Goal: Transaction & Acquisition: Book appointment/travel/reservation

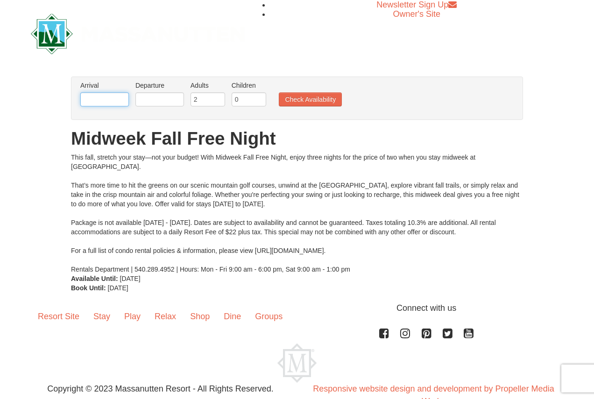
click at [91, 99] on input "text" at bounding box center [104, 99] width 49 height 14
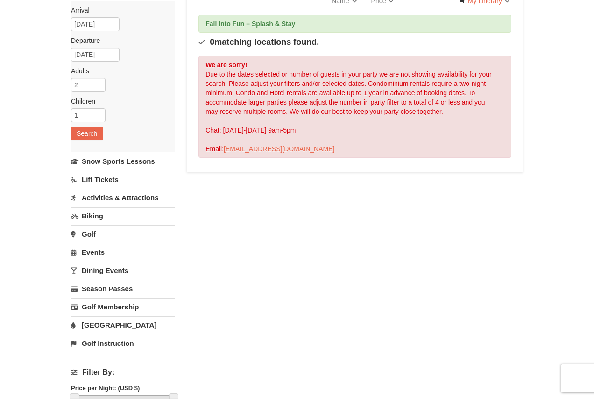
scroll to position [78, 0]
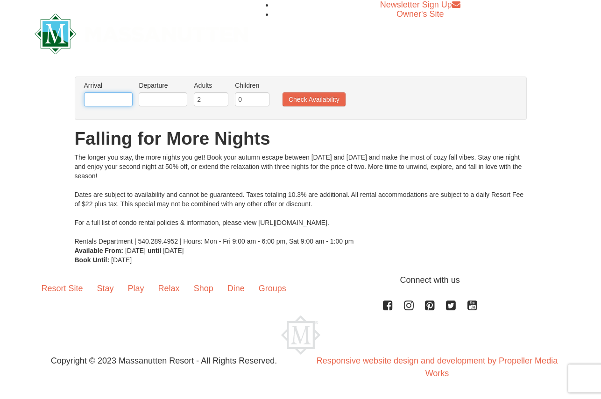
click at [85, 99] on input "text" at bounding box center [108, 99] width 49 height 14
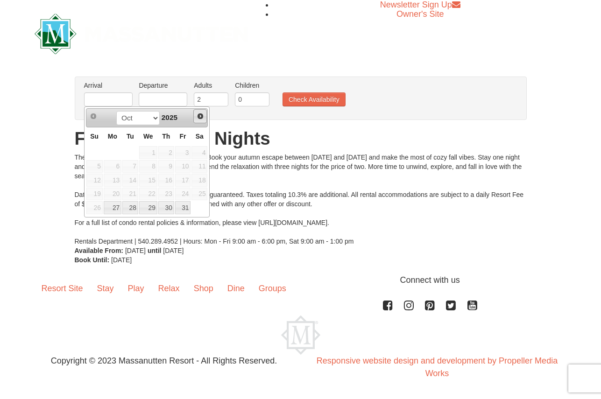
click at [201, 115] on span "Next" at bounding box center [200, 116] width 7 height 7
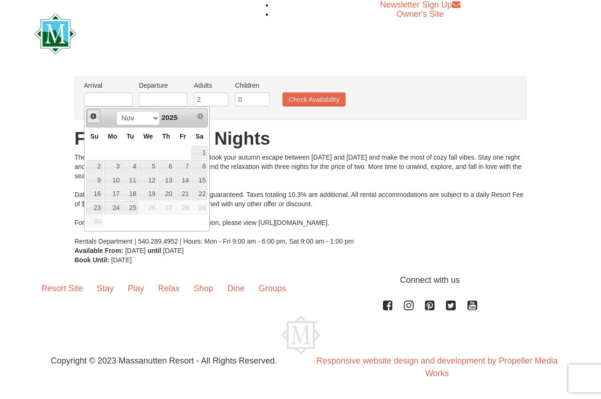
click at [96, 115] on span "Prev" at bounding box center [93, 116] width 7 height 7
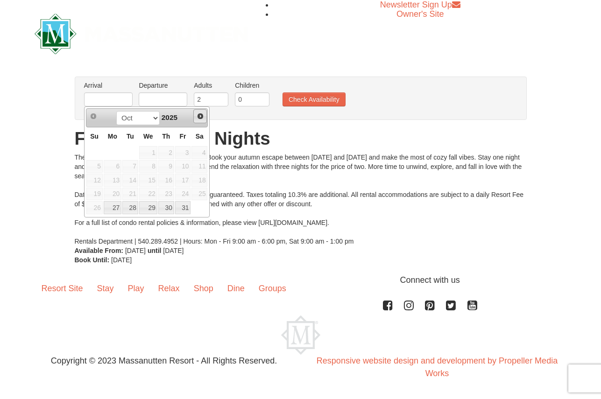
click at [202, 117] on span "Next" at bounding box center [200, 116] width 7 height 7
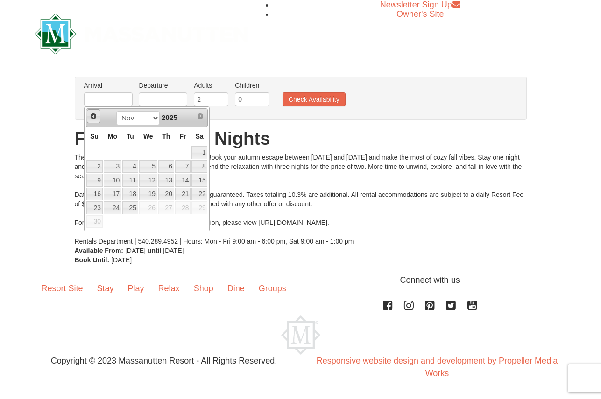
click at [92, 117] on span "Prev" at bounding box center [93, 116] width 7 height 7
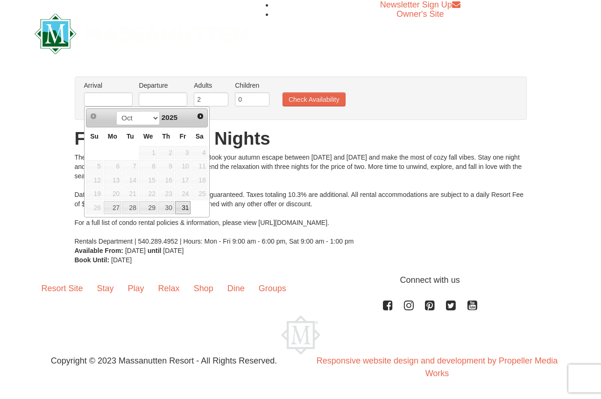
click at [186, 209] on link "31" at bounding box center [183, 207] width 16 height 13
type input "10/31/2025"
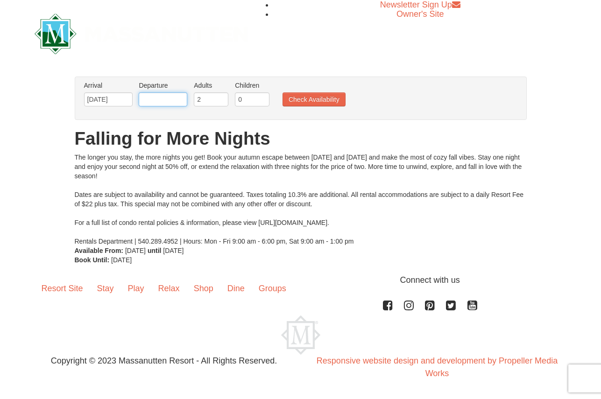
click at [163, 101] on input "text" at bounding box center [163, 99] width 49 height 14
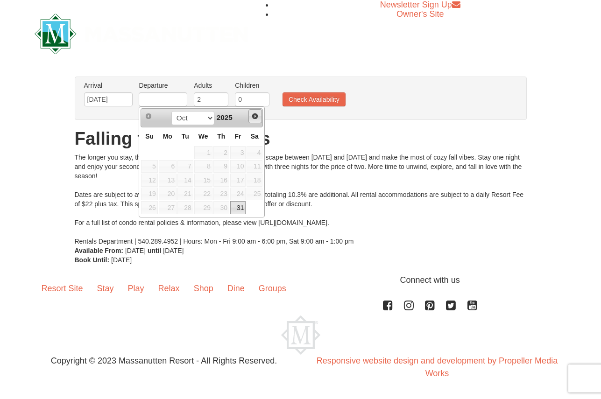
click at [258, 118] on span "Next" at bounding box center [254, 116] width 7 height 7
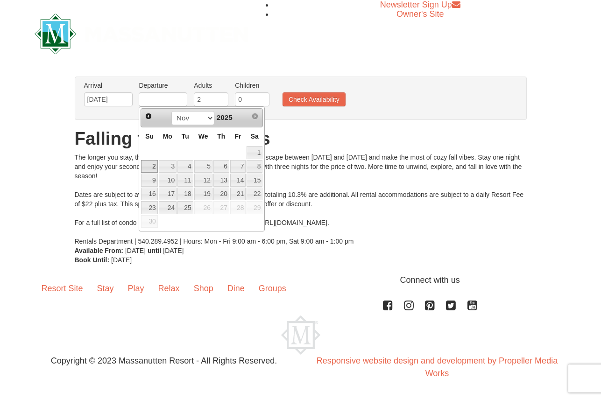
click at [150, 165] on link "2" at bounding box center [149, 166] width 16 height 13
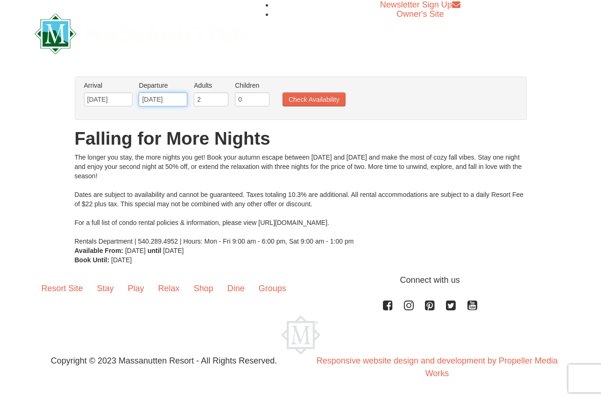
click at [172, 95] on input "11/02/2025" at bounding box center [163, 99] width 49 height 14
click at [115, 101] on input "[DATE]" at bounding box center [108, 99] width 49 height 14
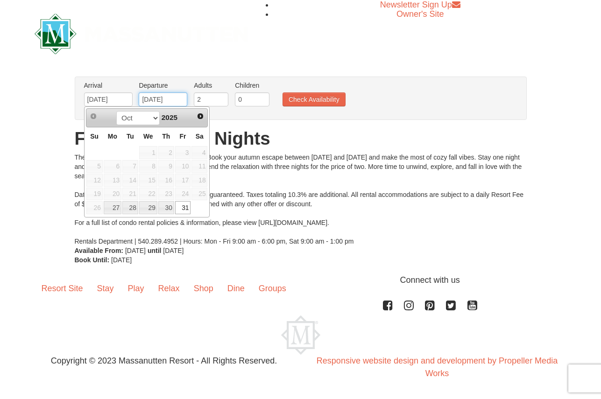
click at [171, 98] on input "11/02/2025" at bounding box center [163, 99] width 49 height 14
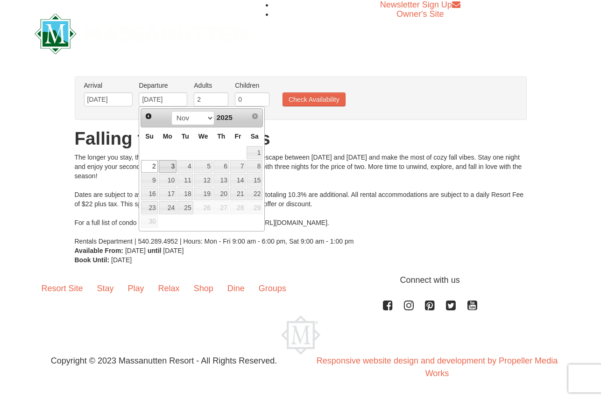
click at [170, 164] on link "3" at bounding box center [168, 166] width 18 height 13
type input "[DATE]"
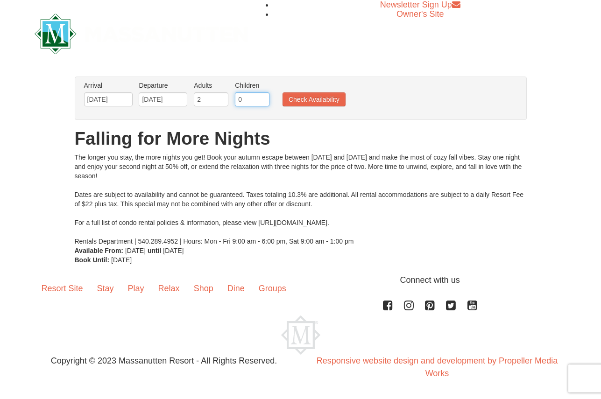
click at [251, 100] on input "0" at bounding box center [252, 99] width 35 height 14
type input "1"
click at [263, 98] on input "1" at bounding box center [252, 99] width 35 height 14
click at [303, 97] on button "Check Availability" at bounding box center [314, 99] width 63 height 14
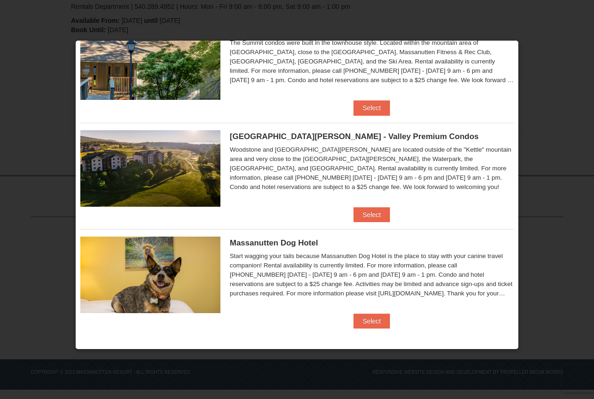
scroll to position [474, 0]
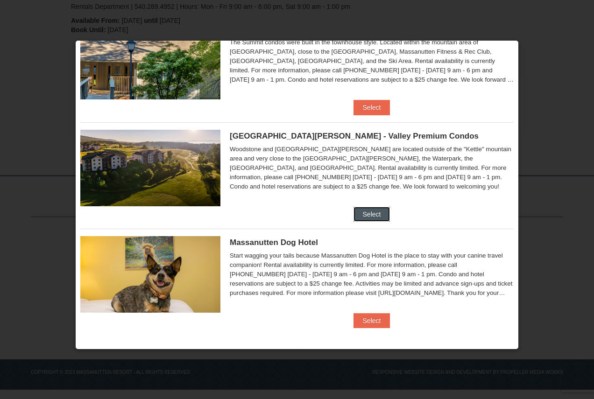
click at [366, 216] on button "Select" at bounding box center [372, 214] width 37 height 15
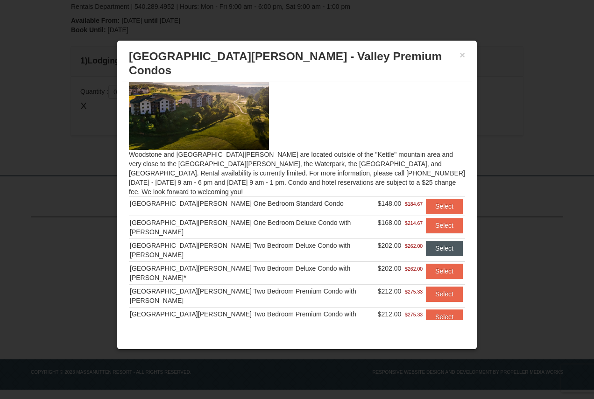
scroll to position [24, 0]
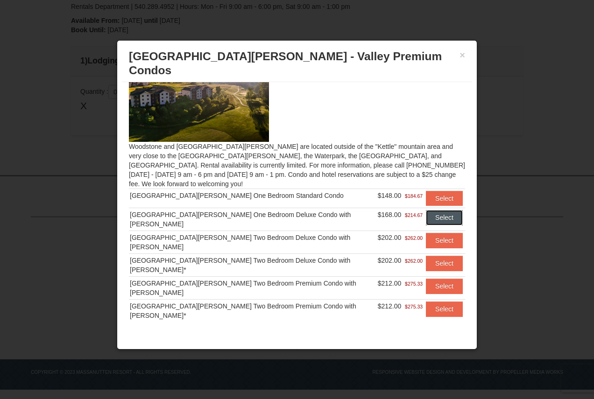
click at [432, 210] on button "Select" at bounding box center [444, 217] width 37 height 15
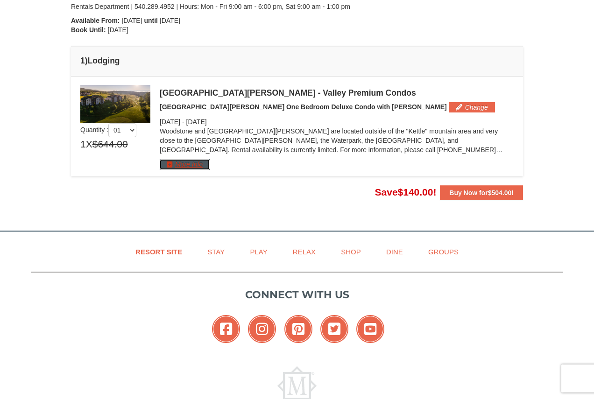
click at [204, 165] on button "More Info" at bounding box center [185, 164] width 50 height 10
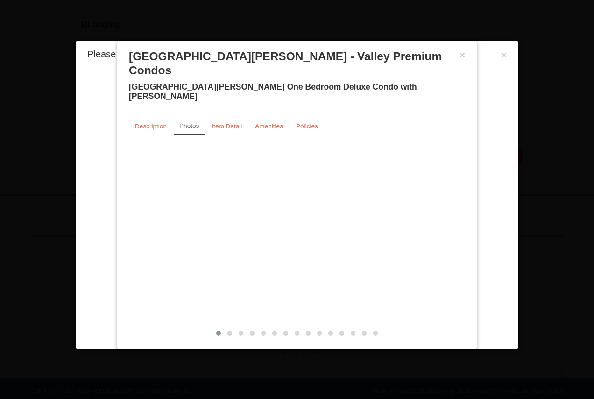
scroll to position [268, 0]
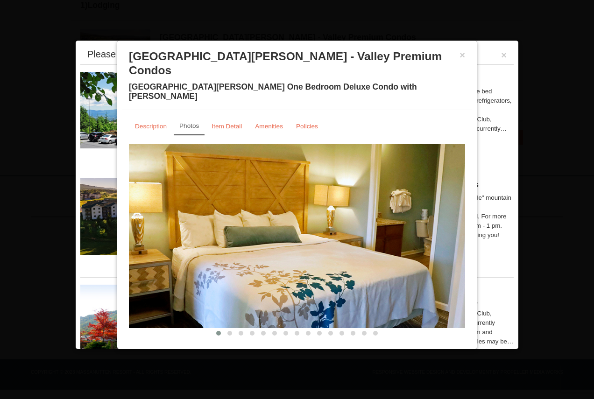
drag, startPoint x: 355, startPoint y: 241, endPoint x: 123, endPoint y: 241, distance: 231.6
click at [123, 241] on div "Description Photos Item Detail Amenities Policies Woodstone Meadows - Valley Pr…" at bounding box center [297, 227] width 350 height 235
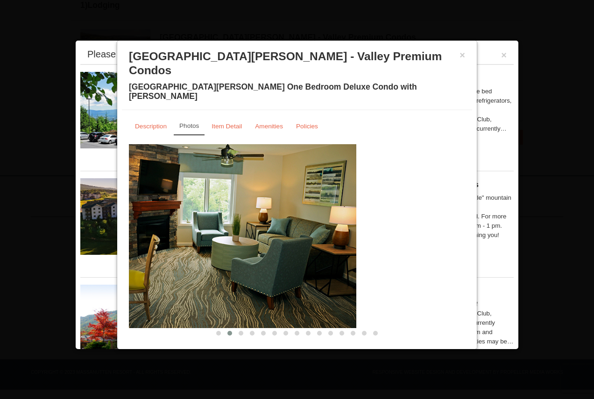
drag, startPoint x: 407, startPoint y: 226, endPoint x: 310, endPoint y: 225, distance: 97.6
click at [298, 226] on img at bounding box center [188, 236] width 336 height 184
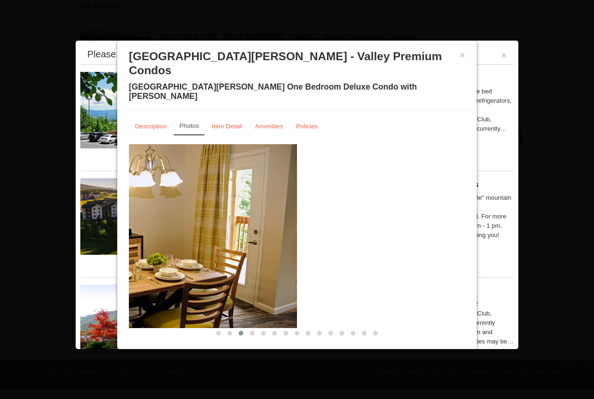
drag, startPoint x: 326, startPoint y: 211, endPoint x: 236, endPoint y: 217, distance: 90.3
click at [236, 217] on img at bounding box center [129, 236] width 336 height 184
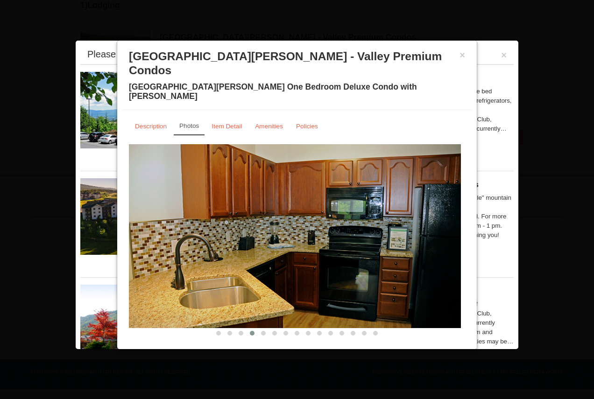
drag, startPoint x: 422, startPoint y: 210, endPoint x: 260, endPoint y: 207, distance: 162.5
click at [260, 208] on img at bounding box center [293, 236] width 336 height 184
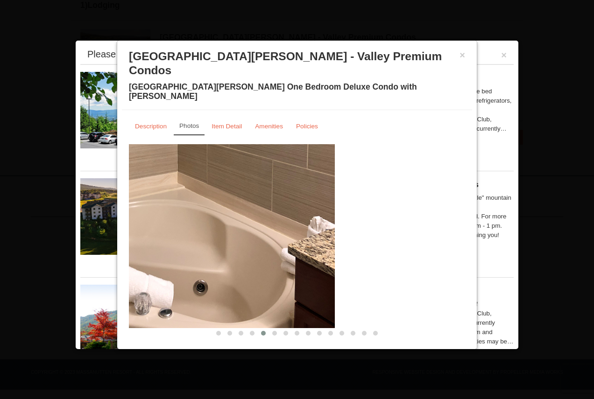
drag, startPoint x: 342, startPoint y: 212, endPoint x: 286, endPoint y: 216, distance: 56.2
click at [286, 216] on img at bounding box center [167, 236] width 336 height 184
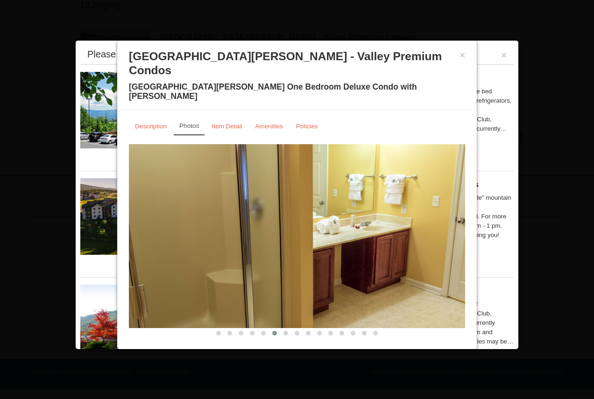
drag, startPoint x: 430, startPoint y: 214, endPoint x: 277, endPoint y: 215, distance: 152.7
click at [277, 215] on img at bounding box center [297, 236] width 336 height 184
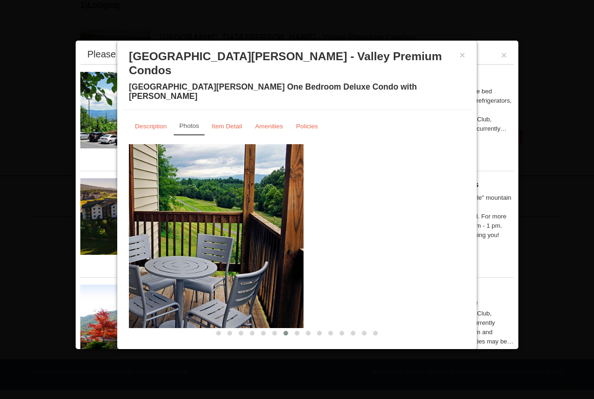
drag, startPoint x: 407, startPoint y: 211, endPoint x: 269, endPoint y: 209, distance: 137.3
click at [269, 209] on img at bounding box center [135, 236] width 336 height 184
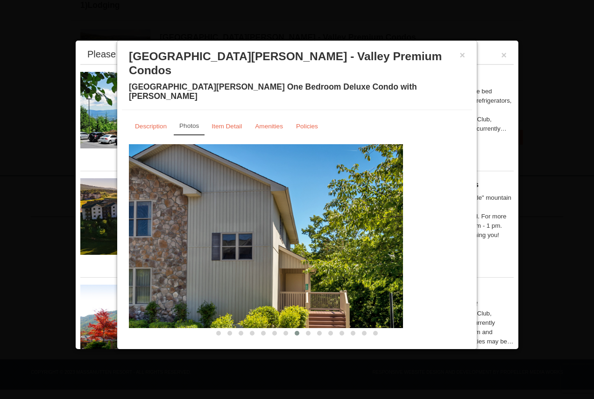
drag, startPoint x: 429, startPoint y: 212, endPoint x: 283, endPoint y: 216, distance: 145.3
click at [283, 216] on img at bounding box center [235, 236] width 336 height 184
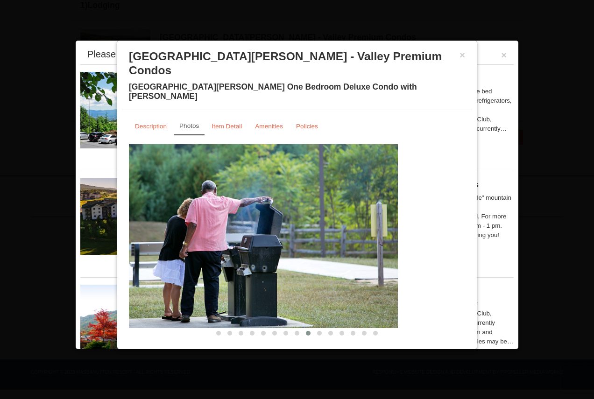
drag, startPoint x: 425, startPoint y: 215, endPoint x: 214, endPoint y: 214, distance: 211.6
click at [214, 214] on img at bounding box center [230, 236] width 336 height 184
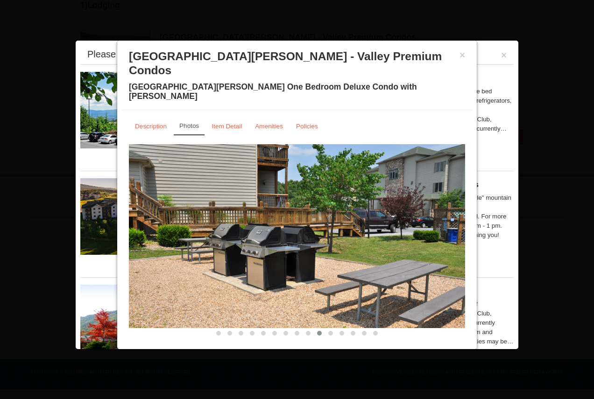
drag, startPoint x: 388, startPoint y: 215, endPoint x: 259, endPoint y: 210, distance: 129.0
click at [247, 212] on img at bounding box center [297, 236] width 336 height 184
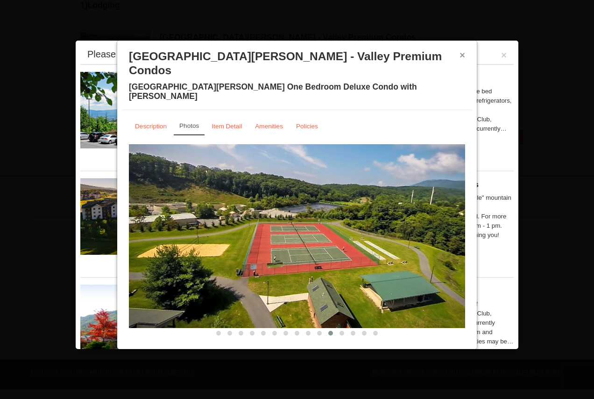
click at [464, 51] on button "×" at bounding box center [463, 54] width 6 height 9
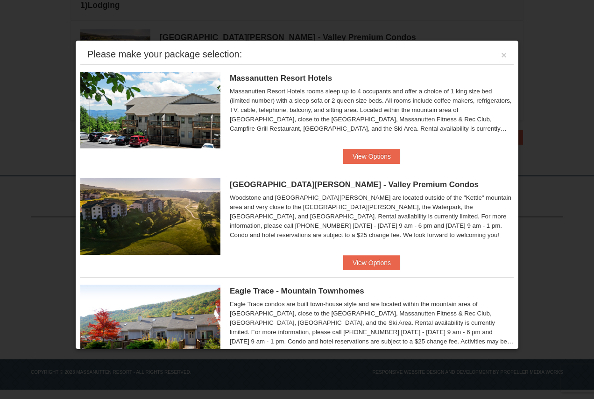
click at [501, 54] on div "Please make your package selection: ×" at bounding box center [296, 54] width 433 height 19
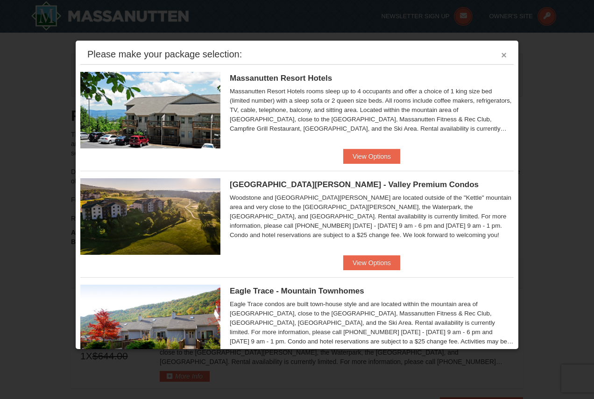
click at [501, 50] on button "×" at bounding box center [504, 54] width 6 height 9
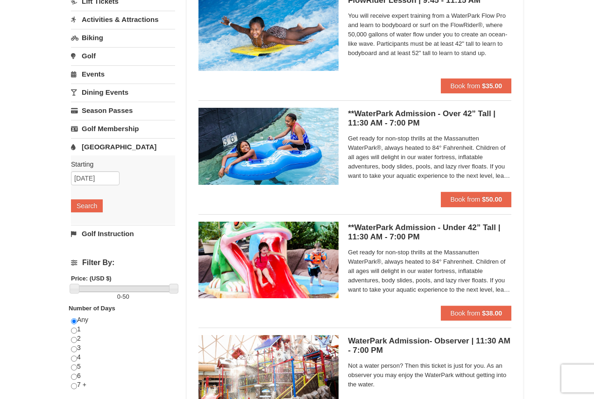
scroll to position [140, 0]
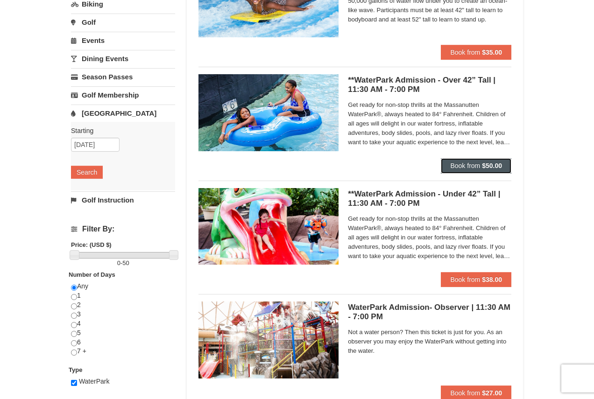
click at [487, 168] on strong "$50.00" at bounding box center [492, 165] width 20 height 7
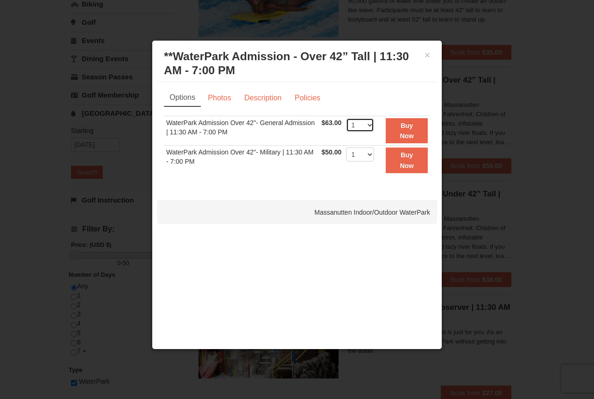
click at [367, 123] on select "1 2 3 4 5 6 7 8 9 10 11 12 13 14 15 16 17 18 19 20 21 22" at bounding box center [360, 125] width 28 height 14
select select "2"
click at [346, 118] on select "1 2 3 4 5 6 7 8 9 10 11 12 13 14 15 16 17 18 19 20 21 22" at bounding box center [360, 125] width 28 height 14
click at [416, 126] on button "Buy Now" at bounding box center [407, 131] width 42 height 26
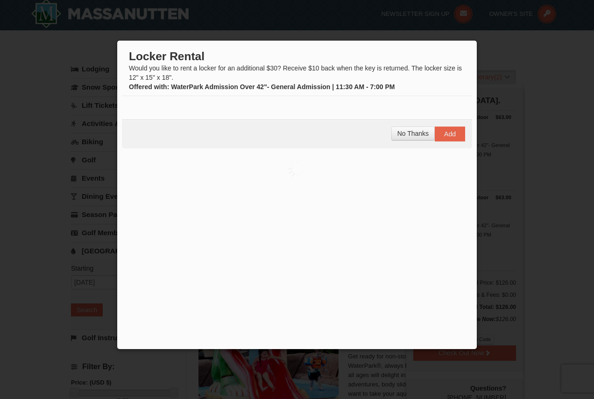
scroll to position [3, 0]
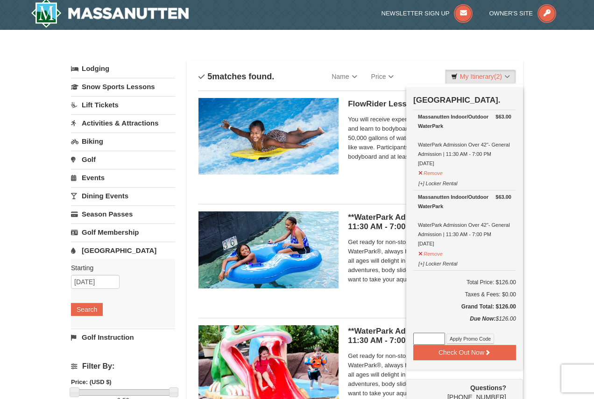
click at [436, 333] on input at bounding box center [429, 339] width 32 height 12
paste input "WPHarvestMonThurs25"
type input "WPHarvestMonThurs25"
click at [472, 336] on button "Apply Promo Code" at bounding box center [470, 339] width 48 height 10
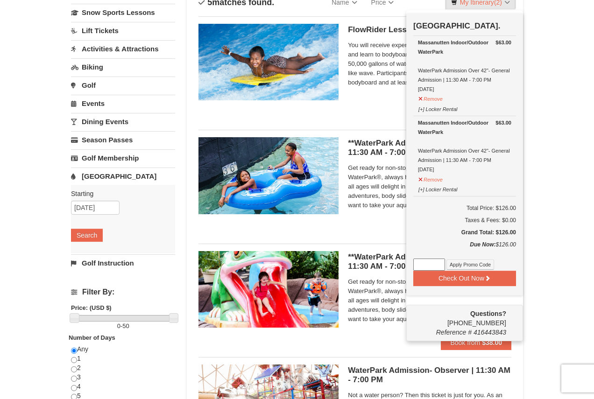
scroll to position [96, 0]
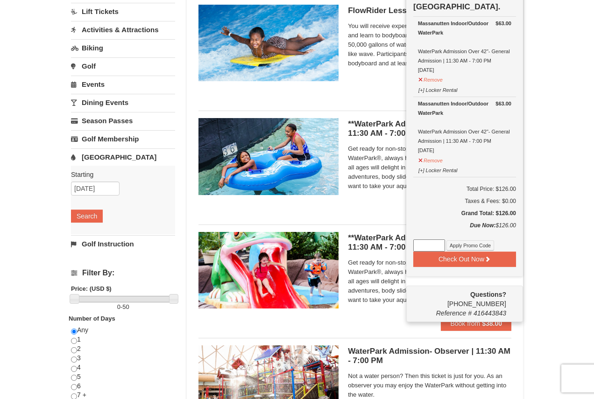
click at [434, 244] on input at bounding box center [429, 246] width 32 height 12
paste input "WPHarvestMonThurs25"
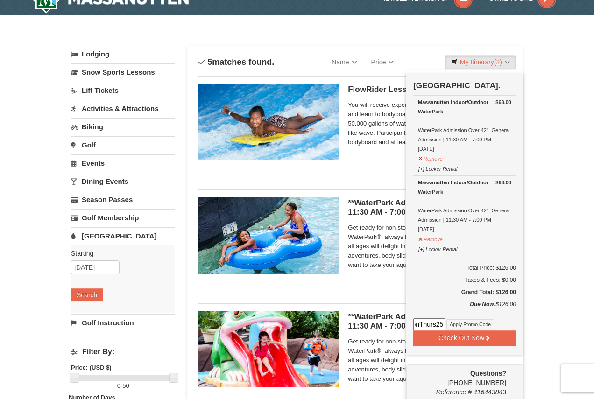
scroll to position [0, 0]
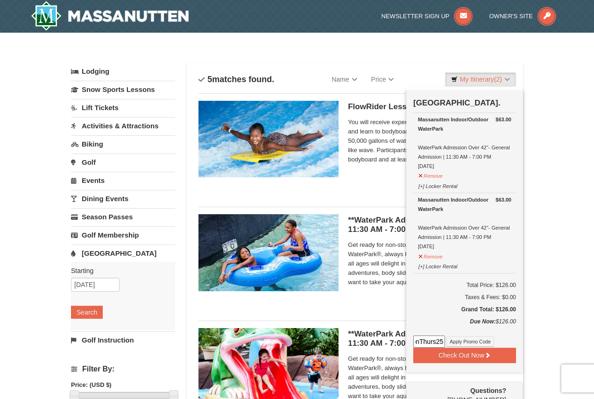
type input "WPHarvestMonThurs25"
click at [545, 154] on div "× Categories List Filter My Itinerary (2) Check Out Now Water Park Pass. $63.00…" at bounding box center [297, 360] width 594 height 655
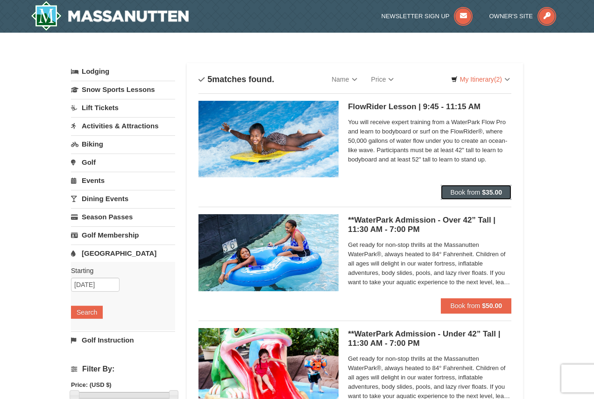
click at [487, 191] on strong "$35.00" at bounding box center [492, 192] width 20 height 7
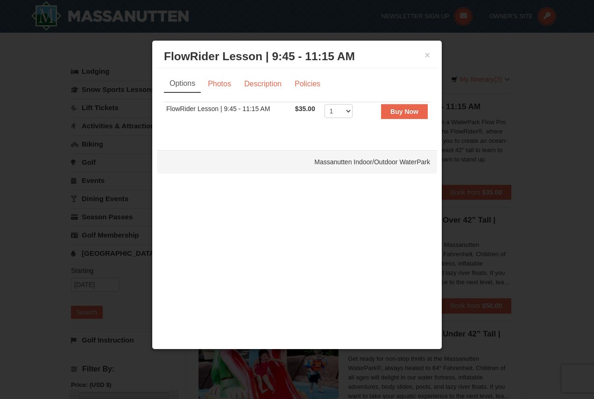
click at [422, 49] on div "× FlowRider Lesson | 9:45 - 11:15 AM Massanutten Indoor/Outdoor WaterPark" at bounding box center [297, 56] width 280 height 23
click at [425, 51] on button "×" at bounding box center [428, 54] width 6 height 9
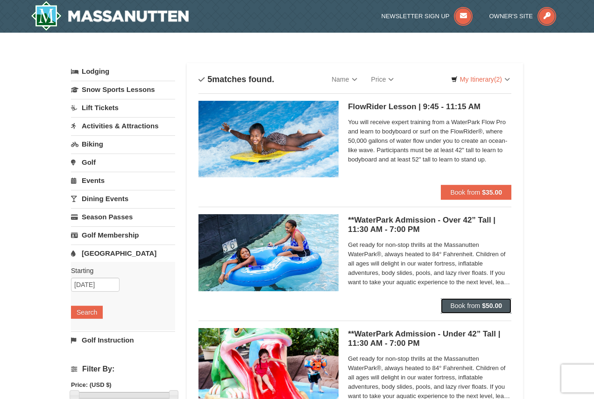
click at [492, 306] on strong "$50.00" at bounding box center [492, 305] width 20 height 7
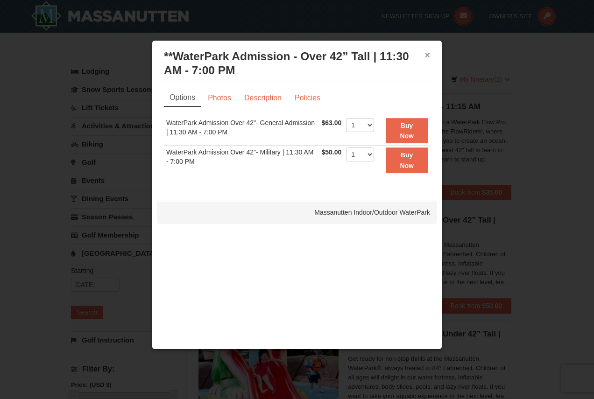
click at [430, 53] on button "×" at bounding box center [428, 54] width 6 height 9
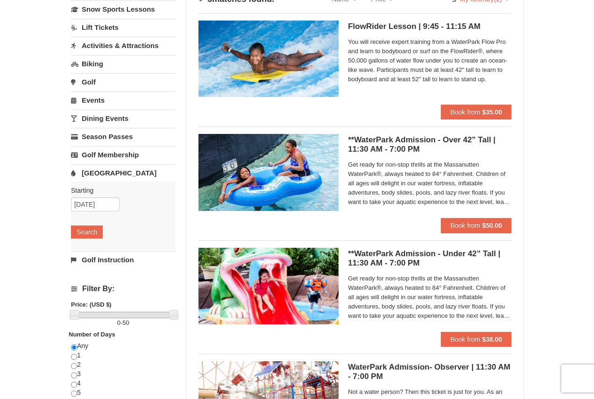
scroll to position [187, 0]
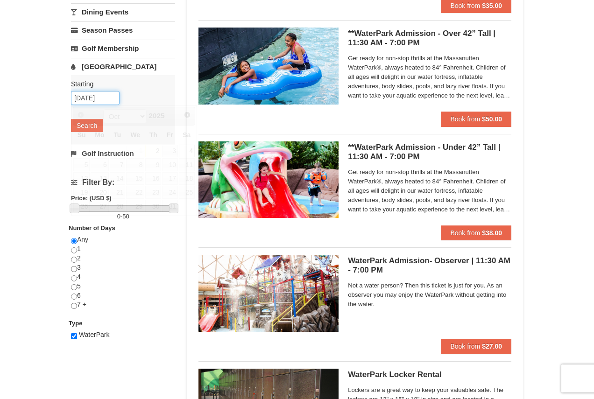
click at [98, 99] on input "10/04/2025" at bounding box center [95, 98] width 49 height 14
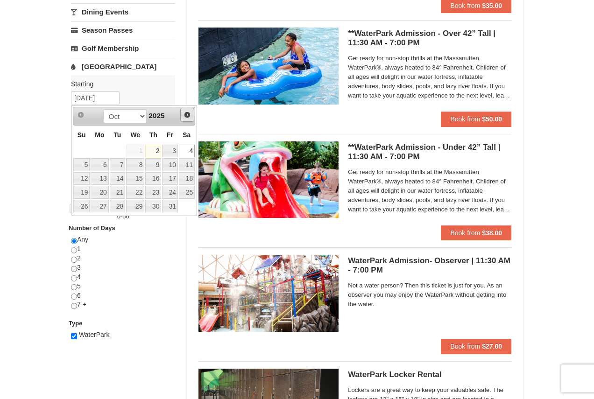
click at [186, 111] on span "Next" at bounding box center [187, 114] width 7 height 7
click at [101, 161] on link "3" at bounding box center [100, 164] width 18 height 13
type input "[DATE]"
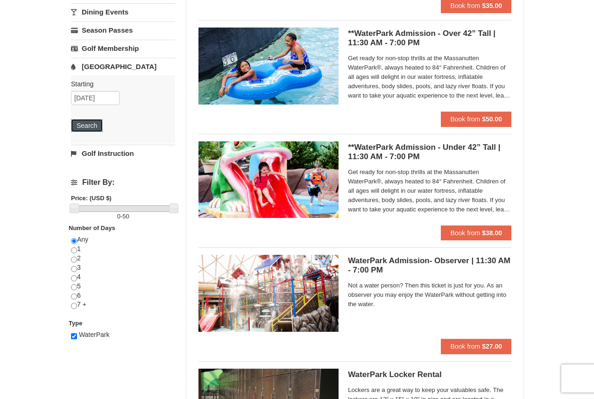
click at [94, 122] on button "Search" at bounding box center [87, 125] width 32 height 13
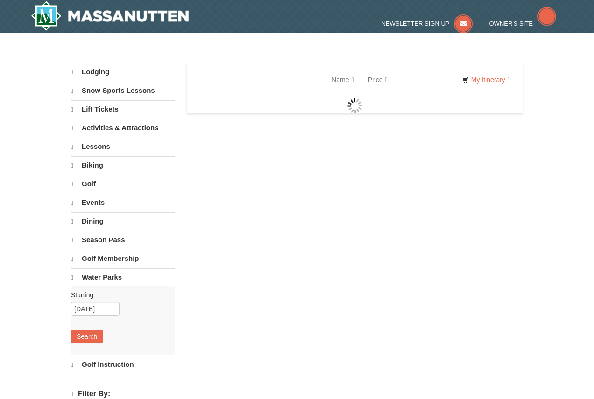
select select "10"
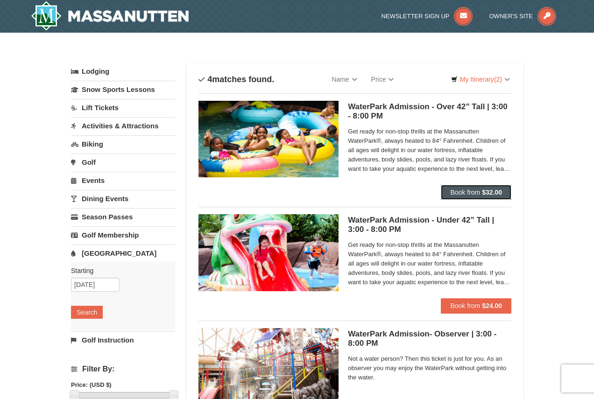
click at [503, 194] on button "Book from $32.00" at bounding box center [476, 192] width 71 height 15
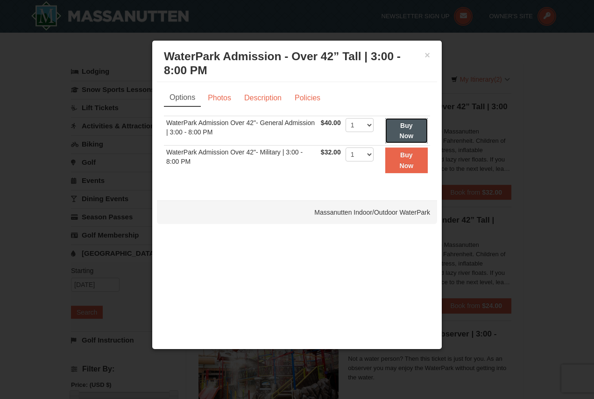
click at [404, 127] on strong "Buy Now" at bounding box center [407, 131] width 14 height 18
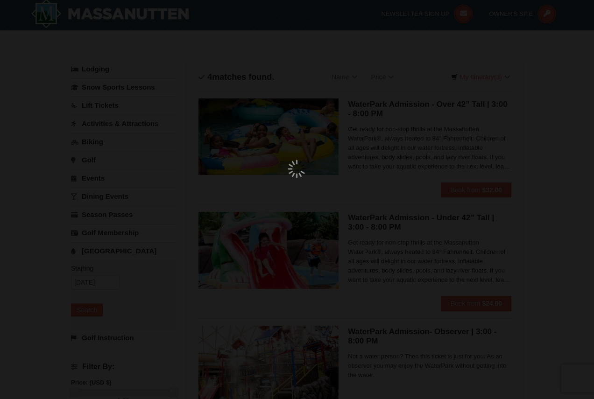
scroll to position [3, 0]
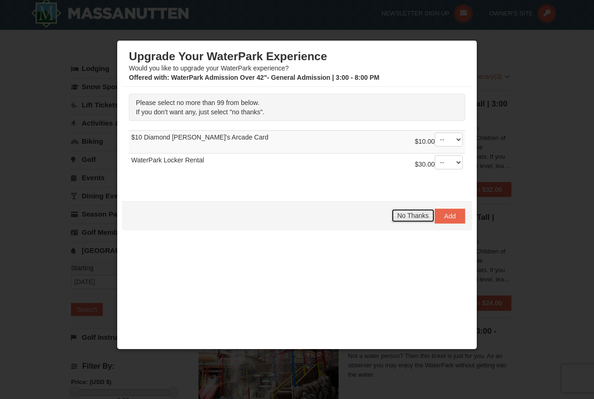
click at [408, 214] on span "No Thanks" at bounding box center [412, 215] width 31 height 7
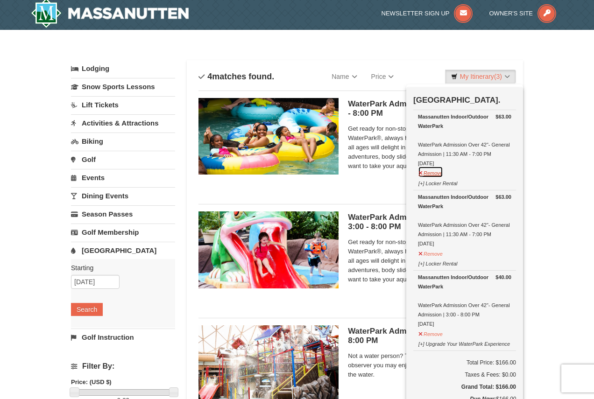
click at [431, 169] on button "Remove" at bounding box center [430, 172] width 25 height 12
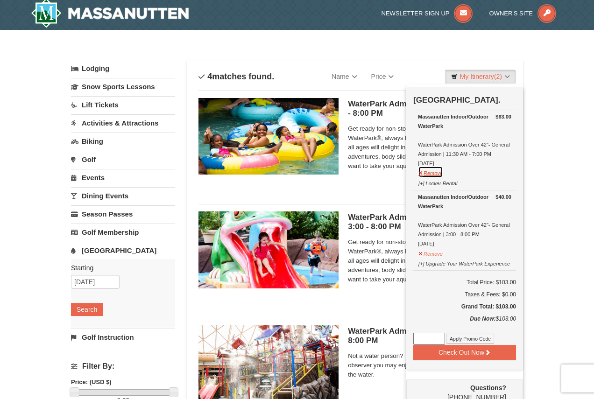
click at [439, 173] on button "Remove" at bounding box center [430, 172] width 25 height 12
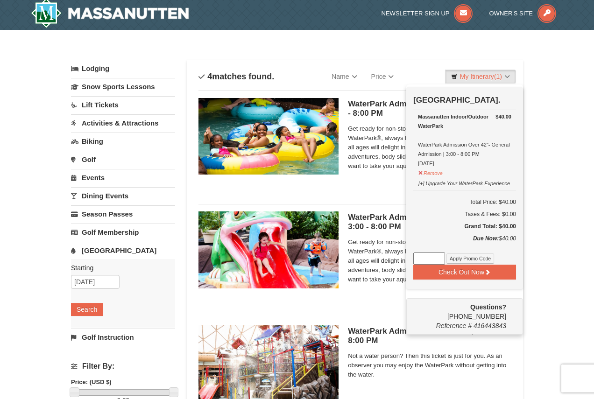
click at [558, 152] on div "× Categories List Filter My Itinerary (1) Check Out Now Water Park Pass. $40.00…" at bounding box center [297, 300] width 594 height 541
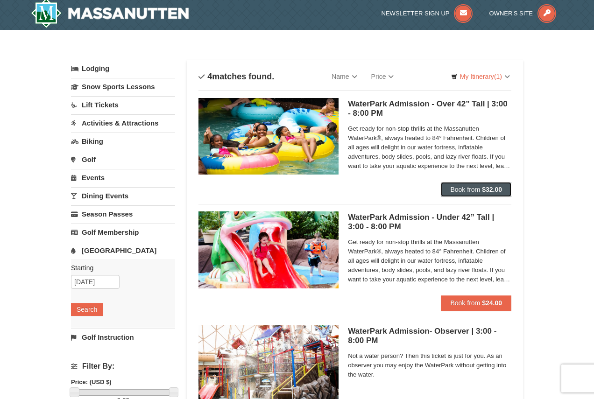
click at [469, 190] on span "Book from" at bounding box center [465, 189] width 30 height 7
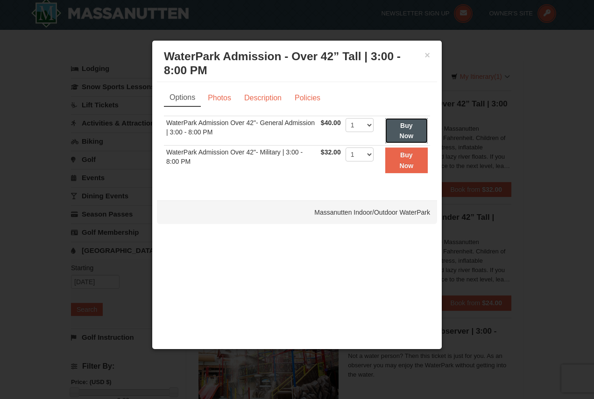
click at [415, 136] on button "Buy Now" at bounding box center [406, 131] width 42 height 26
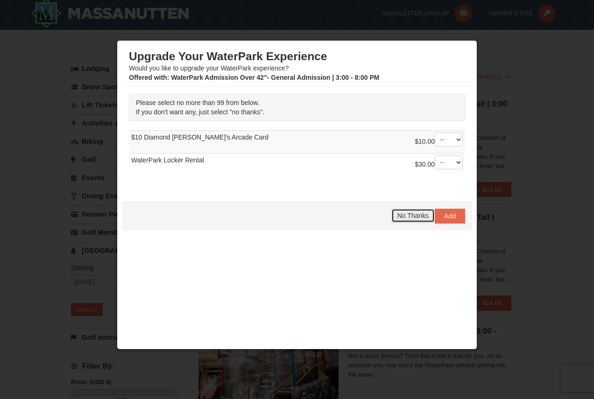
click at [411, 214] on span "No Thanks" at bounding box center [412, 215] width 31 height 7
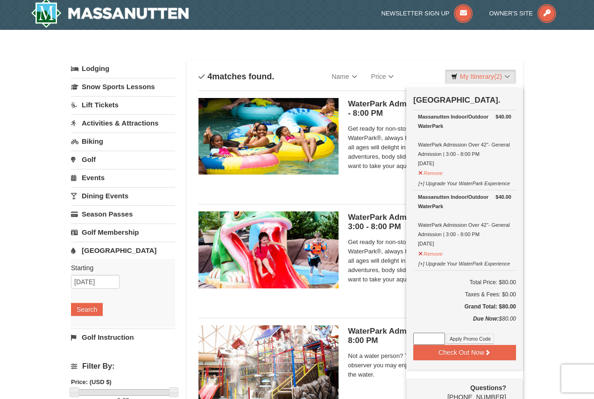
click at [432, 339] on input at bounding box center [429, 339] width 32 height 12
paste input "WPHarvestMonThurs25"
type input "WPHarvestMonThurs25"
click at [462, 338] on button "Apply Promo Code" at bounding box center [470, 339] width 48 height 10
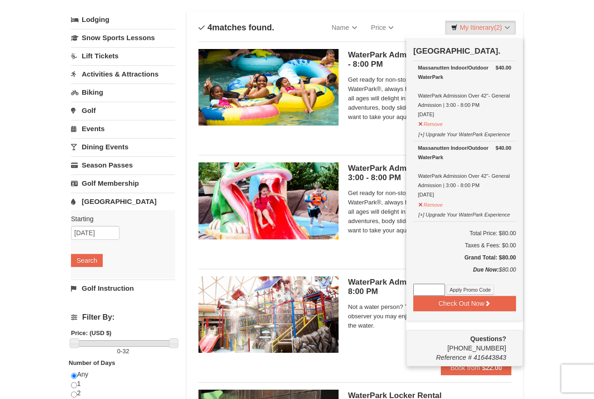
scroll to position [96, 0]
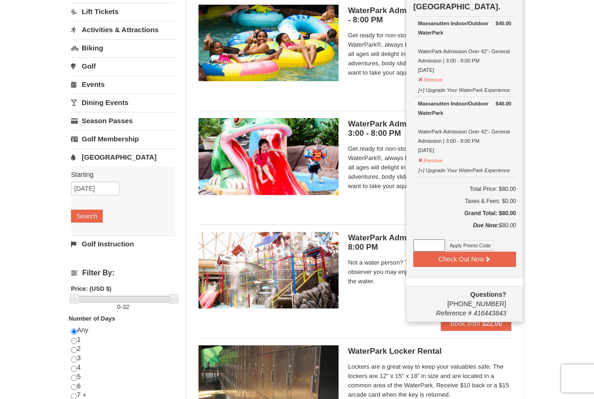
click at [427, 235] on div "Due Now: $80.00" at bounding box center [464, 230] width 103 height 19
click at [428, 242] on input at bounding box center [429, 246] width 32 height 12
paste input "WPHarvestMonThurs25"
type input "WPHarvestMonThurs25"
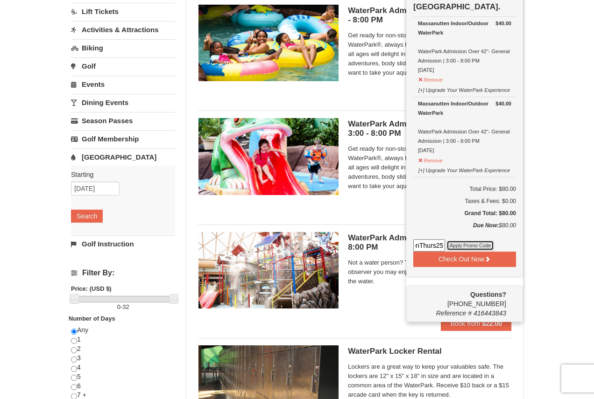
scroll to position [0, 0]
click at [482, 243] on button "Apply Promo Code" at bounding box center [470, 246] width 48 height 10
click at [429, 244] on input at bounding box center [429, 246] width 32 height 12
click at [558, 177] on div "× Categories List Filter My Itinerary (2) Check Out Now Water Park Pass. $40.00…" at bounding box center [297, 206] width 594 height 541
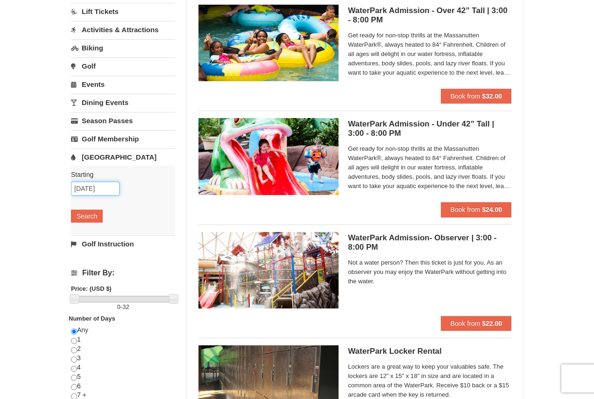
click at [99, 188] on input "11/03/2025" at bounding box center [95, 189] width 49 height 14
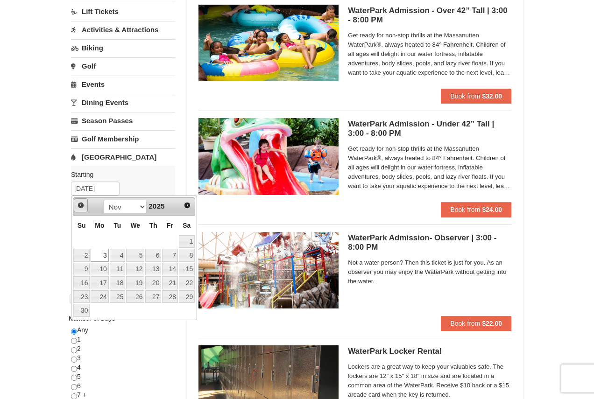
click at [74, 209] on link "Prev" at bounding box center [81, 205] width 14 height 14
click at [105, 282] on link "20" at bounding box center [100, 282] width 18 height 13
type input "[DATE]"
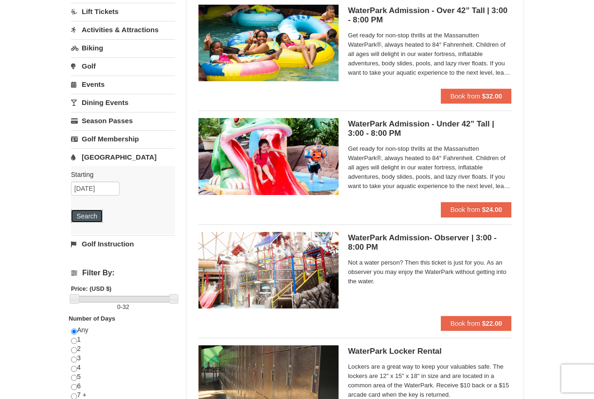
click at [101, 212] on button "Search" at bounding box center [87, 216] width 32 height 13
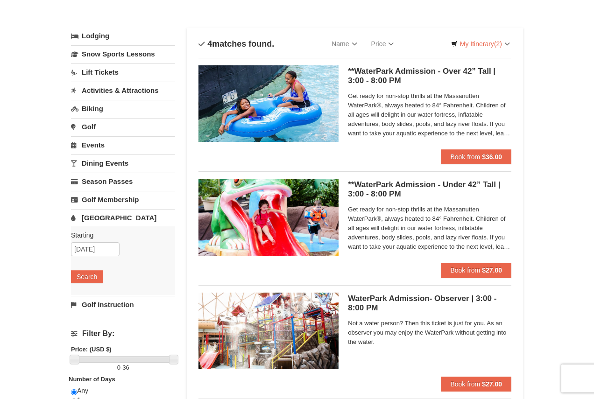
scroll to position [47, 0]
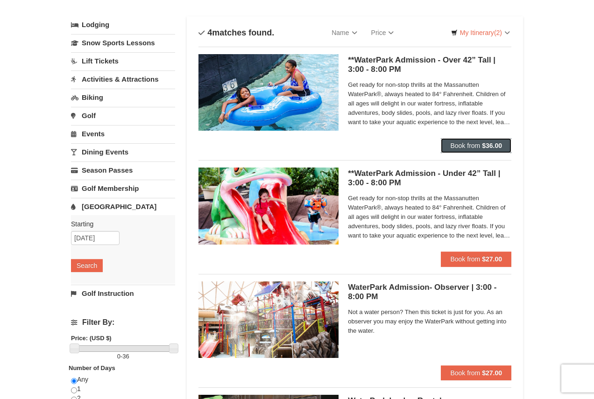
click at [490, 144] on strong "$36.00" at bounding box center [492, 145] width 20 height 7
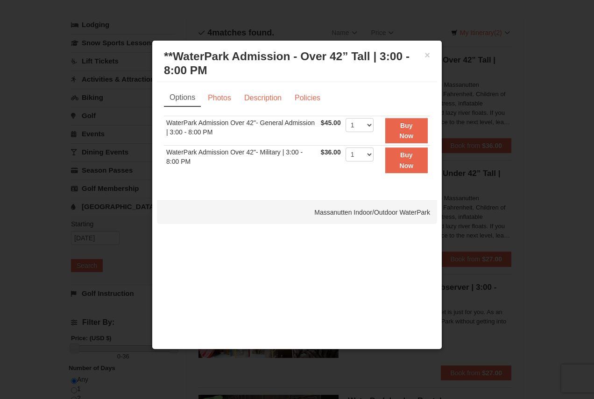
click at [374, 124] on td "1 2 3 4 5 6 7 8 9 10 11 12 13 14 15 16 17 18 19 20 21 22 23 24 25" at bounding box center [359, 131] width 33 height 30
click at [367, 120] on select "1 2 3 4 5 6 7 8 9 10 11 12 13 14 15 16 17 18 19 20 21 22" at bounding box center [360, 125] width 28 height 14
select select "2"
click at [346, 118] on select "1 2 3 4 5 6 7 8 9 10 11 12 13 14 15 16 17 18 19 20 21 22" at bounding box center [360, 125] width 28 height 14
click at [400, 129] on button "Buy Now" at bounding box center [406, 131] width 42 height 26
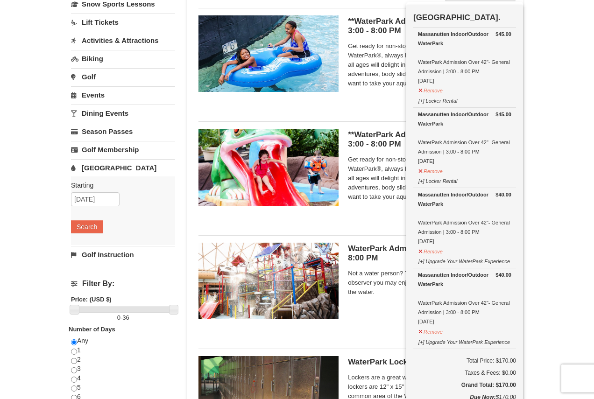
scroll to position [96, 0]
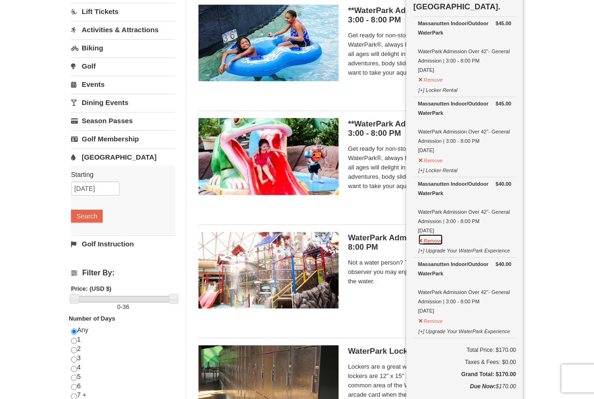
click at [433, 239] on button "Remove" at bounding box center [430, 240] width 25 height 12
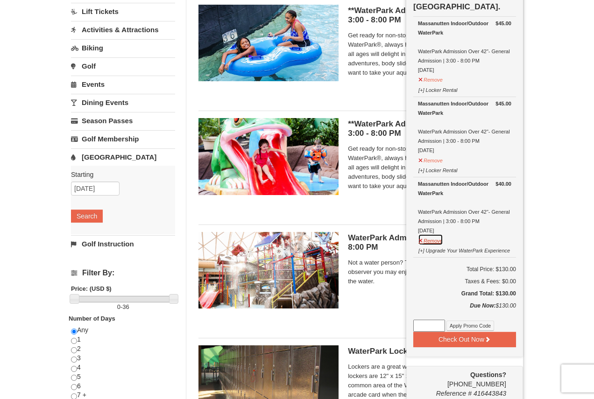
click at [434, 238] on button "Remove" at bounding box center [430, 240] width 25 height 12
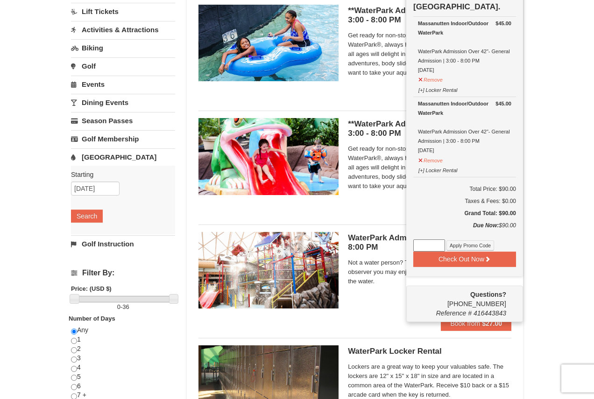
click at [419, 245] on input at bounding box center [429, 246] width 32 height 12
paste input "WPHarvestMonThurs25"
type input "WPHarvestMonThurs25"
click at [479, 244] on button "Apply Promo Code" at bounding box center [470, 246] width 48 height 10
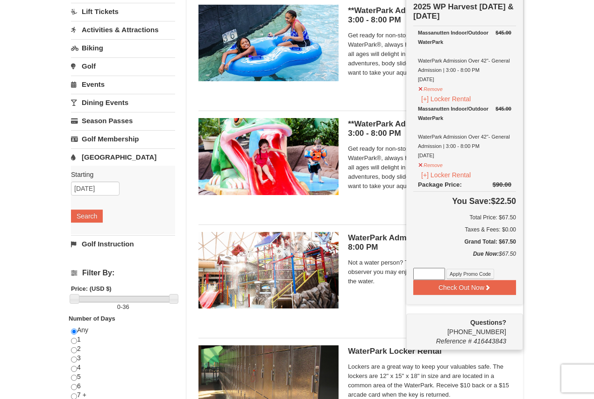
scroll to position [50, 0]
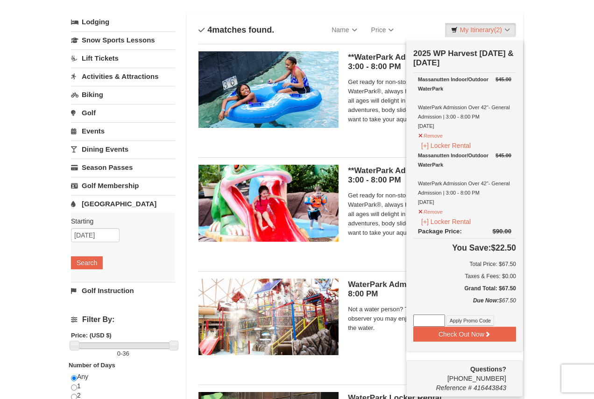
click at [427, 321] on input at bounding box center [429, 321] width 32 height 12
click at [544, 190] on div "× Categories List Filter My Itinerary (2) Check Out Now 2025 WP Harvest Monday …" at bounding box center [297, 253] width 594 height 541
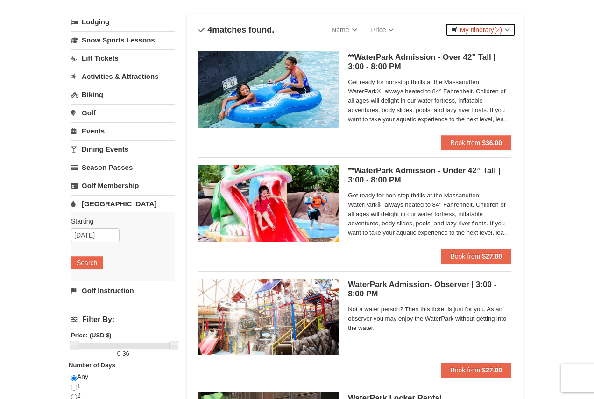
click at [506, 28] on link "My Itinerary (2)" at bounding box center [480, 30] width 71 height 14
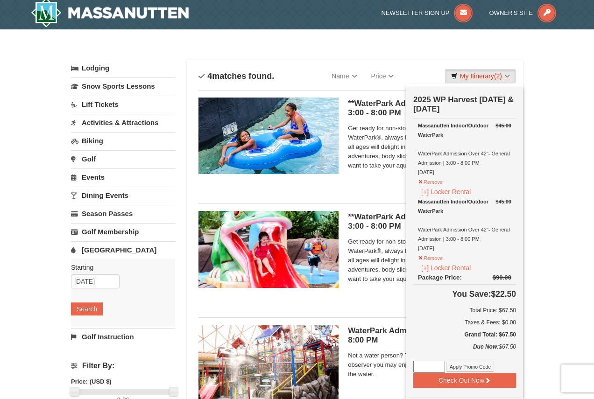
scroll to position [0, 0]
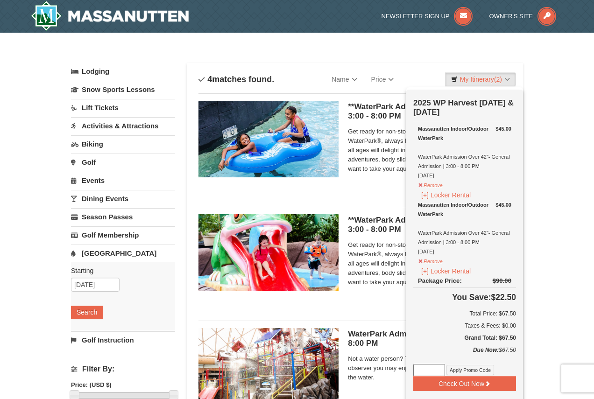
click at [547, 101] on div "× Categories List Filter My Itinerary (2) Check Out Now 2025 WP Harvest Monday …" at bounding box center [297, 303] width 594 height 541
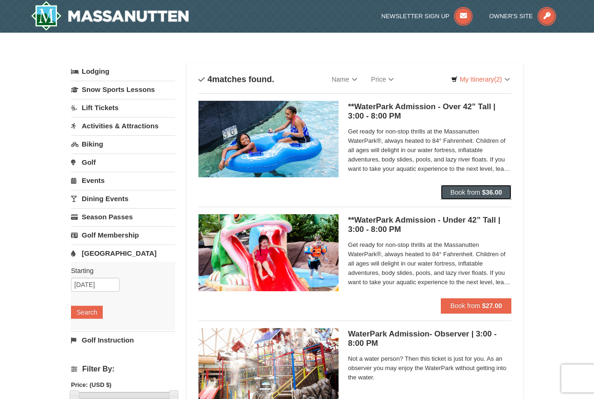
click at [482, 190] on strong "$36.00" at bounding box center [492, 192] width 20 height 7
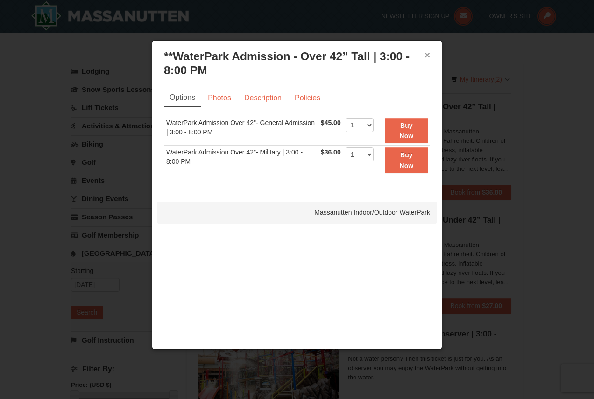
click at [428, 52] on button "×" at bounding box center [428, 54] width 6 height 9
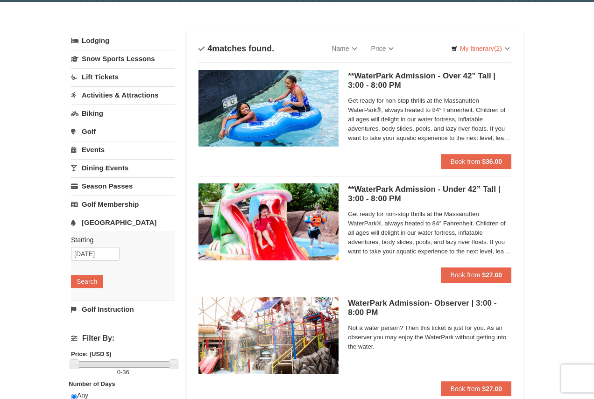
scroll to position [47, 0]
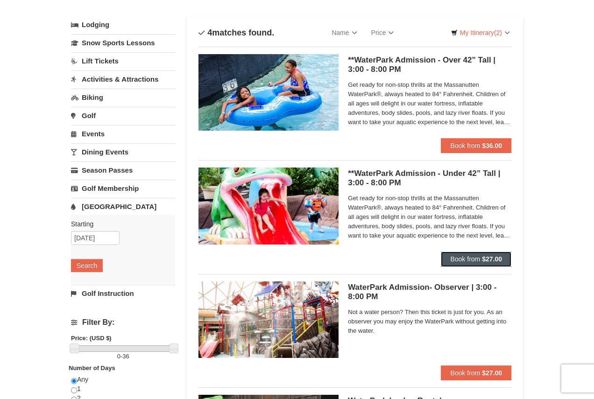
click at [487, 257] on strong "$27.00" at bounding box center [492, 258] width 20 height 7
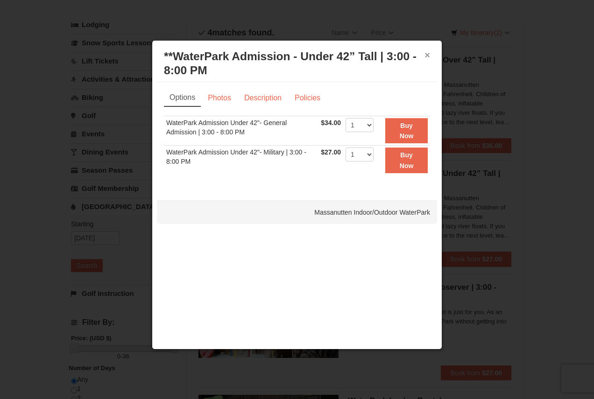
click at [425, 51] on button "×" at bounding box center [428, 54] width 6 height 9
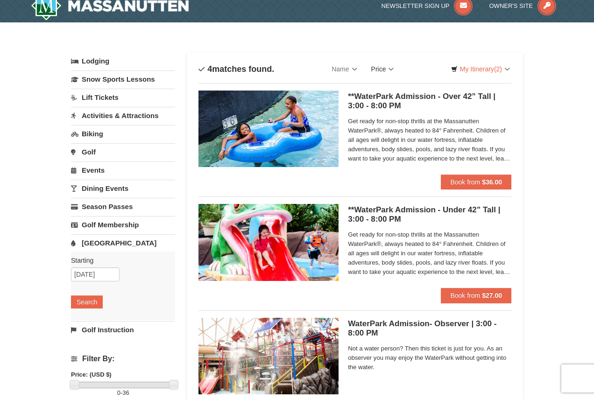
scroll to position [0, 0]
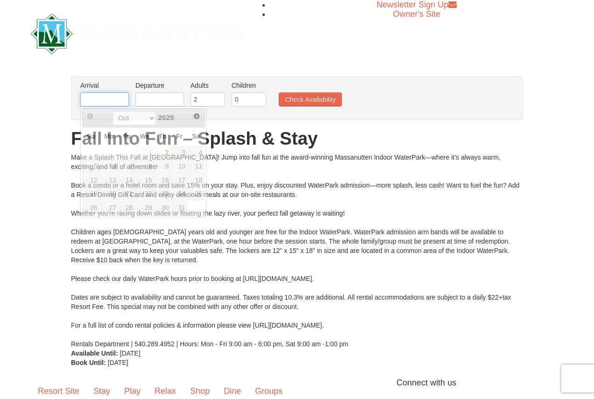
click at [112, 97] on input "text" at bounding box center [104, 99] width 49 height 14
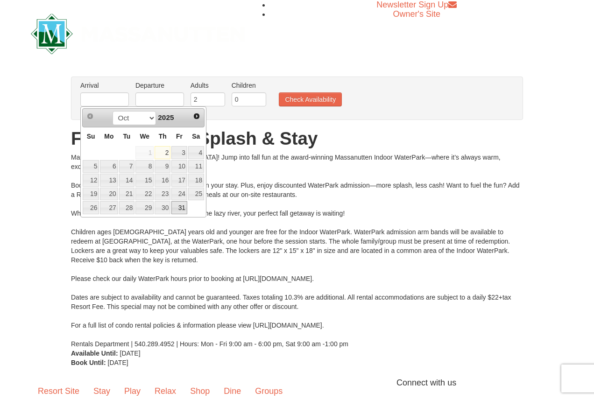
click at [184, 207] on link "31" at bounding box center [179, 207] width 16 height 13
type input "[DATE]"
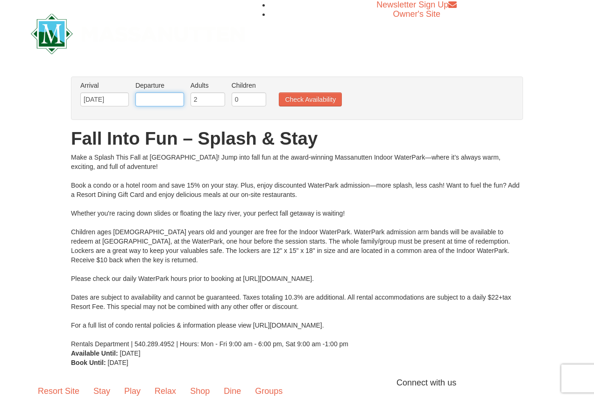
click at [168, 96] on input "text" at bounding box center [159, 99] width 49 height 14
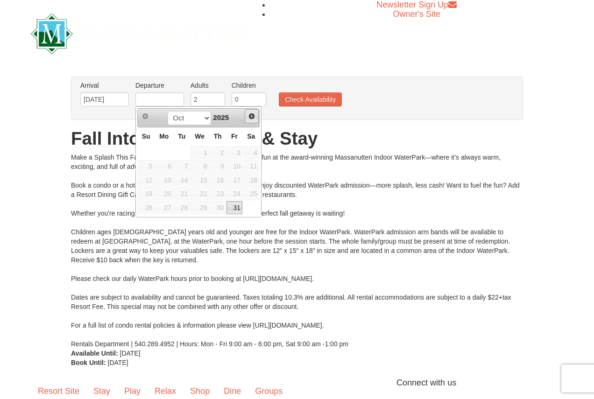
click at [251, 115] on span "Next" at bounding box center [251, 116] width 7 height 7
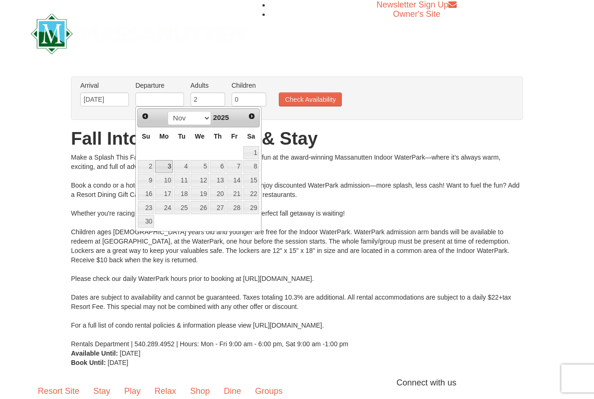
click at [166, 166] on link "3" at bounding box center [164, 166] width 18 height 13
type input "[DATE]"
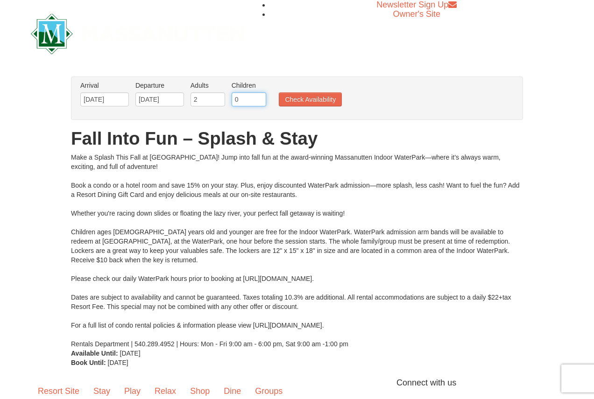
click at [251, 95] on input "0" at bounding box center [249, 99] width 35 height 14
click at [263, 95] on input "0" at bounding box center [249, 99] width 35 height 14
type input "1"
click at [260, 97] on input "1" at bounding box center [249, 99] width 35 height 14
click at [289, 99] on button "Check Availability" at bounding box center [310, 99] width 63 height 14
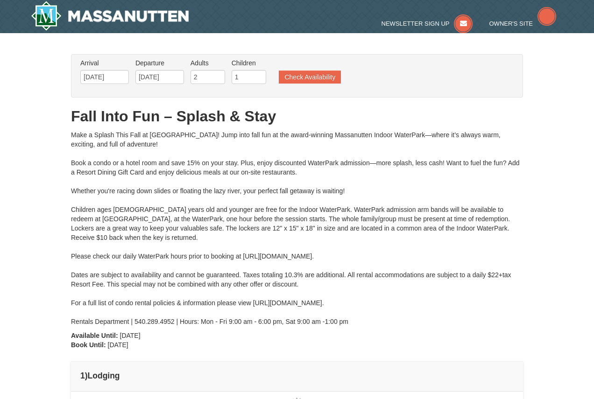
type input "11/03/2025"
type input "11/01/2025"
type input "11/03/2025"
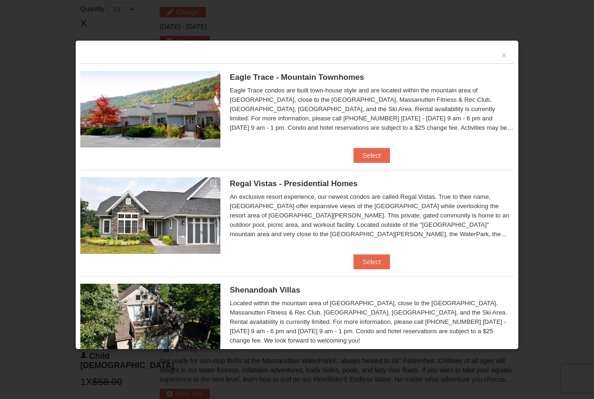
scroll to position [474, 0]
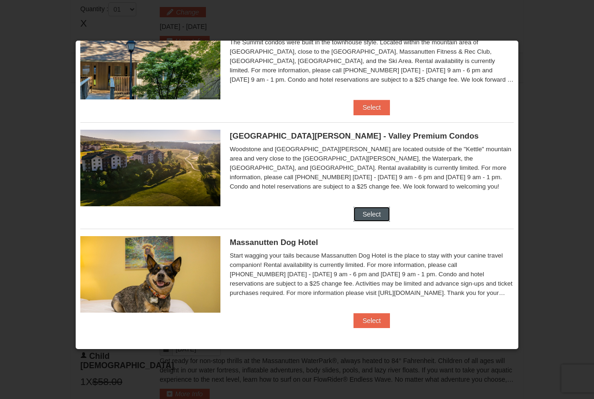
click at [359, 207] on button "Select" at bounding box center [372, 214] width 37 height 15
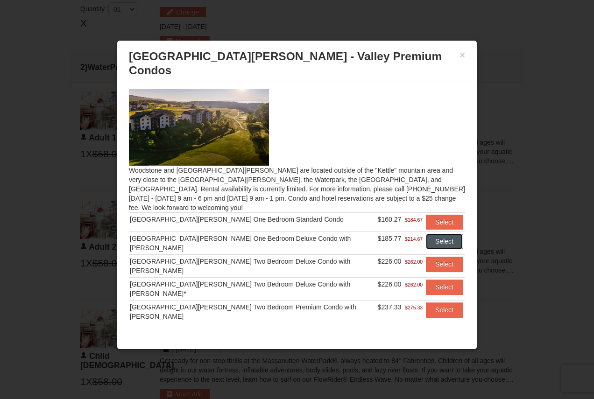
click at [432, 234] on button "Select" at bounding box center [444, 241] width 37 height 15
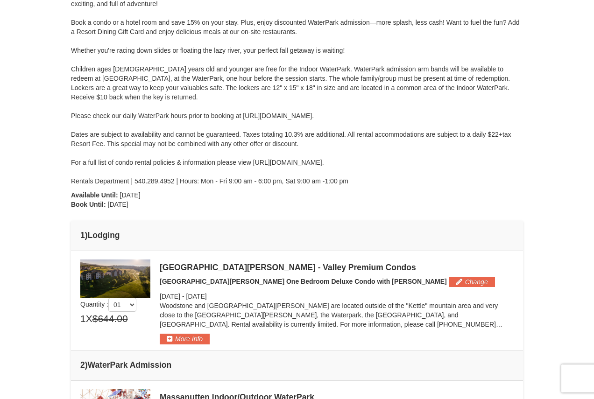
scroll to position [0, 0]
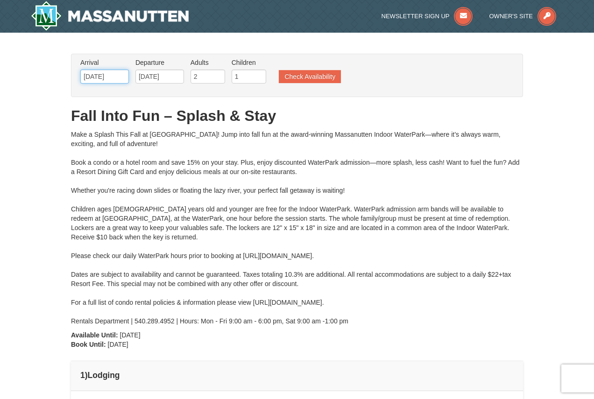
click at [107, 76] on input "10/31/2025" at bounding box center [104, 77] width 49 height 14
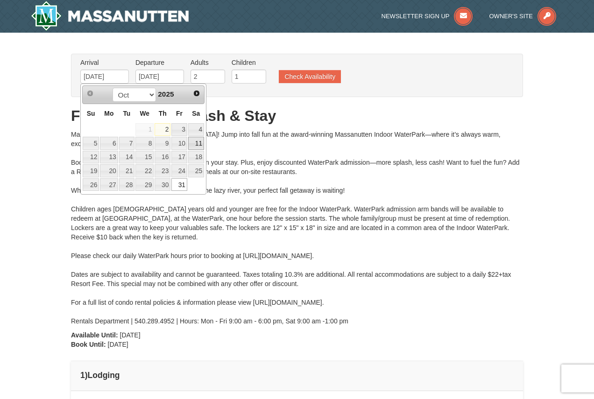
click at [197, 141] on link "11" at bounding box center [196, 143] width 16 height 13
type input "[DATE]"
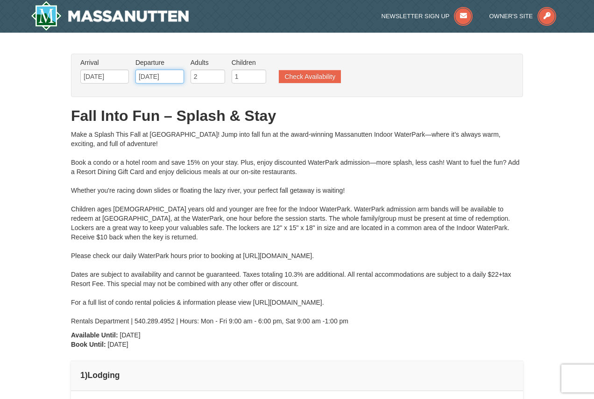
click at [159, 71] on input "11/03/2025" at bounding box center [159, 77] width 49 height 14
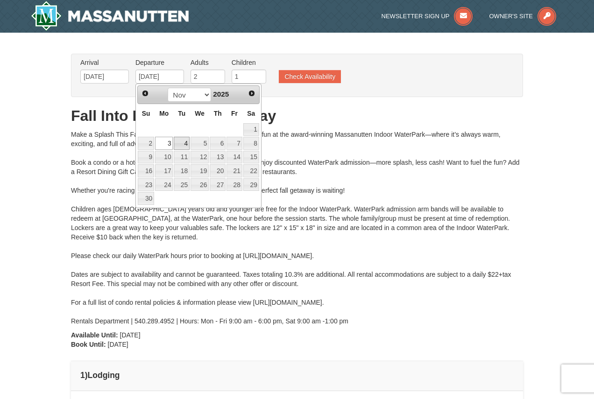
click at [179, 142] on link "4" at bounding box center [182, 143] width 16 height 13
type input "[DATE]"
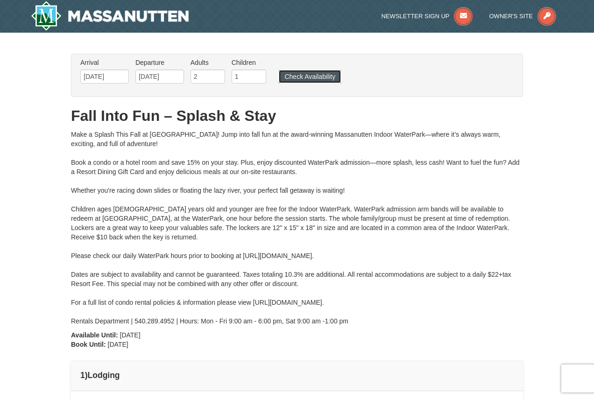
click at [299, 78] on button "Check Availability" at bounding box center [310, 76] width 62 height 13
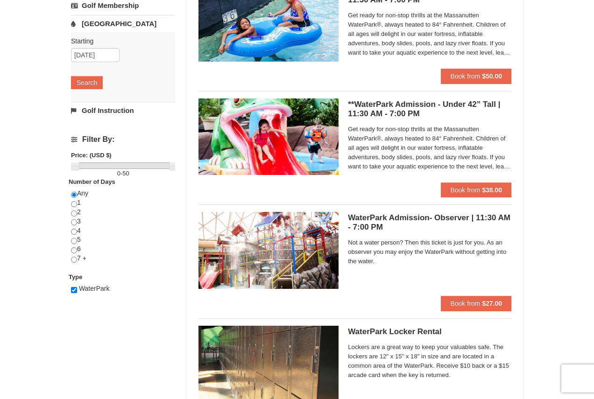
scroll to position [234, 0]
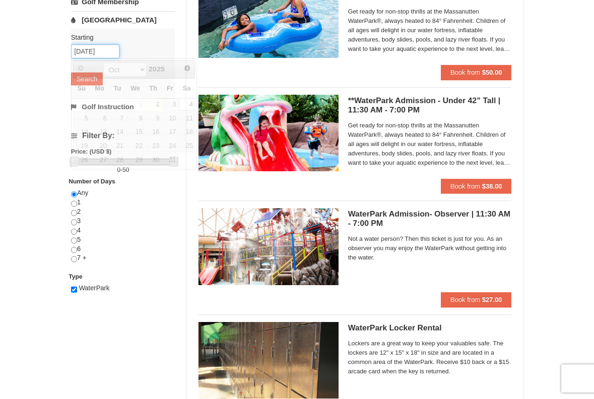
click at [96, 55] on input "[DATE]" at bounding box center [95, 51] width 49 height 14
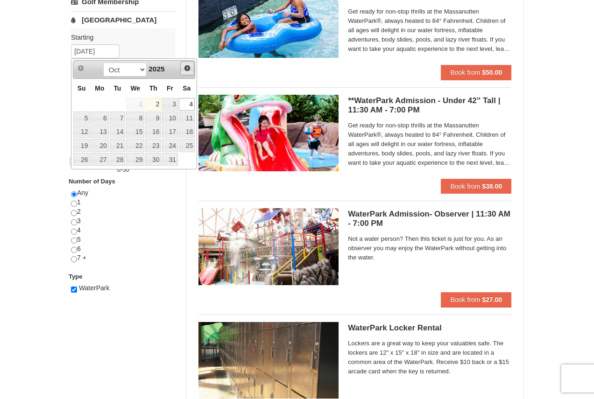
click at [185, 68] on span "Next" at bounding box center [187, 67] width 7 height 7
click at [81, 116] on link "2" at bounding box center [81, 118] width 16 height 13
type input "[DATE]"
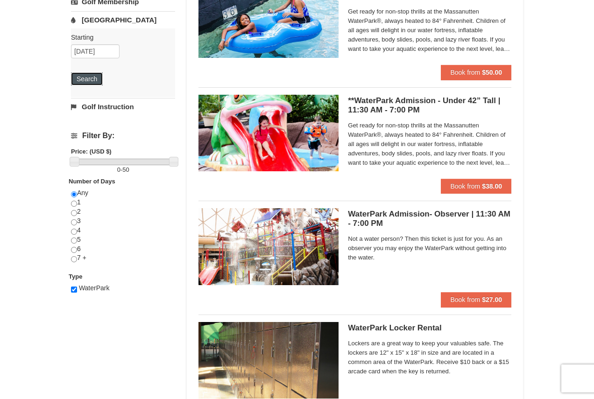
click at [92, 78] on button "Search" at bounding box center [87, 78] width 32 height 13
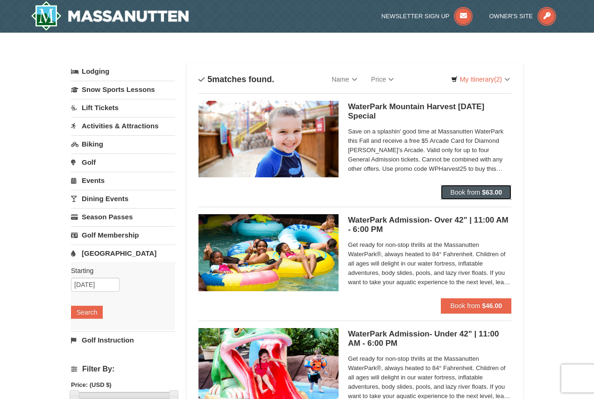
click at [476, 192] on span "Book from" at bounding box center [465, 192] width 30 height 7
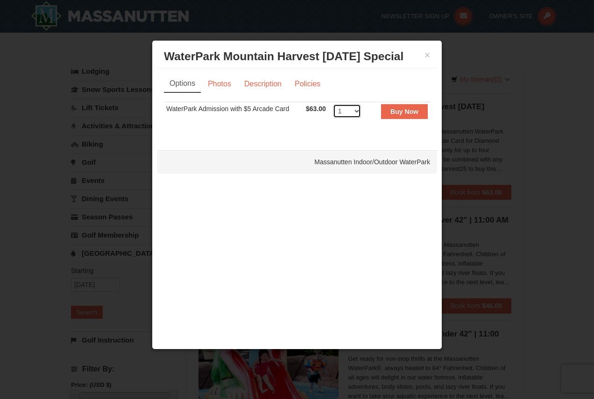
click at [354, 106] on select "1 2 3 4 5 6 7 8 9 10 11 12 13 14 15 16 17 18 19 20 21 22" at bounding box center [347, 111] width 28 height 14
select select "2"
click at [333, 104] on select "1 2 3 4 5 6 7 8 9 10 11 12 13 14 15 16 17 18 19 20 21 22" at bounding box center [347, 111] width 28 height 14
click at [401, 111] on strong "Buy Now" at bounding box center [404, 111] width 28 height 7
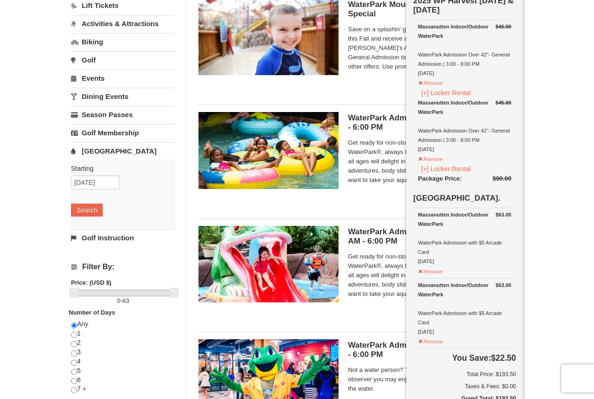
scroll to position [96, 0]
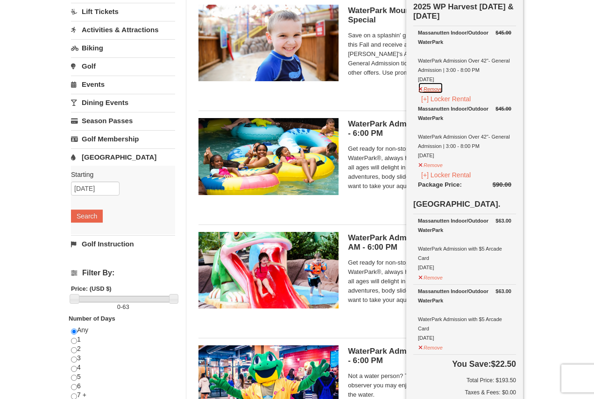
click at [431, 87] on button "Remove" at bounding box center [430, 88] width 25 height 12
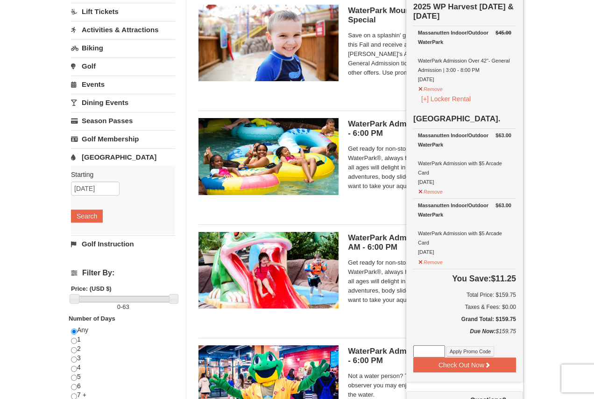
scroll to position [93, 0]
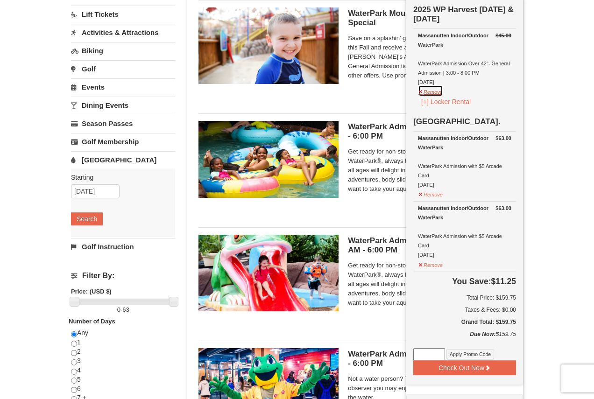
click at [431, 87] on button "Remove" at bounding box center [430, 91] width 25 height 12
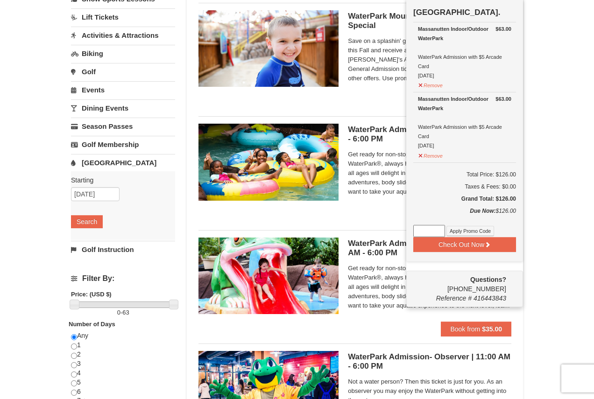
click at [434, 230] on input at bounding box center [429, 231] width 32 height 12
type input "WPHarvest25"
click at [474, 231] on button "Apply Promo Code" at bounding box center [470, 231] width 48 height 10
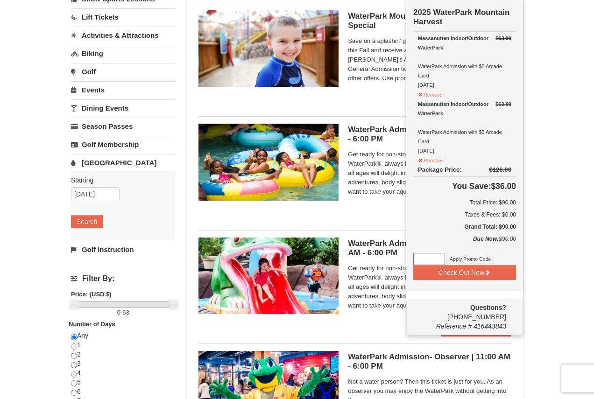
click at [428, 262] on input at bounding box center [429, 259] width 32 height 12
click at [426, 212] on div "Taxes & Fees: $0.00" at bounding box center [464, 214] width 103 height 9
click at [570, 215] on div "× Categories List Filter My Itinerary (2) Check Out Now 2025 WaterPark Mountain…" at bounding box center [297, 269] width 594 height 655
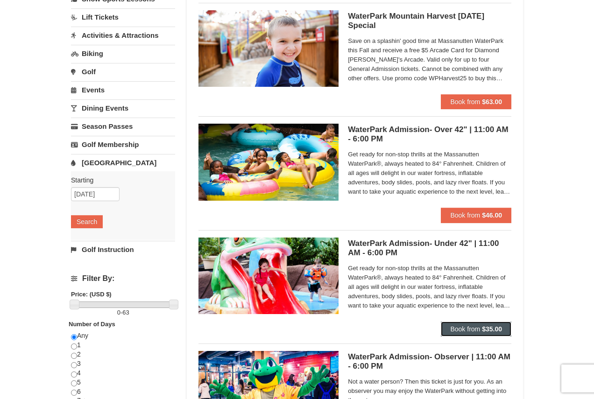
click at [500, 326] on strong "$35.00" at bounding box center [492, 329] width 20 height 7
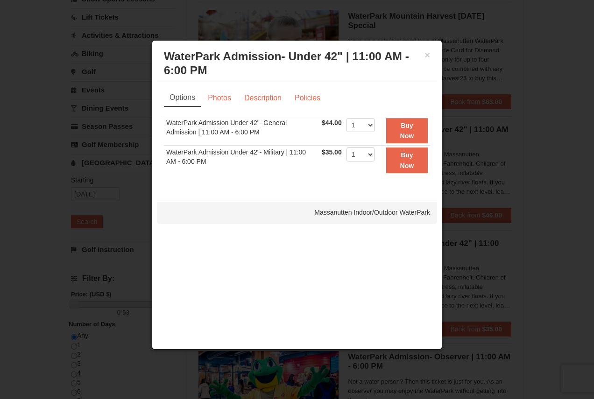
click at [424, 52] on h3 "WaterPark Admission- Under 42" | 11:00 AM - 6:00 PM Massanutten Indoor/Outdoor …" at bounding box center [297, 64] width 266 height 28
click at [426, 54] on button "×" at bounding box center [428, 54] width 6 height 9
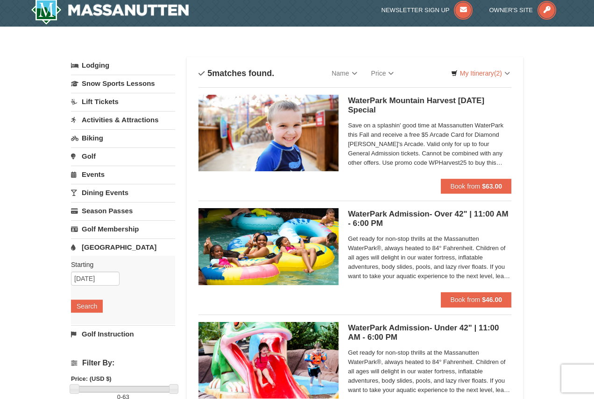
scroll to position [0, 0]
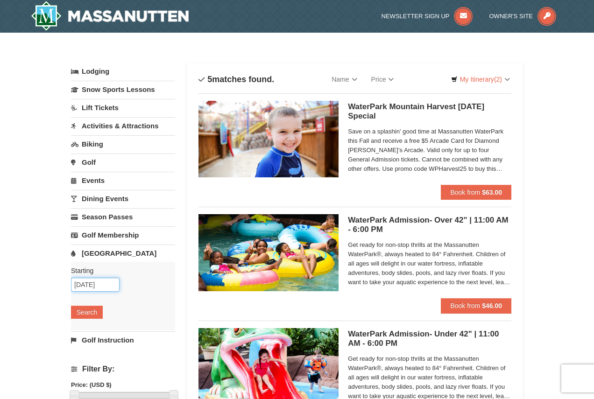
click at [94, 284] on input "11/02/2025" at bounding box center [95, 285] width 49 height 14
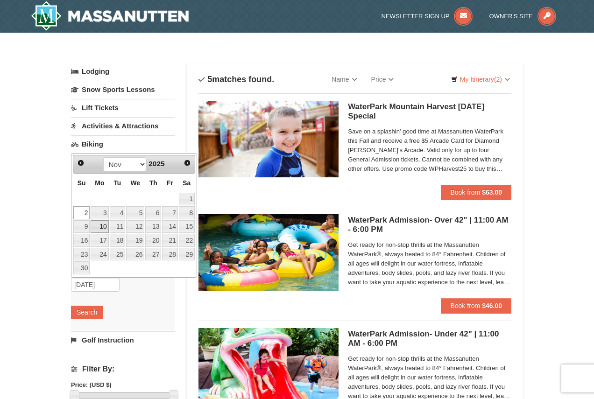
click at [102, 225] on link "10" at bounding box center [100, 226] width 18 height 13
type input "[DATE]"
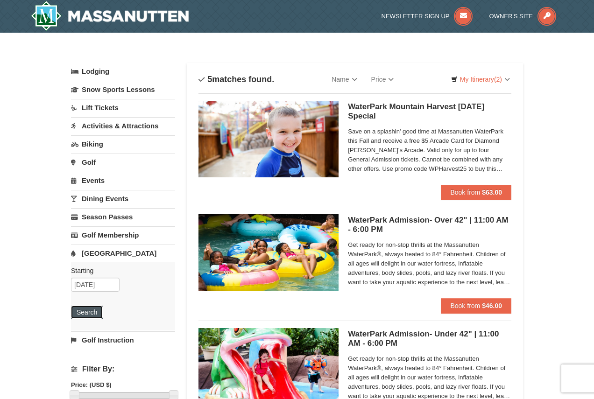
click at [85, 313] on button "Search" at bounding box center [87, 312] width 32 height 13
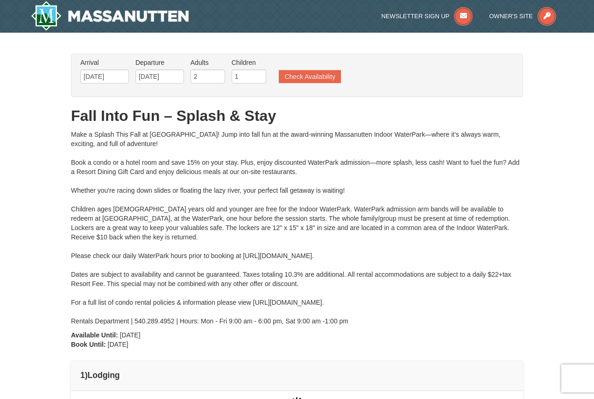
type input "10/11/2025"
type input "[DATE]"
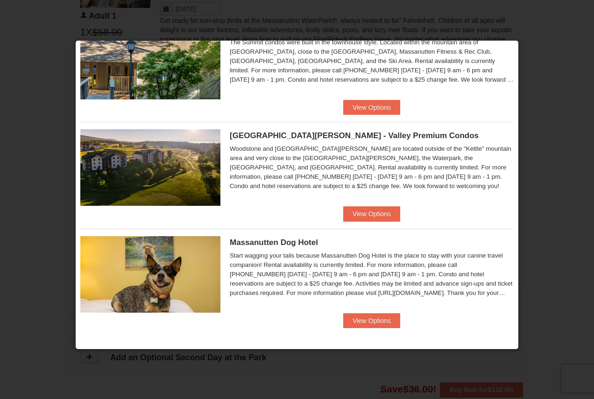
scroll to position [550, 0]
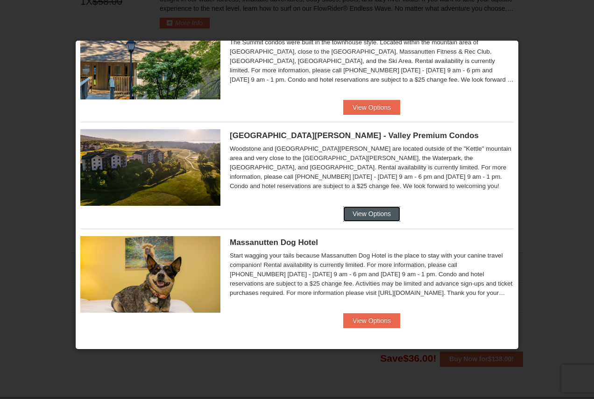
click at [387, 215] on button "View Options" at bounding box center [371, 213] width 57 height 15
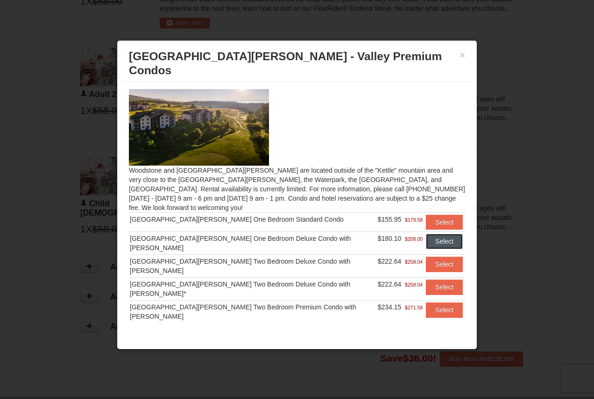
click at [431, 234] on button "Select" at bounding box center [444, 241] width 37 height 15
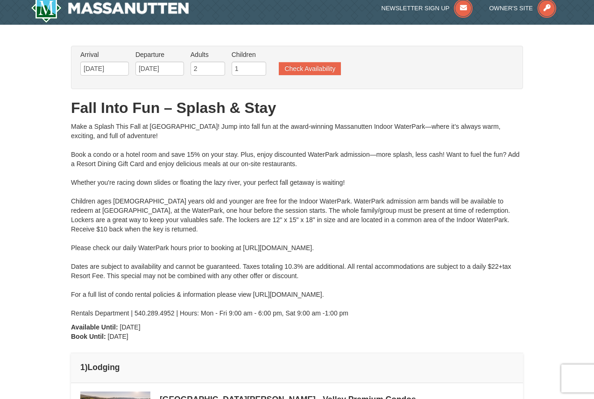
scroll to position [0, 0]
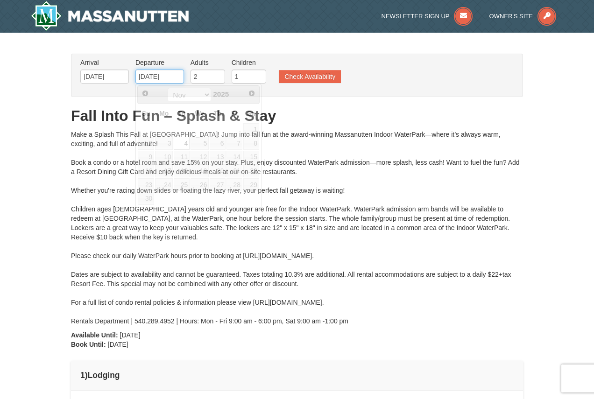
click at [156, 73] on input "11/04/2025" at bounding box center [159, 77] width 49 height 14
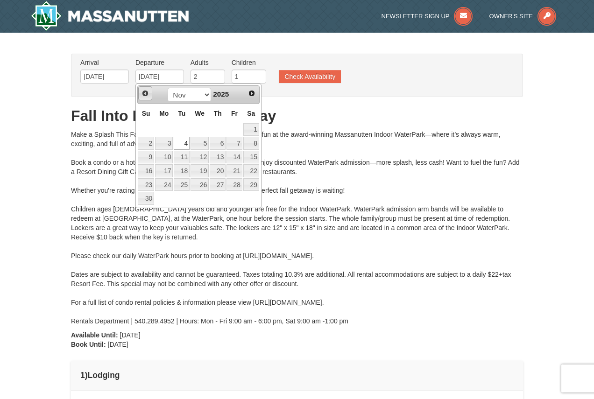
click at [145, 93] on span "Prev" at bounding box center [145, 93] width 7 height 7
click at [179, 155] on link "14" at bounding box center [182, 157] width 16 height 13
type input "[DATE]"
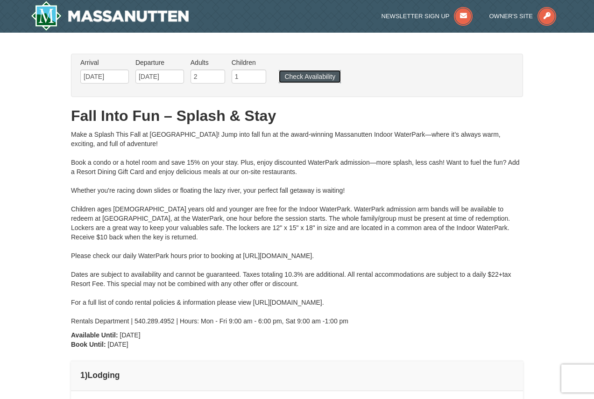
click at [296, 76] on button "Check Availability" at bounding box center [310, 76] width 62 height 13
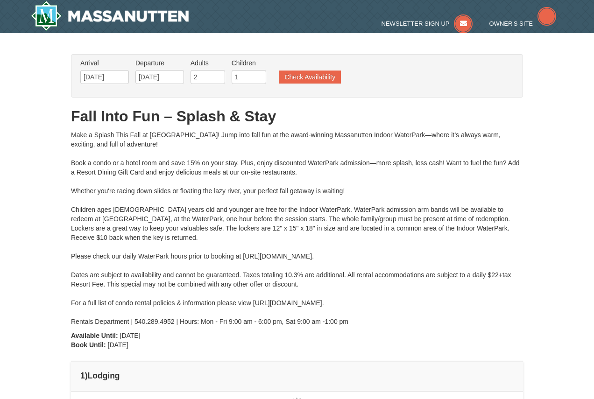
type input "[DATE]"
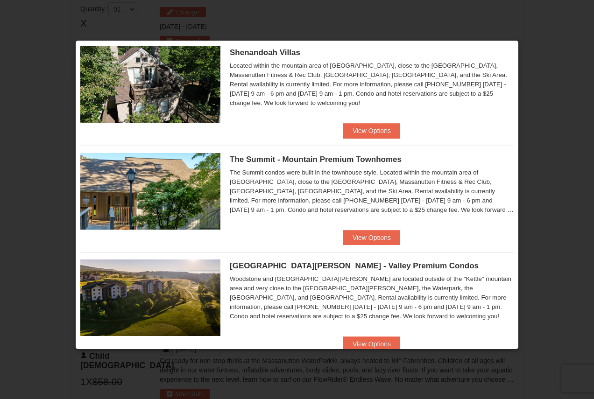
scroll to position [369, 0]
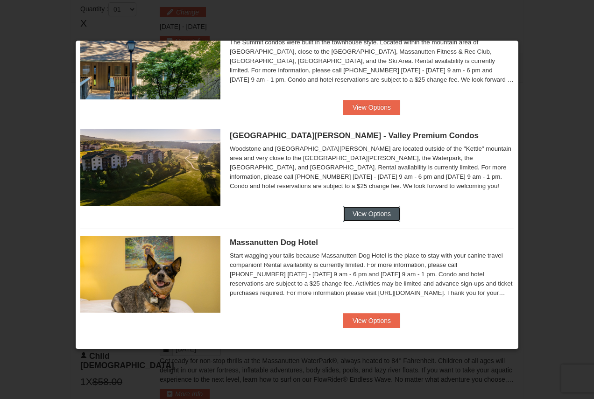
click at [366, 212] on button "View Options" at bounding box center [371, 213] width 57 height 15
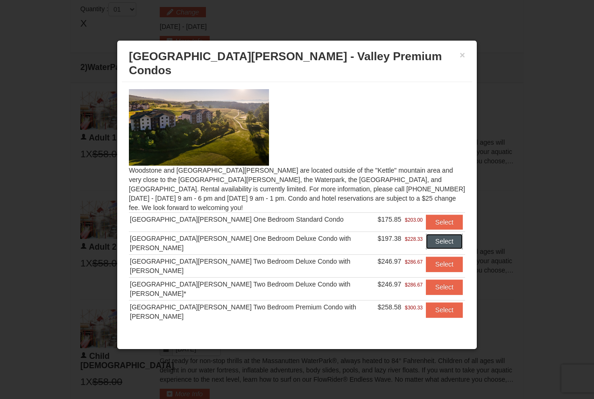
click at [430, 234] on button "Select" at bounding box center [444, 241] width 37 height 15
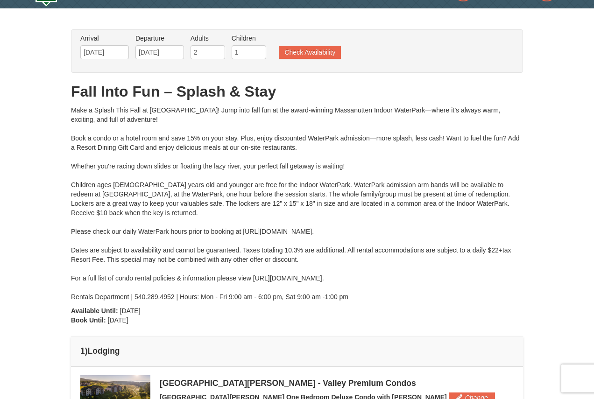
scroll to position [0, 0]
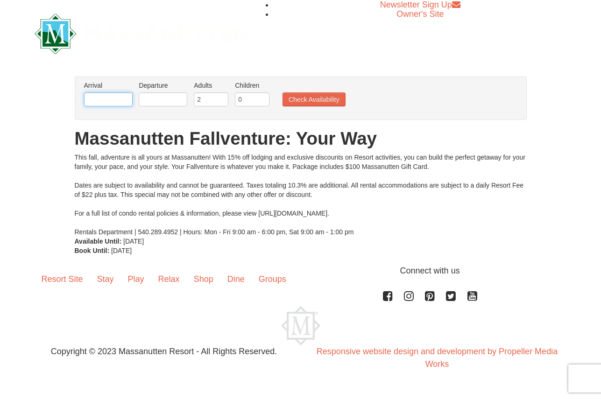
click at [113, 100] on input "text" at bounding box center [108, 99] width 49 height 14
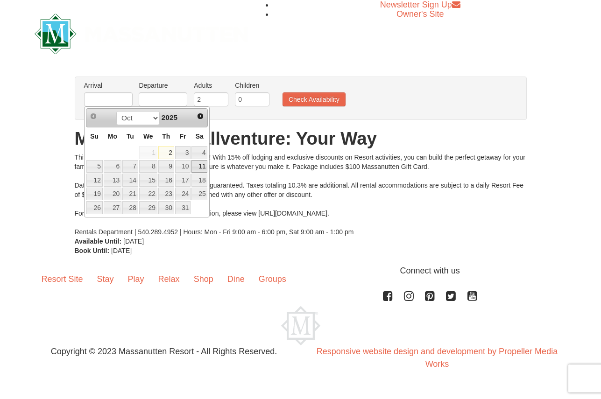
click at [201, 167] on link "11" at bounding box center [199, 166] width 16 height 13
type input "[DATE]"
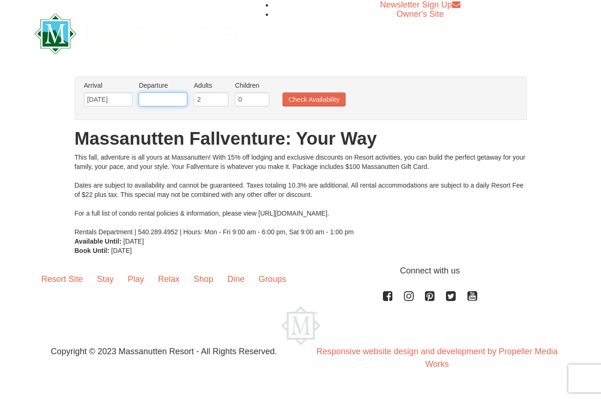
click at [176, 99] on input "text" at bounding box center [163, 99] width 49 height 14
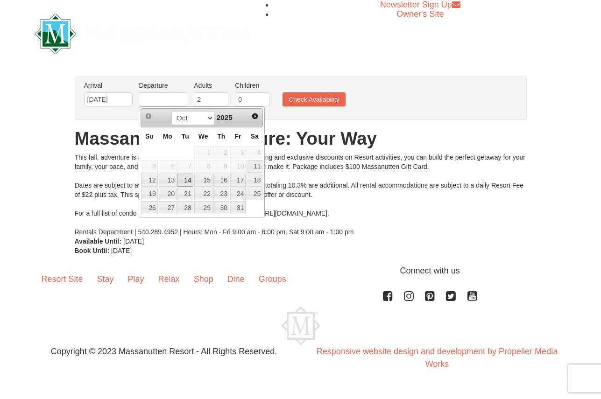
click at [185, 181] on link "14" at bounding box center [185, 180] width 16 height 13
type input "[DATE]"
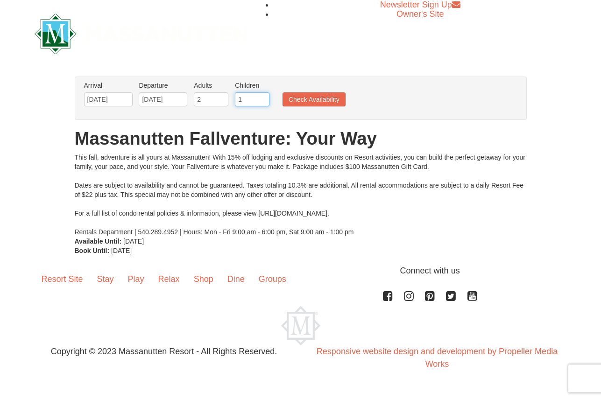
type input "1"
click at [262, 98] on input "1" at bounding box center [252, 99] width 35 height 14
click at [326, 104] on button "Check Availability" at bounding box center [314, 99] width 63 height 14
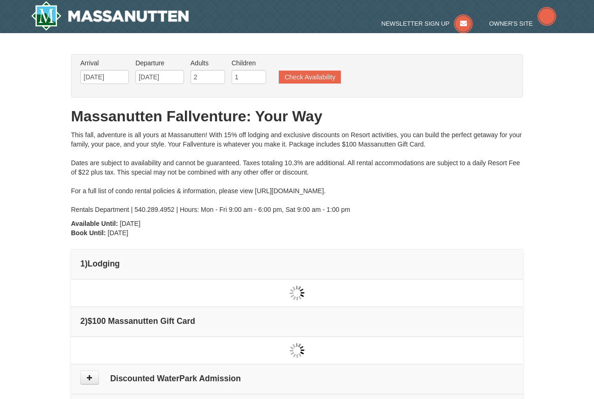
type input "[DATE]"
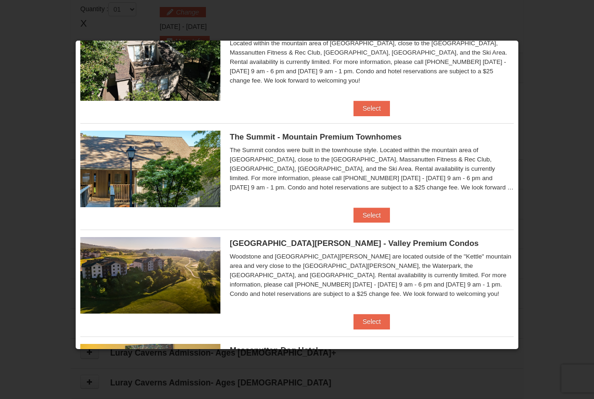
scroll to position [368, 0]
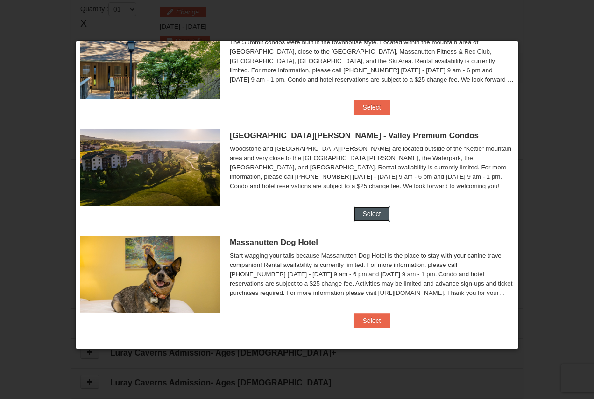
click at [360, 214] on button "Select" at bounding box center [372, 213] width 37 height 15
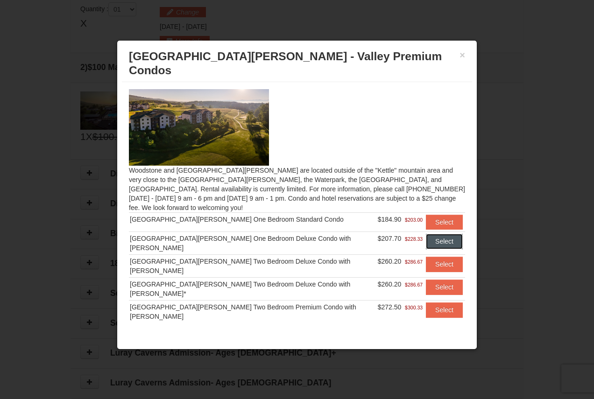
click at [431, 234] on button "Select" at bounding box center [444, 241] width 37 height 15
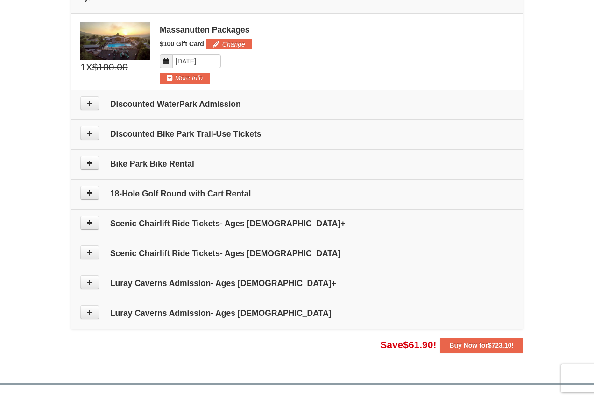
scroll to position [379, 0]
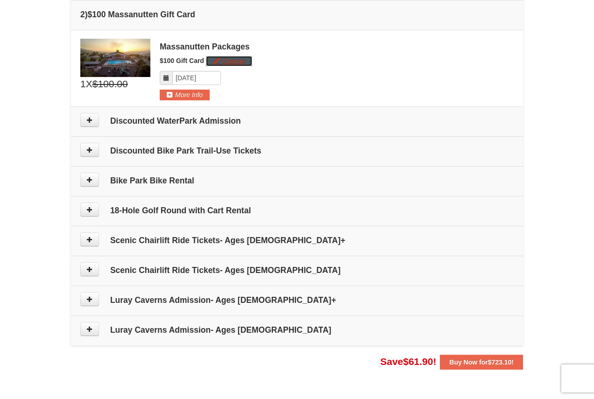
click at [233, 57] on button "Change" at bounding box center [229, 61] width 46 height 10
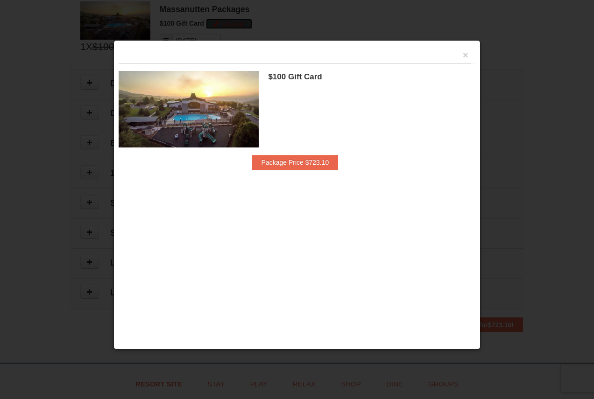
scroll to position [418, 0]
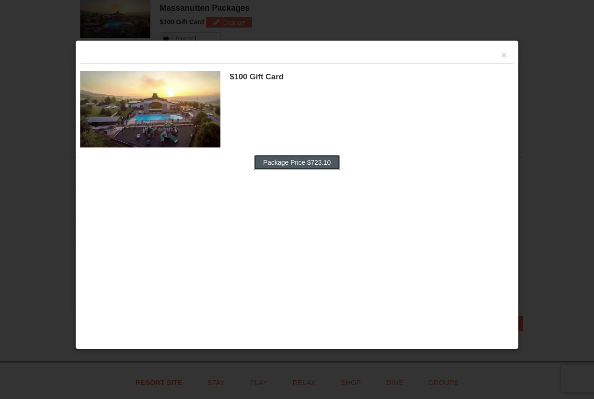
click at [301, 166] on button "Package Price $723.10" at bounding box center [297, 162] width 86 height 15
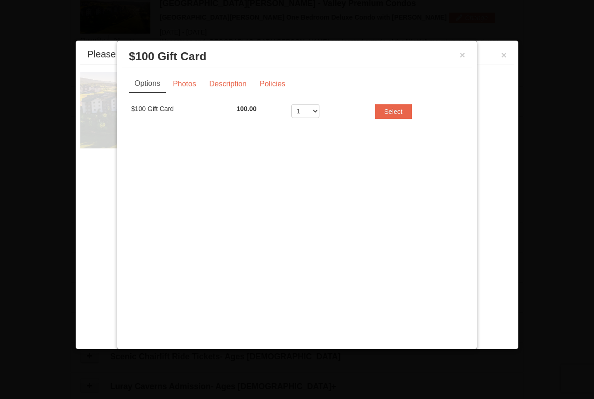
scroll to position [288, 0]
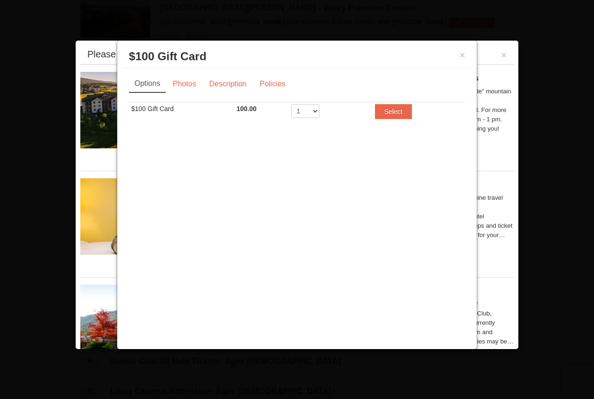
click at [319, 104] on td "1 2 3 4 5 6 7 8 9 10 11 12 13 14 15 16 17 18 19 20" at bounding box center [325, 113] width 73 height 23
click at [316, 107] on select "1 2 3 4 5 6 7 8 9 10 11 12 13 14 15 16 17 18 19 20" at bounding box center [305, 111] width 28 height 14
click at [356, 144] on div "× $100 Gift Card Massanutten Packages Options Photos Description Policies Sorry…" at bounding box center [297, 195] width 361 height 310
click at [458, 51] on h3 "$100 Gift Card Massanutten Packages" at bounding box center [297, 57] width 336 height 14
click at [468, 50] on div "× $100 Gift Card Massanutten Packages" at bounding box center [297, 56] width 350 height 23
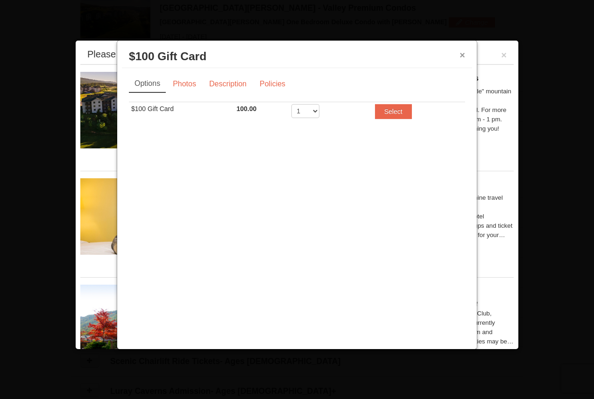
click at [460, 57] on button "×" at bounding box center [463, 54] width 6 height 9
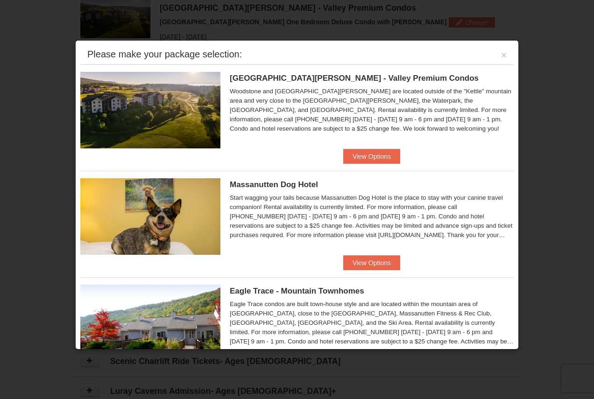
click at [500, 53] on div "Please make your package selection: ×" at bounding box center [296, 54] width 433 height 19
click at [501, 53] on button "×" at bounding box center [504, 54] width 6 height 9
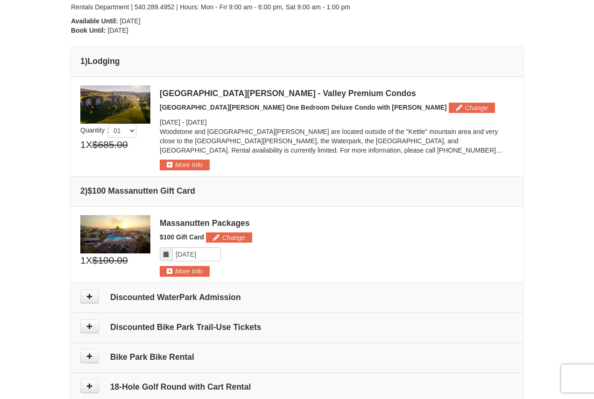
scroll to position [241, 0]
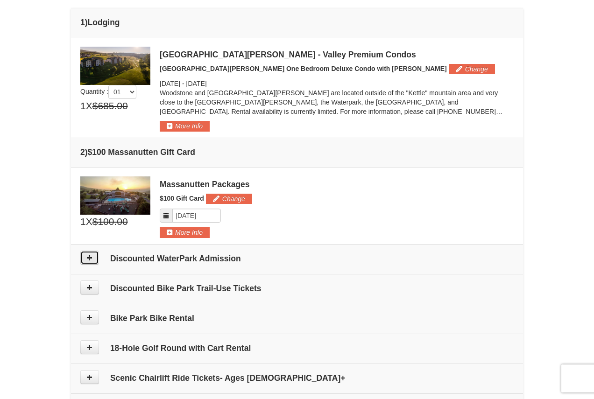
click at [87, 259] on icon at bounding box center [89, 258] width 7 height 7
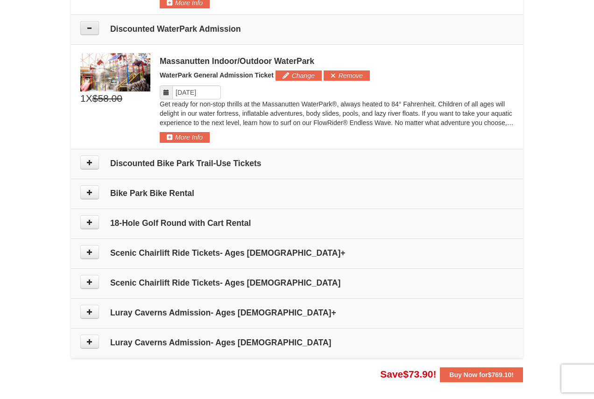
scroll to position [485, 0]
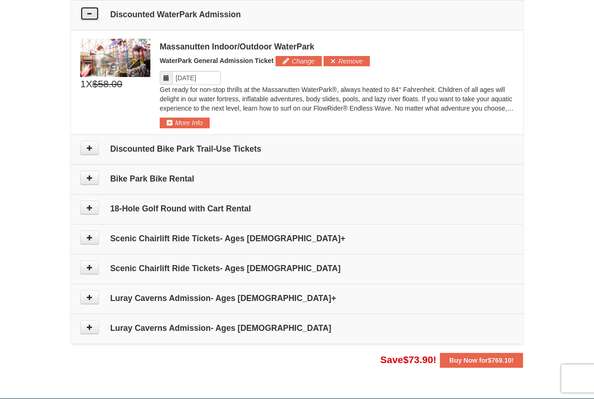
click at [87, 12] on icon at bounding box center [89, 13] width 7 height 7
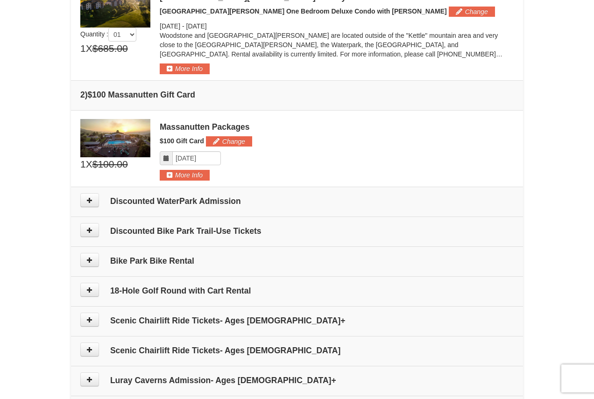
scroll to position [252, 0]
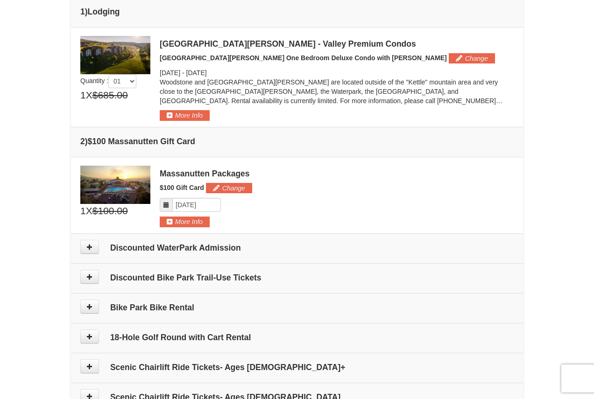
drag, startPoint x: 213, startPoint y: 139, endPoint x: 81, endPoint y: 137, distance: 132.6
click at [81, 137] on h4 "2 ) $100 Massanutten Gift Card" at bounding box center [296, 141] width 433 height 9
click at [272, 198] on div "Massanutten Packages $100 Gift Card Change Please format dates MM/DD/YYYY" at bounding box center [337, 197] width 354 height 62
click at [177, 220] on button "More Info" at bounding box center [185, 222] width 50 height 10
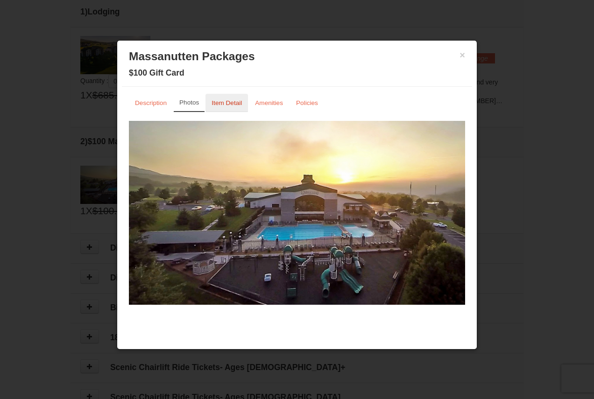
click at [226, 97] on link "Item Detail" at bounding box center [226, 103] width 42 height 18
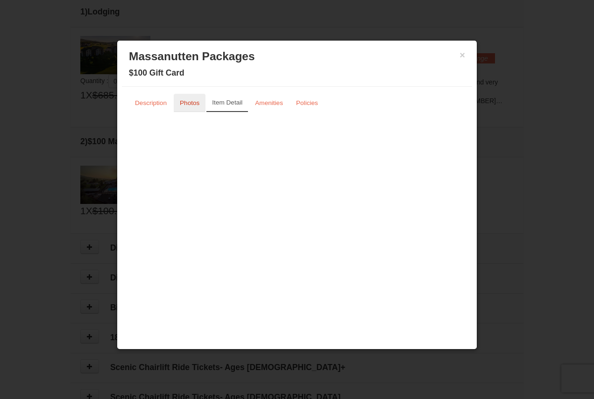
click at [194, 105] on small "Photos" at bounding box center [190, 102] width 20 height 7
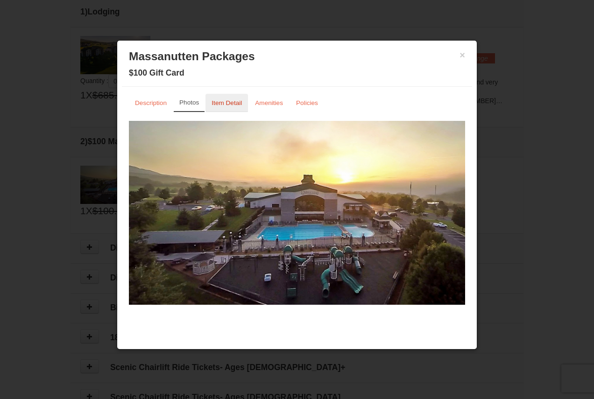
click at [228, 103] on small "Item Detail" at bounding box center [227, 102] width 30 height 7
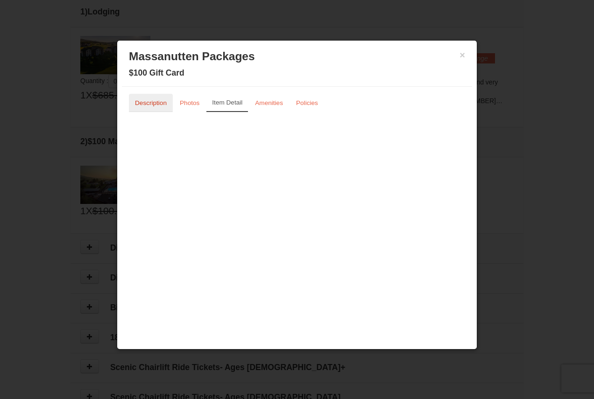
click at [157, 102] on small "Description" at bounding box center [151, 102] width 32 height 7
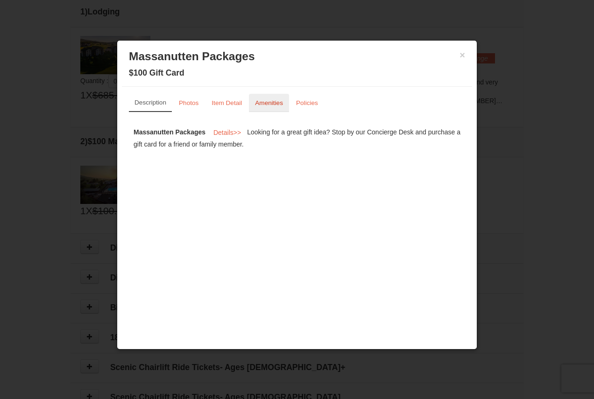
click at [271, 103] on small "Amenities" at bounding box center [269, 102] width 28 height 7
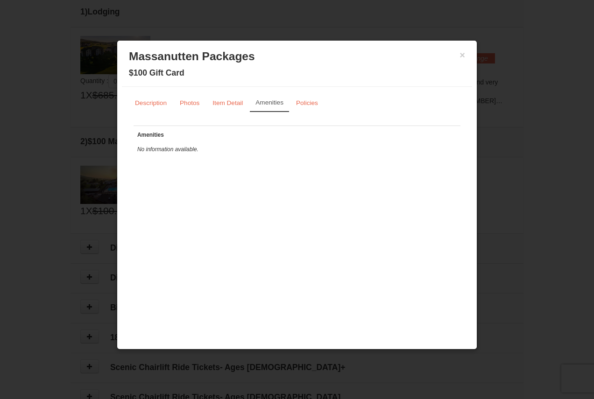
click at [324, 100] on li "Policies" at bounding box center [307, 103] width 35 height 18
click at [317, 102] on small "Policies" at bounding box center [307, 102] width 22 height 7
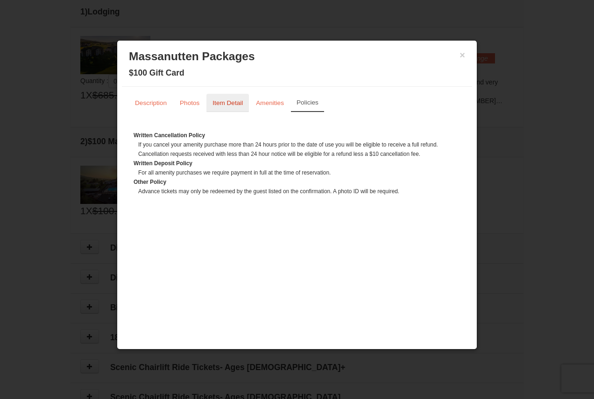
click at [233, 102] on small "Item Detail" at bounding box center [227, 102] width 30 height 7
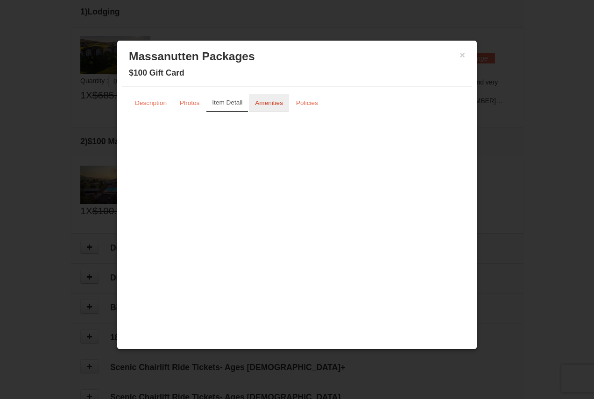
click at [277, 104] on small "Amenities" at bounding box center [269, 102] width 28 height 7
click at [465, 54] on button "×" at bounding box center [463, 54] width 6 height 9
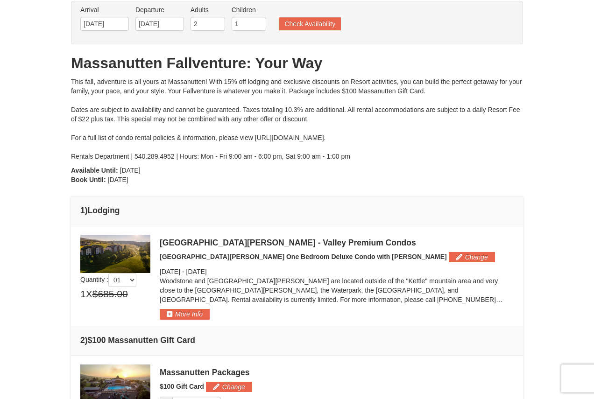
scroll to position [0, 0]
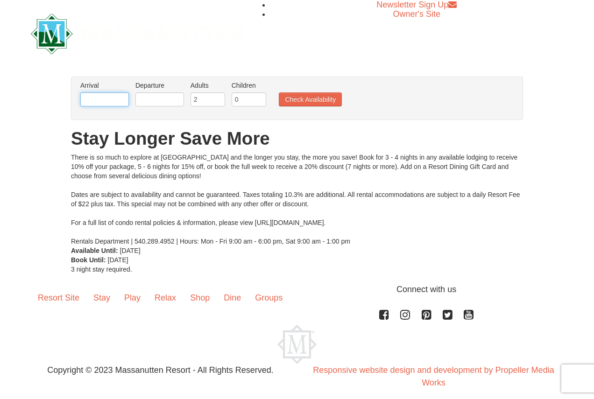
click at [98, 98] on input "text" at bounding box center [104, 99] width 49 height 14
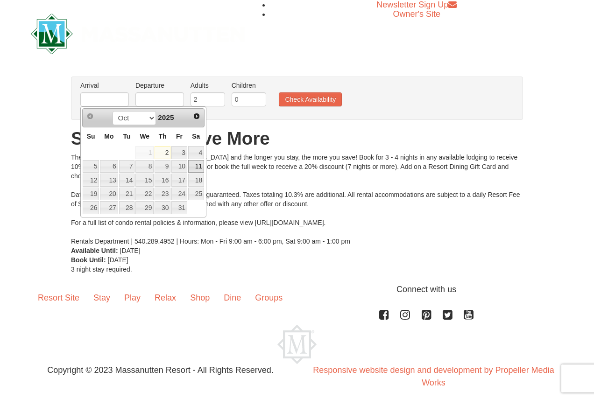
click at [198, 168] on link "11" at bounding box center [196, 166] width 16 height 13
type input "[DATE]"
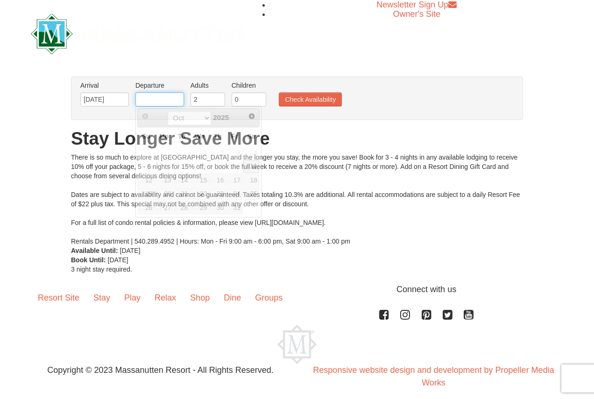
click at [156, 101] on input "text" at bounding box center [159, 99] width 49 height 14
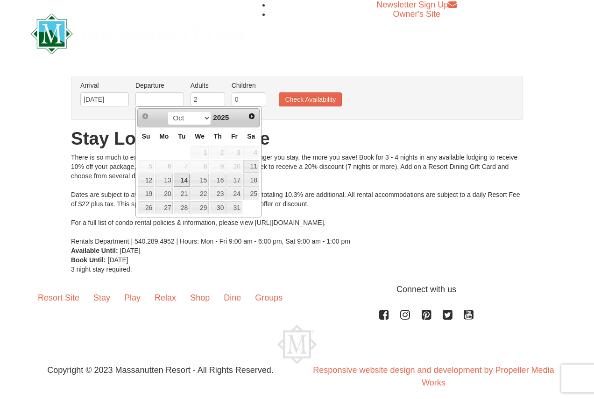
click at [183, 181] on link "14" at bounding box center [182, 180] width 16 height 13
type input "[DATE]"
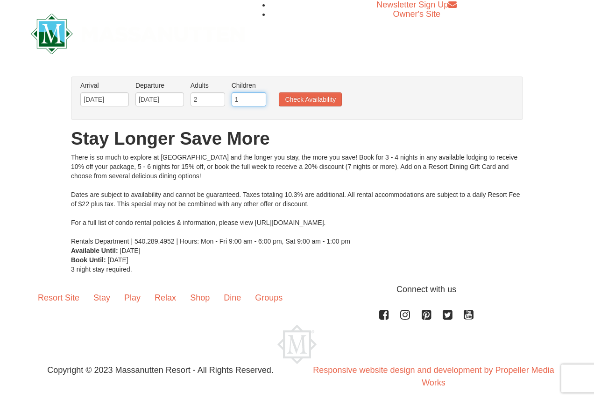
type input "1"
click at [262, 97] on input "1" at bounding box center [249, 99] width 35 height 14
drag, startPoint x: 305, startPoint y: 90, endPoint x: 300, endPoint y: 94, distance: 6.9
click at [302, 91] on ul "Arrival Please format dates MM/DD/YYYY Please format dates MM/DD/YYYY 10/11/202…" at bounding box center [292, 96] width 428 height 30
click at [302, 100] on button "Check Availability" at bounding box center [310, 99] width 63 height 14
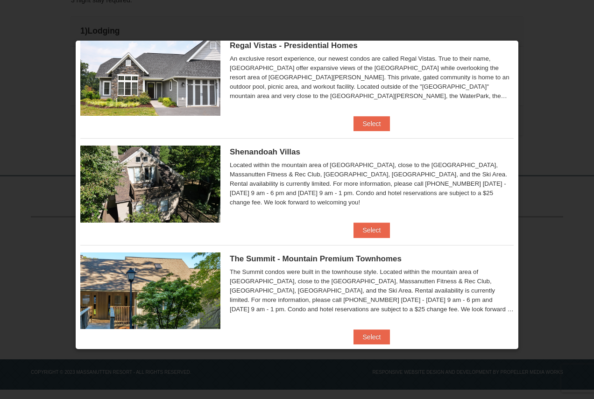
scroll to position [368, 0]
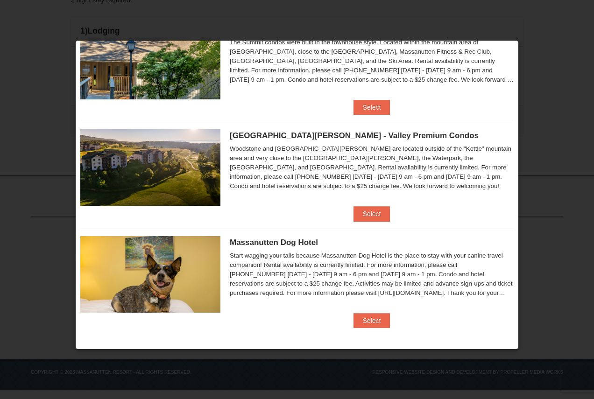
click at [388, 214] on li "Woodstone Meadows - Valley Premium Condos Woodstone and Woodstone Casa de Campo…" at bounding box center [296, 171] width 433 height 99
click at [382, 214] on button "Select" at bounding box center [372, 213] width 37 height 15
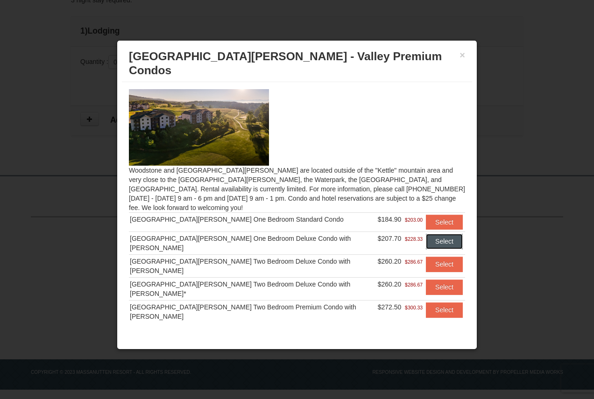
click at [427, 234] on button "Select" at bounding box center [444, 241] width 37 height 15
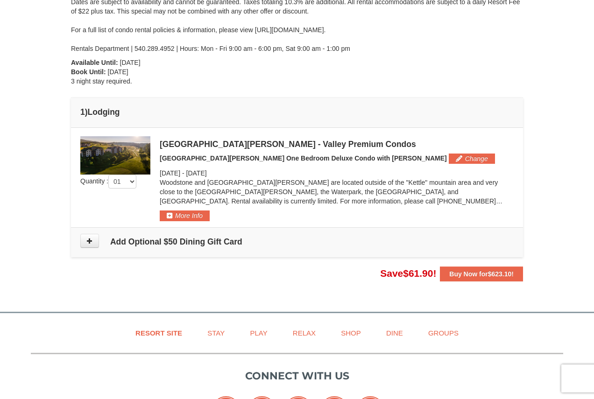
scroll to position [205, 0]
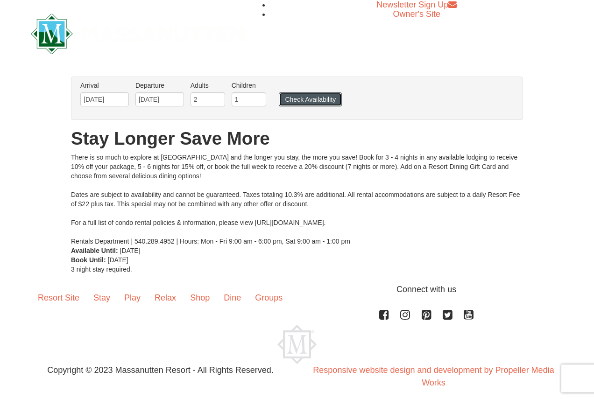
click at [305, 98] on button "Check Availability" at bounding box center [310, 99] width 63 height 14
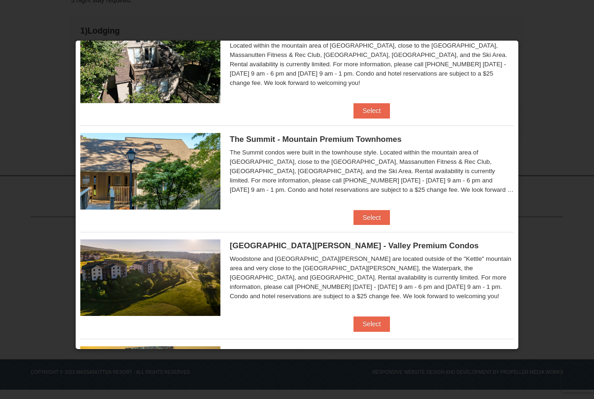
scroll to position [368, 0]
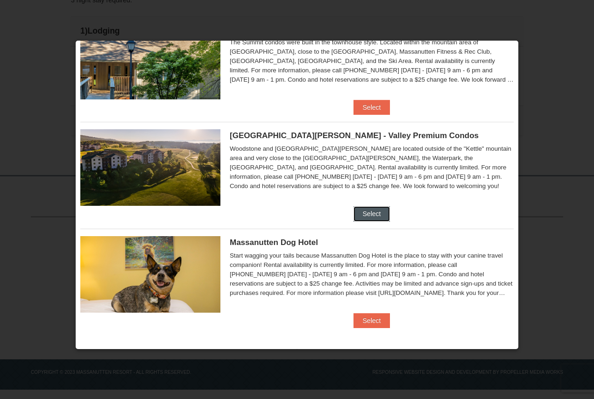
click at [374, 217] on button "Select" at bounding box center [372, 213] width 37 height 15
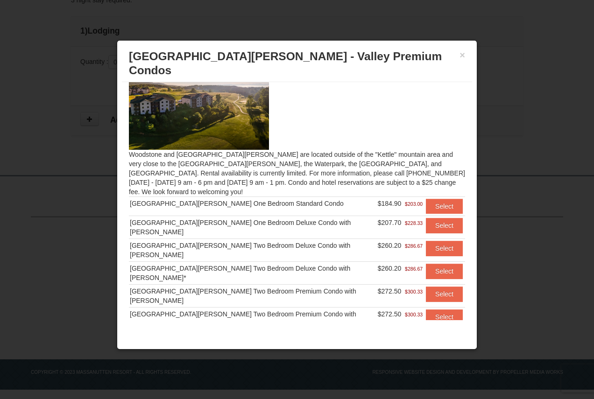
scroll to position [24, 0]
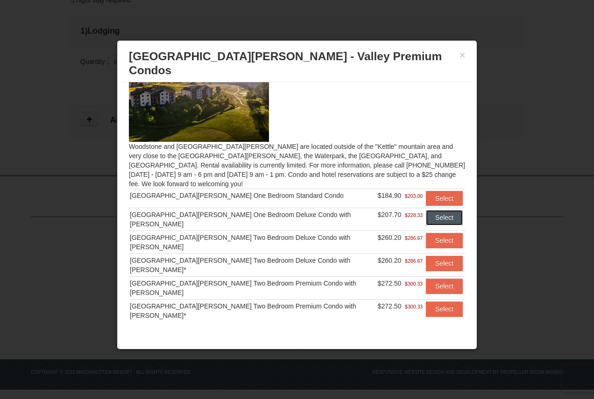
click at [435, 210] on button "Select" at bounding box center [444, 217] width 37 height 15
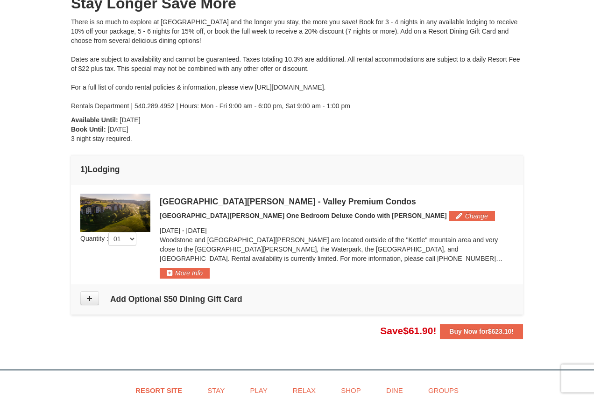
scroll to position [140, 0]
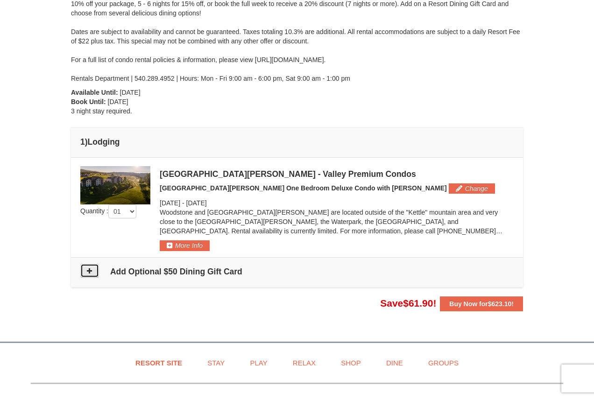
click at [85, 272] on button at bounding box center [89, 271] width 19 height 14
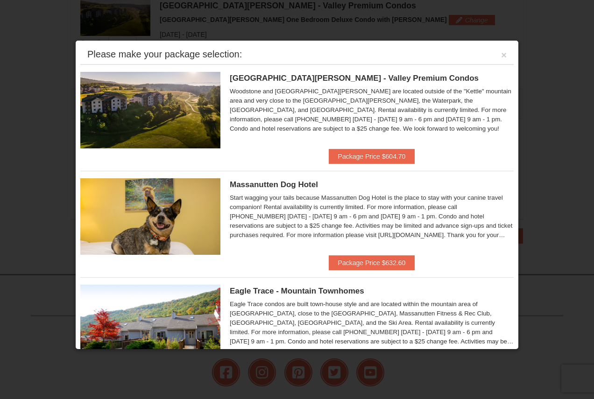
scroll to position [306, 0]
click at [500, 54] on div "Please make your package selection: ×" at bounding box center [296, 54] width 433 height 19
click at [501, 54] on button "×" at bounding box center [504, 54] width 6 height 9
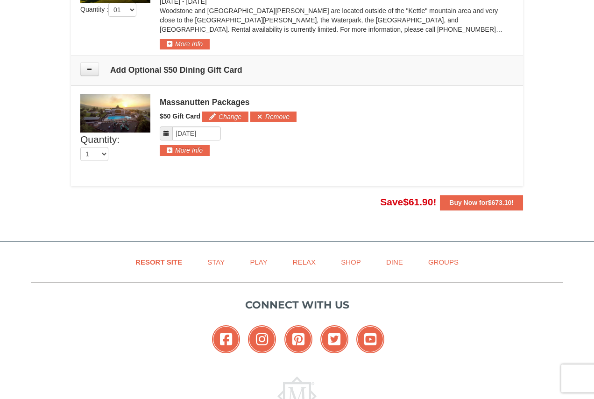
scroll to position [353, 0]
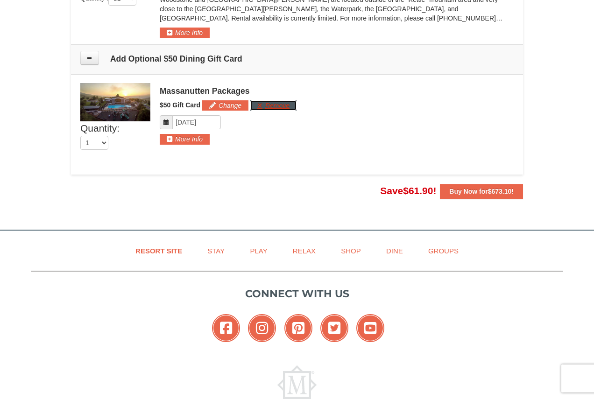
click at [278, 104] on button "Remove" at bounding box center [273, 105] width 46 height 10
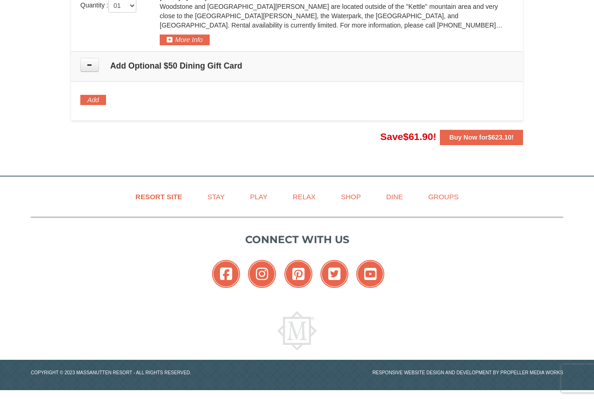
scroll to position [0, 0]
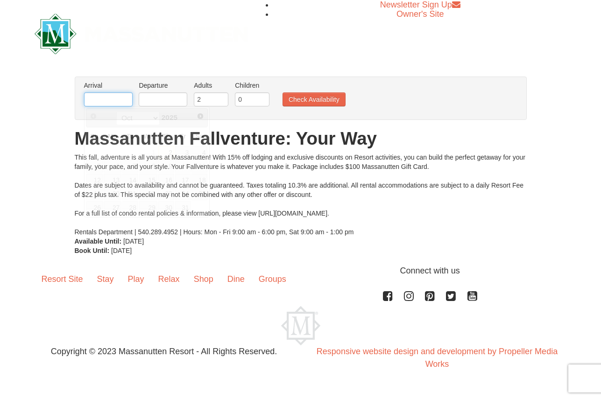
click at [101, 104] on input "text" at bounding box center [108, 99] width 49 height 14
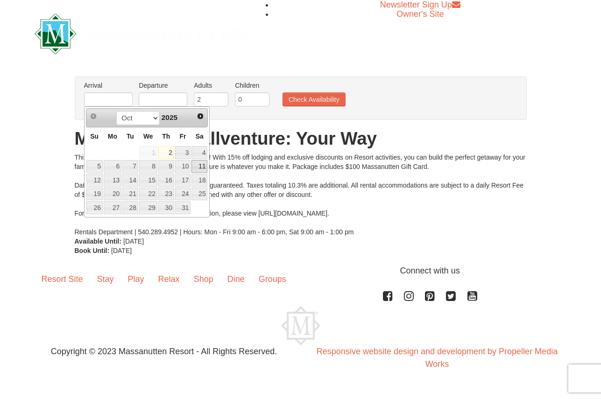
click at [197, 167] on link "11" at bounding box center [199, 166] width 16 height 13
type input "[DATE]"
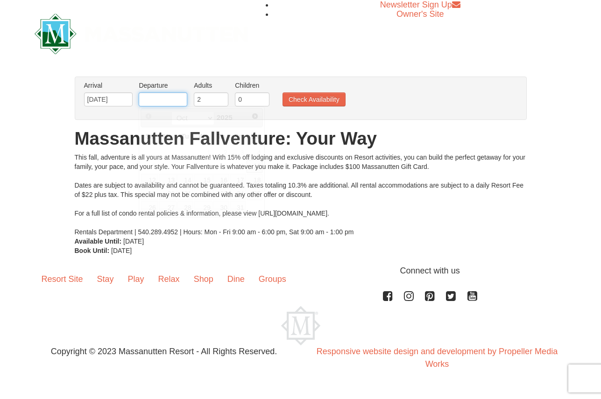
click at [174, 101] on input "text" at bounding box center [163, 99] width 49 height 14
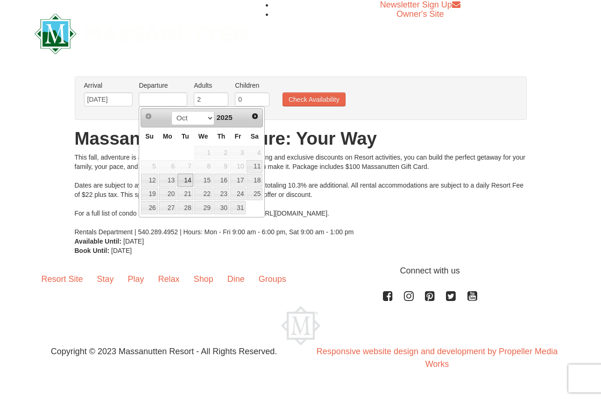
click at [186, 181] on link "14" at bounding box center [185, 180] width 16 height 13
type input "[DATE]"
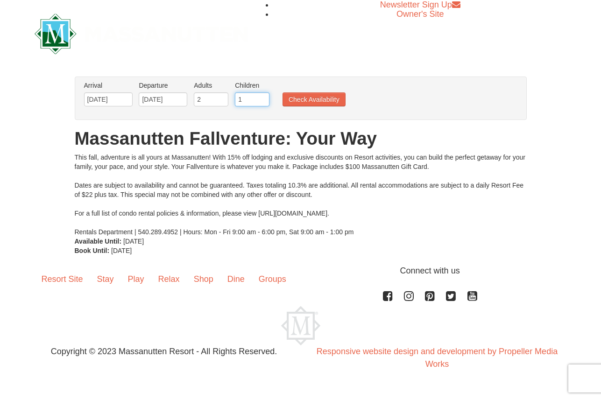
type input "1"
click at [261, 99] on input "1" at bounding box center [252, 99] width 35 height 14
click at [304, 105] on button "Check Availability" at bounding box center [314, 99] width 63 height 14
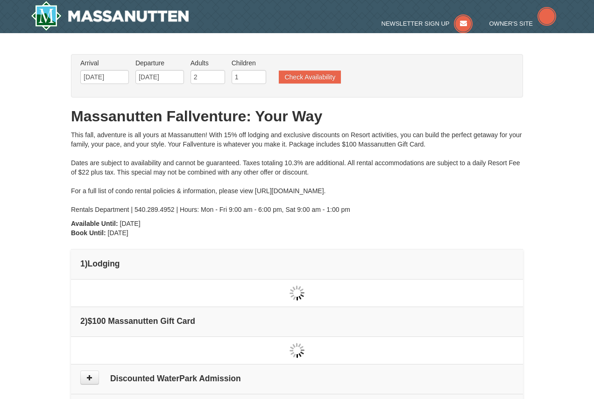
type input "[DATE]"
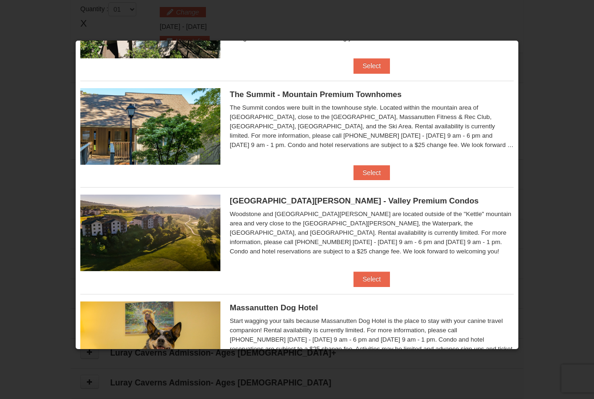
scroll to position [368, 0]
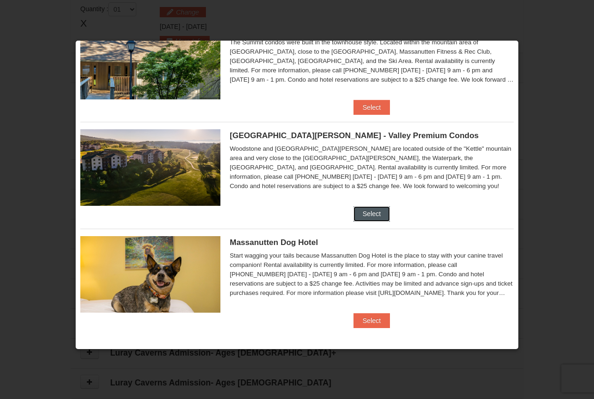
click at [368, 215] on button "Select" at bounding box center [372, 213] width 37 height 15
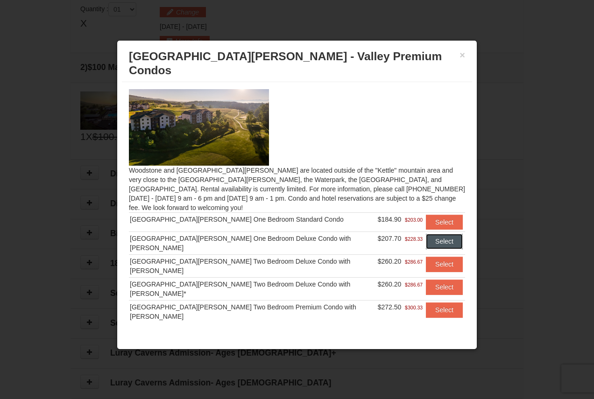
click at [439, 234] on button "Select" at bounding box center [444, 241] width 37 height 15
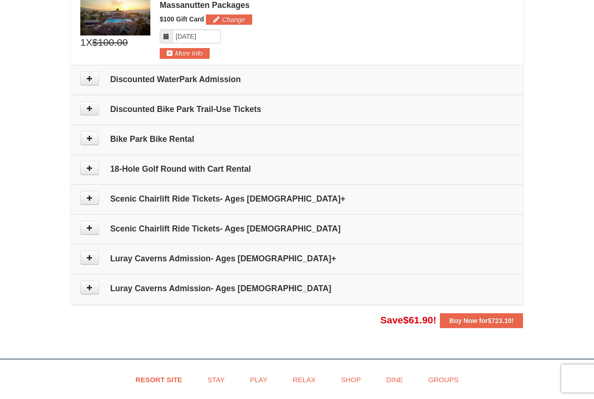
scroll to position [0, 0]
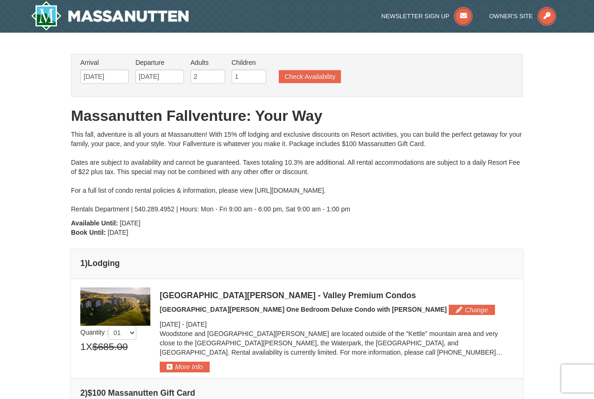
drag, startPoint x: 190, startPoint y: 264, endPoint x: 182, endPoint y: 263, distance: 8.1
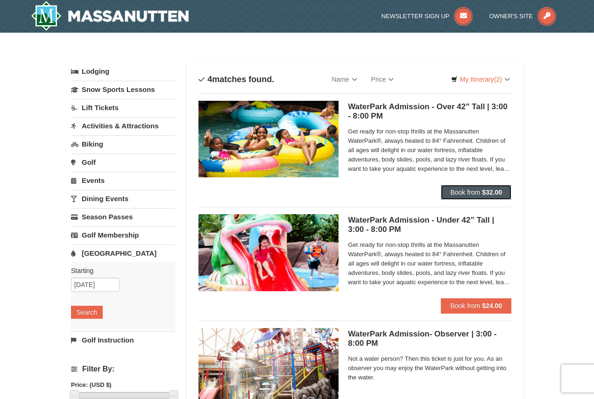
click at [481, 192] on button "Book from $32.00" at bounding box center [476, 192] width 71 height 15
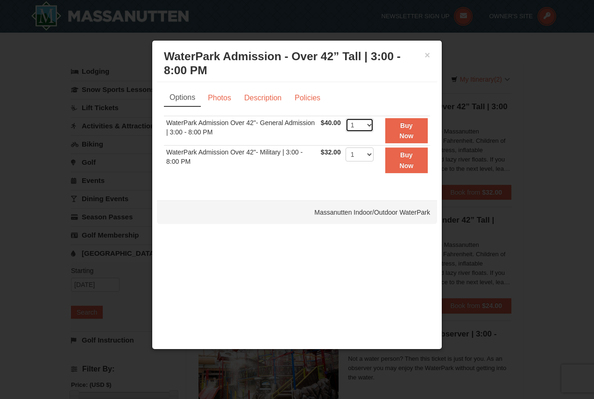
click at [369, 123] on select "1 2 3 4 5 6 7 8 9 10 11 12 13 14 15 16 17 18 19 20" at bounding box center [360, 125] width 28 height 14
select select "2"
click at [346, 118] on select "1 2 3 4 5 6 7 8 9 10 11 12 13 14 15 16 17 18 19 20" at bounding box center [360, 125] width 28 height 14
click at [407, 128] on strong "Buy Now" at bounding box center [407, 131] width 14 height 18
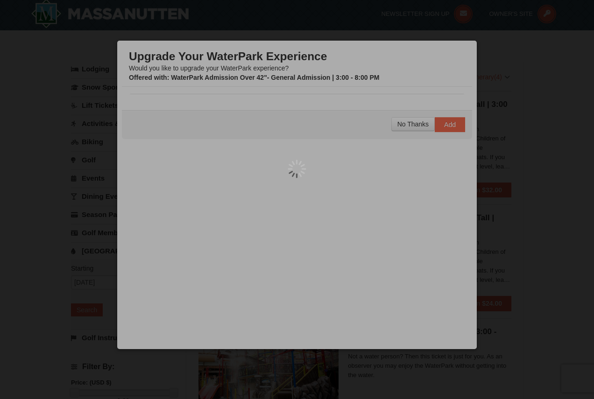
scroll to position [3, 0]
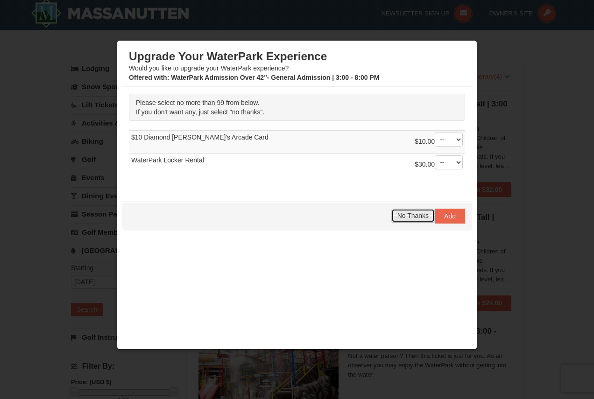
click at [413, 209] on button "No Thanks" at bounding box center [412, 216] width 43 height 14
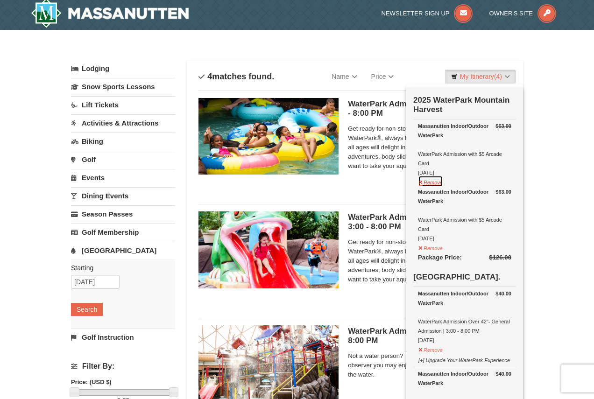
click at [434, 183] on button "Remove" at bounding box center [430, 182] width 25 height 12
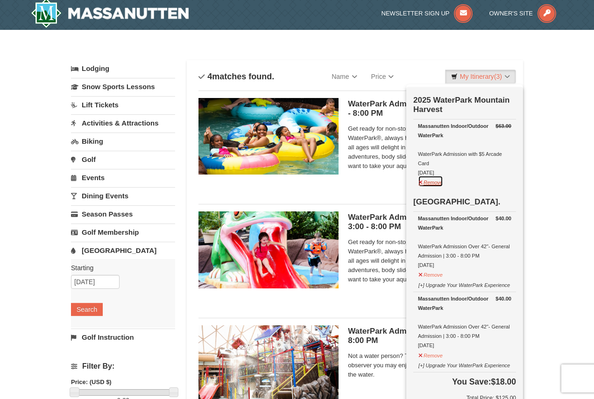
click at [434, 183] on button "Remove" at bounding box center [430, 182] width 25 height 12
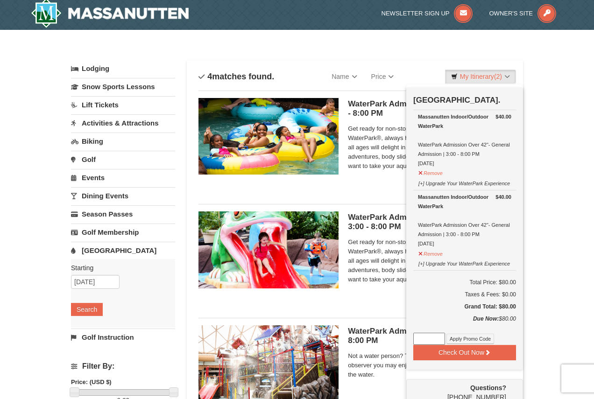
click at [428, 334] on input at bounding box center [429, 339] width 32 height 12
type input "WPHarvestMonThurs25"
click at [474, 338] on button "Apply Promo Code" at bounding box center [470, 339] width 48 height 10
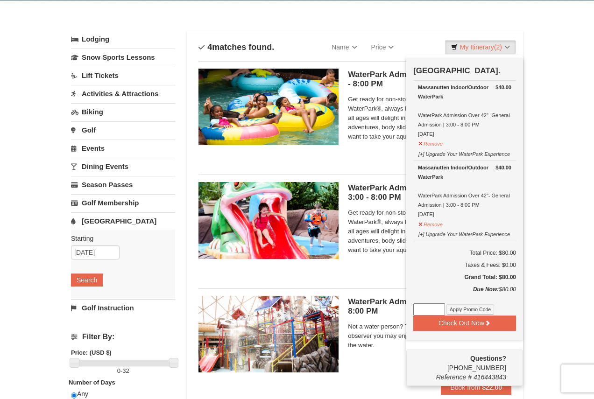
scroll to position [50, 0]
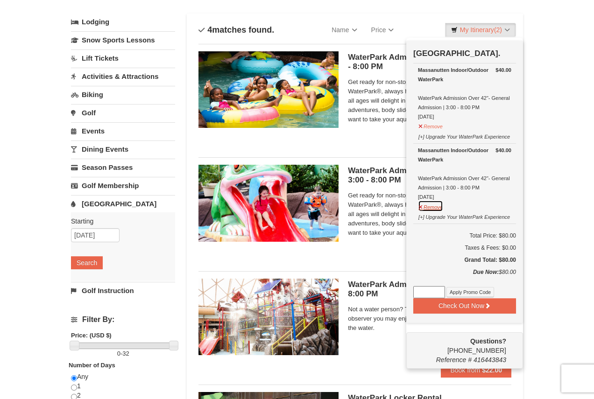
click at [432, 206] on button "Remove" at bounding box center [430, 206] width 25 height 12
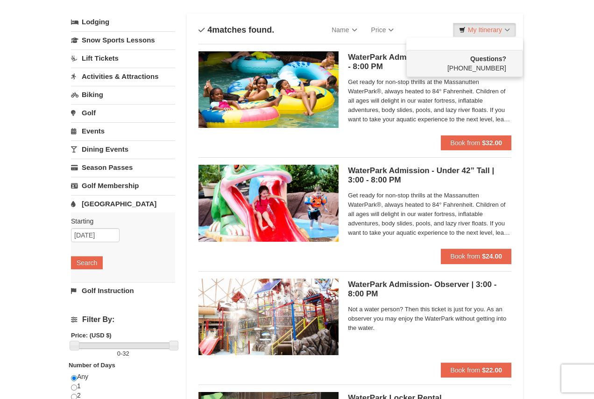
click at [542, 173] on div "× Categories List Filter My Itinerary Questions? 1-540-289-9441 Lodging Arrival…" at bounding box center [297, 253] width 594 height 541
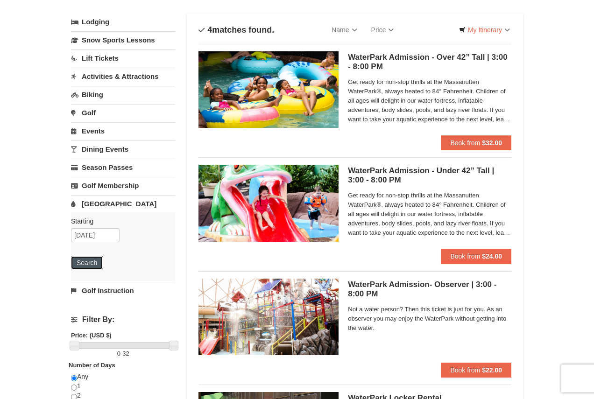
click at [86, 262] on button "Search" at bounding box center [87, 262] width 32 height 13
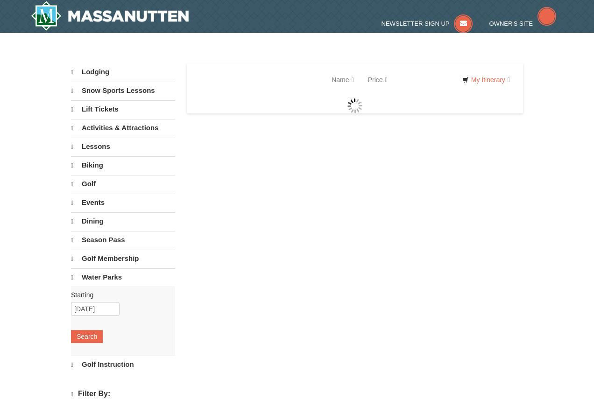
select select "10"
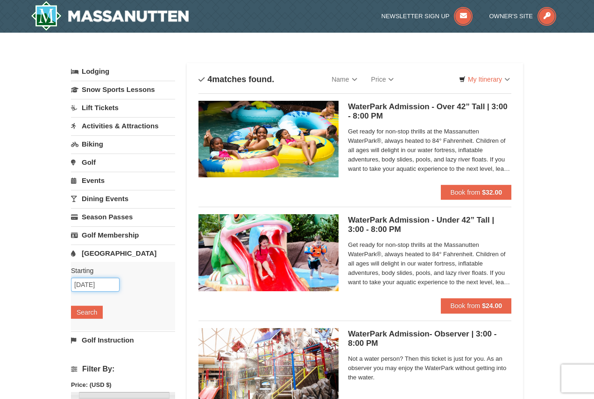
click at [101, 286] on input "11/10/2025" at bounding box center [95, 285] width 49 height 14
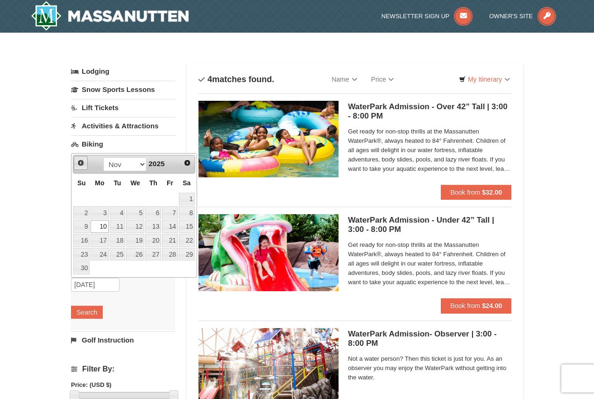
click at [82, 166] on span "Prev" at bounding box center [80, 162] width 7 height 7
click at [99, 227] on link "13" at bounding box center [100, 226] width 18 height 13
type input "[DATE]"
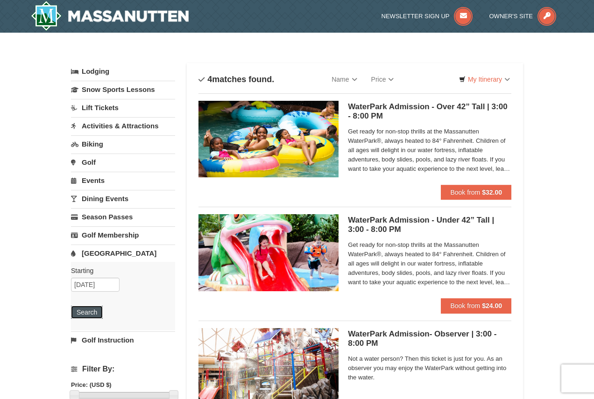
click at [86, 314] on button "Search" at bounding box center [87, 312] width 32 height 13
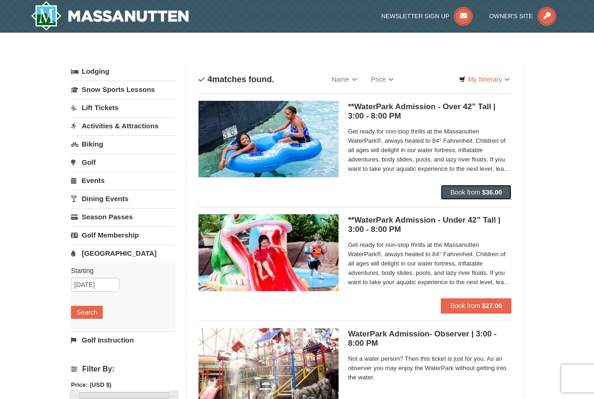
click at [480, 195] on span "Book from" at bounding box center [465, 192] width 30 height 7
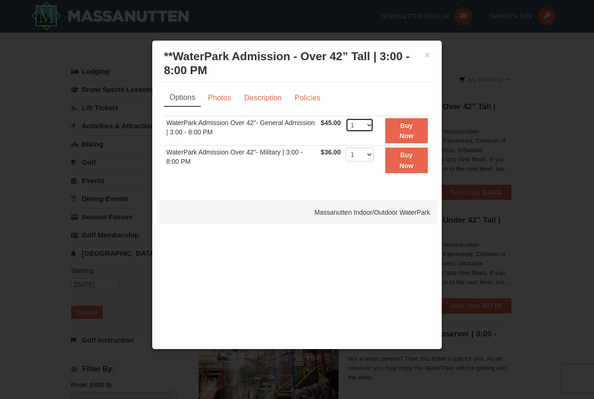
click at [368, 122] on select "1 2 3 4 5 6 7 8 9 10 11 12 13 14 15 16 17 18 19 20 21 22" at bounding box center [360, 125] width 28 height 14
select select "2"
click at [346, 118] on select "1 2 3 4 5 6 7 8 9 10 11 12 13 14 15 16 17 18 19 20 21 22" at bounding box center [360, 125] width 28 height 14
click at [387, 128] on button "Buy Now" at bounding box center [406, 131] width 42 height 26
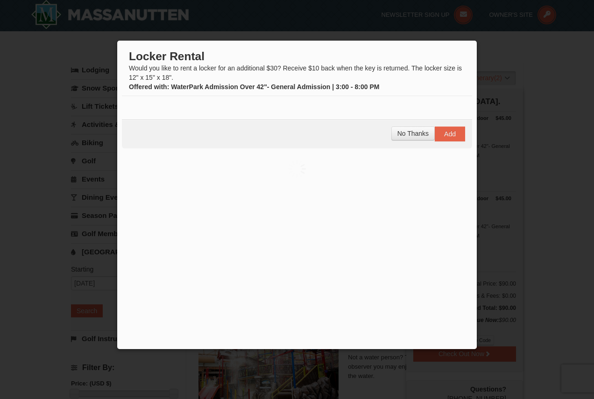
scroll to position [3, 0]
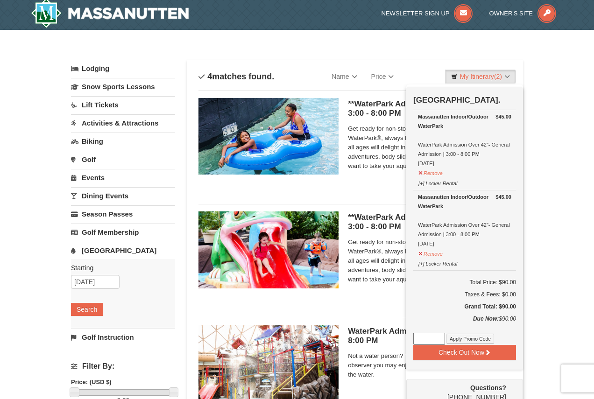
click at [432, 342] on input at bounding box center [429, 339] width 32 height 12
type input "WPHarvestMonThurs25"
click at [481, 337] on button "Apply Promo Code" at bounding box center [470, 339] width 48 height 10
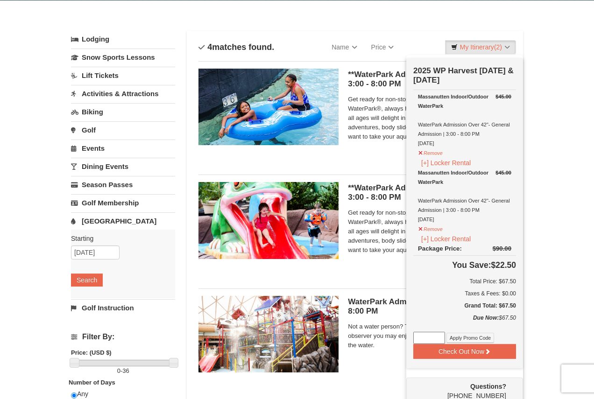
scroll to position [50, 0]
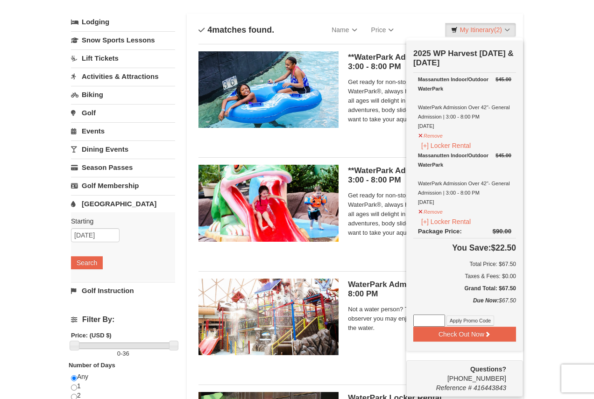
click at [551, 112] on div "× Categories List Filter My Itinerary (2) Check Out Now 2025 WP Harvest Monday …" at bounding box center [297, 253] width 594 height 541
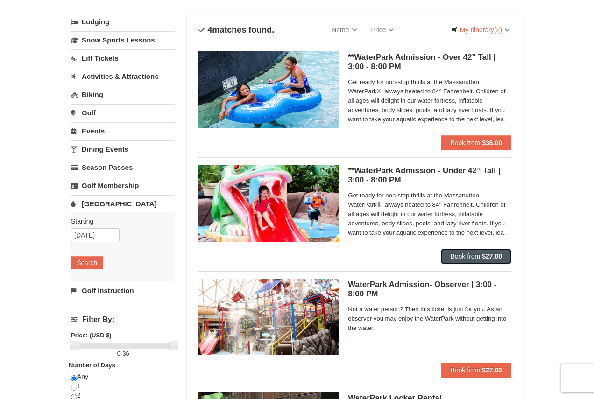
click at [507, 256] on button "Book from $27.00" at bounding box center [476, 256] width 71 height 15
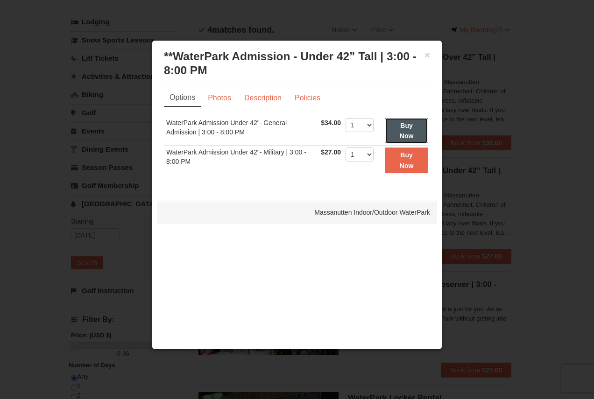
click at [398, 128] on button "Buy Now" at bounding box center [406, 131] width 42 height 26
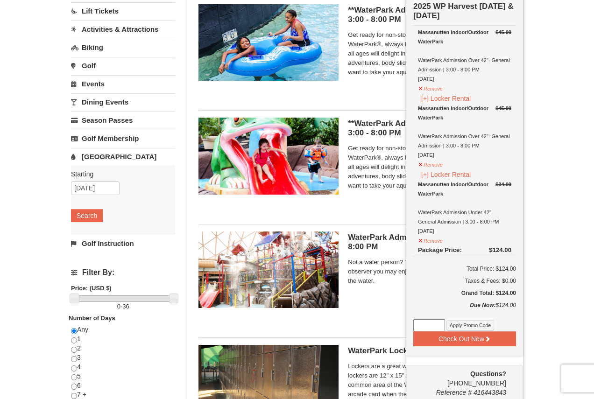
scroll to position [143, 0]
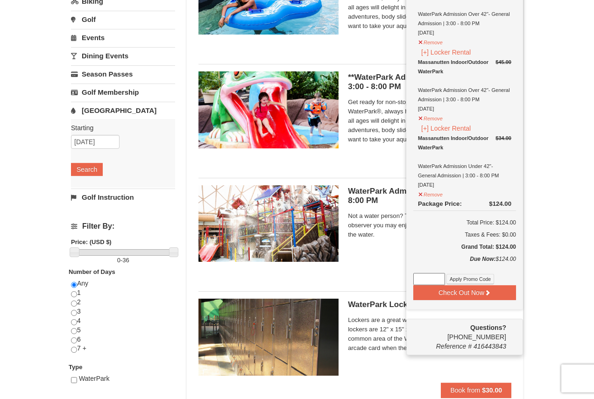
click at [432, 278] on input at bounding box center [429, 279] width 32 height 12
type input "WPHarvestMonThurs25"
click at [473, 277] on button "Apply Promo Code" at bounding box center [470, 279] width 48 height 10
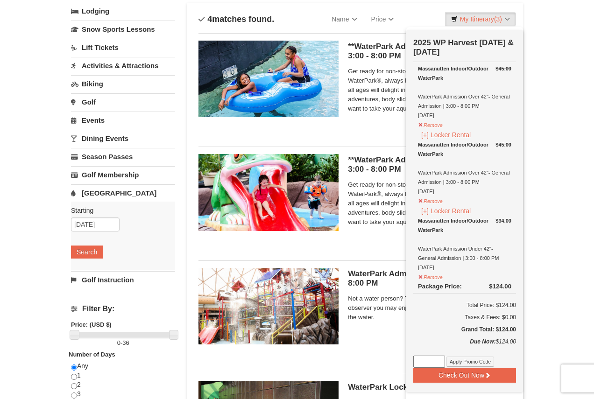
scroll to position [50, 0]
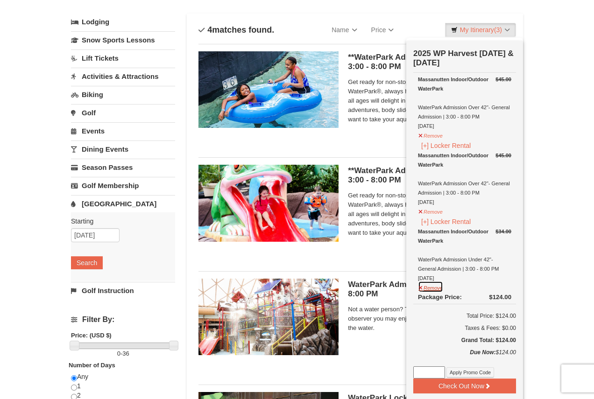
click at [435, 288] on button "Remove" at bounding box center [430, 287] width 25 height 12
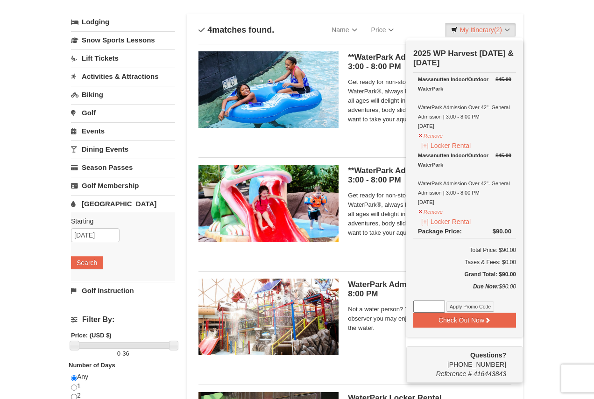
click at [425, 310] on input at bounding box center [429, 307] width 32 height 12
type input "WPHarvestMonThurs25"
click at [472, 308] on button "Apply Promo Code" at bounding box center [470, 307] width 48 height 10
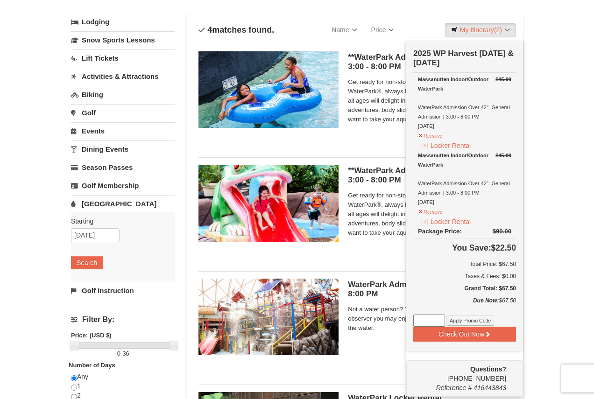
click at [570, 154] on div "× Categories List Filter My Itinerary (2) Check Out Now 2025 WP Harvest Monday …" at bounding box center [297, 253] width 594 height 541
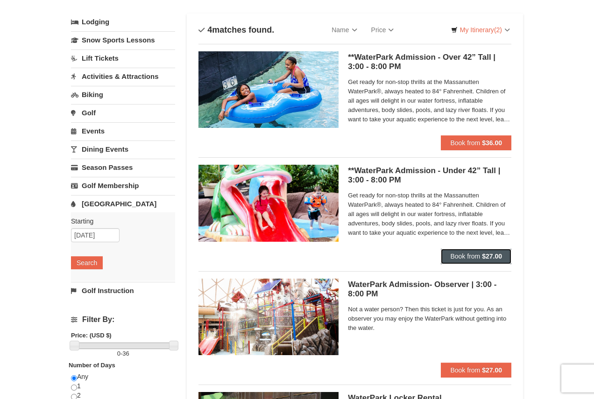
click at [492, 255] on strong "$27.00" at bounding box center [492, 256] width 20 height 7
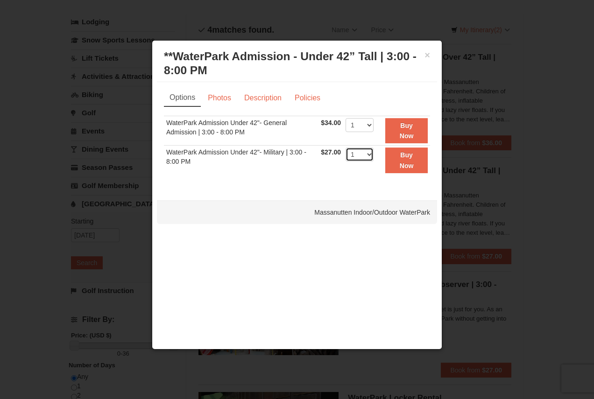
click at [370, 154] on select "1 2 3 4 5 6 7 8 9 10 11 12 13 14 15 16 17 18 19 20 21 22" at bounding box center [360, 155] width 28 height 14
drag, startPoint x: 319, startPoint y: 164, endPoint x: 339, endPoint y: 163, distance: 19.6
click at [319, 164] on td "$27.00 Includes all fees. Tax excluded." at bounding box center [331, 160] width 25 height 29
click at [415, 159] on button "Buy Now" at bounding box center [406, 161] width 42 height 26
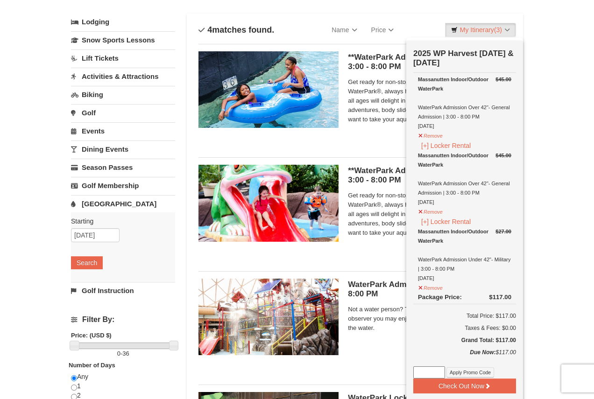
click at [430, 368] on input at bounding box center [429, 373] width 32 height 12
type input "WPHarvestMonThurs25"
click at [477, 370] on button "Apply Promo Code" at bounding box center [470, 373] width 48 height 10
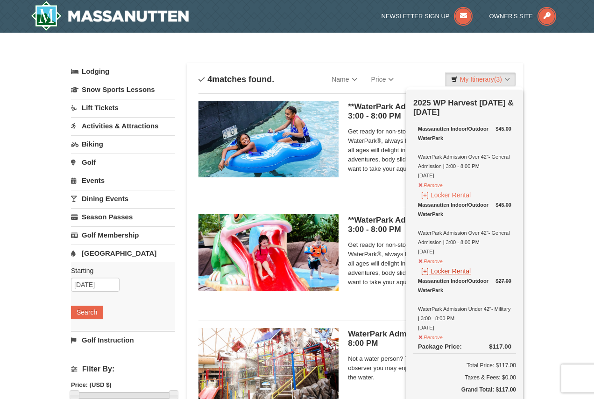
scroll to position [93, 0]
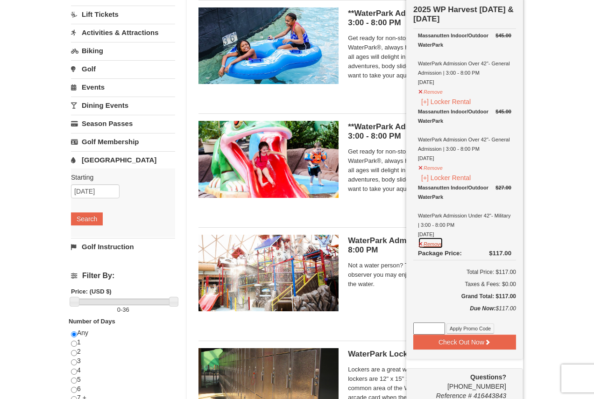
click at [429, 243] on button "Remove" at bounding box center [430, 243] width 25 height 12
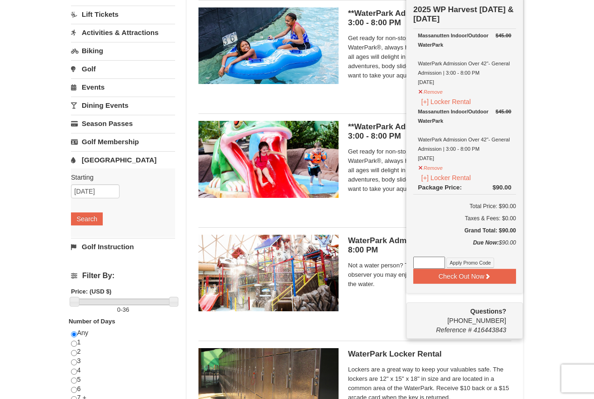
scroll to position [91, 0]
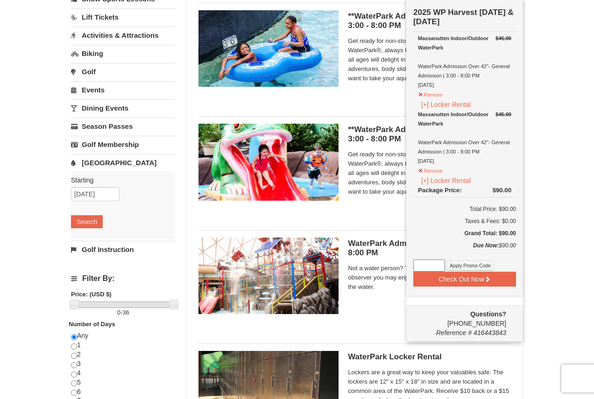
click at [572, 175] on div "× Categories List Filter My Itinerary (2) Check Out Now 2025 WP Harvest Monday …" at bounding box center [297, 212] width 594 height 541
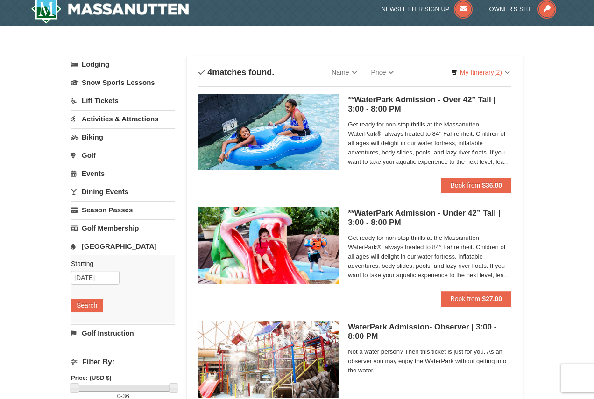
scroll to position [0, 0]
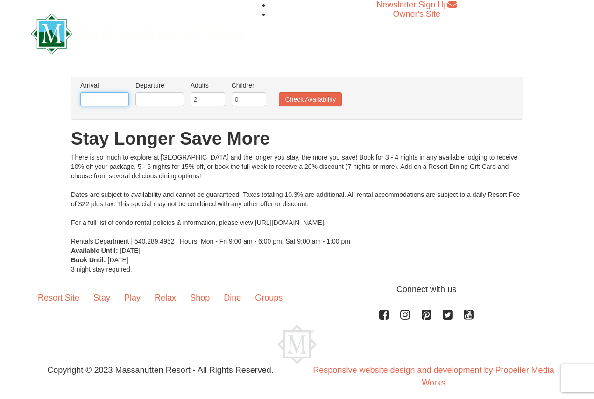
click at [109, 103] on input "text" at bounding box center [104, 99] width 49 height 14
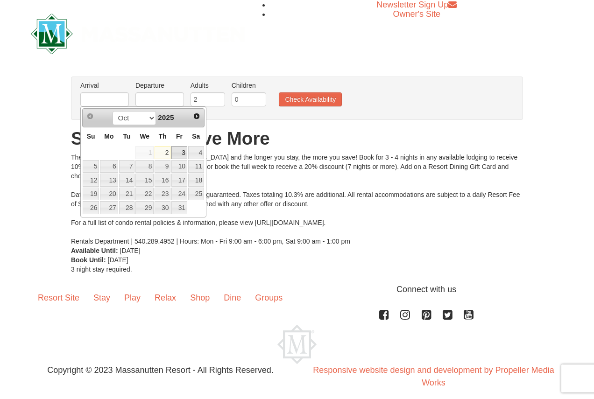
click at [185, 150] on link "3" at bounding box center [179, 152] width 16 height 13
type input "[DATE]"
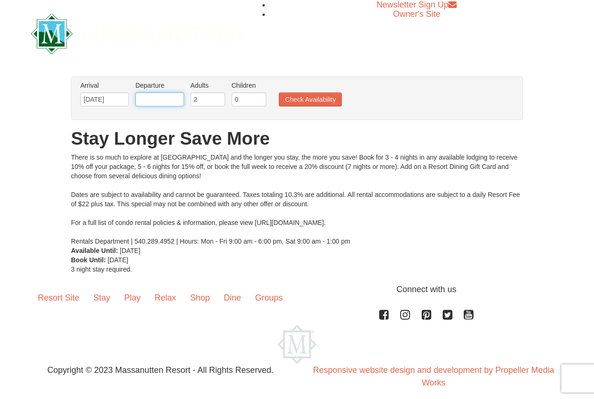
click at [168, 104] on input "text" at bounding box center [159, 99] width 49 height 14
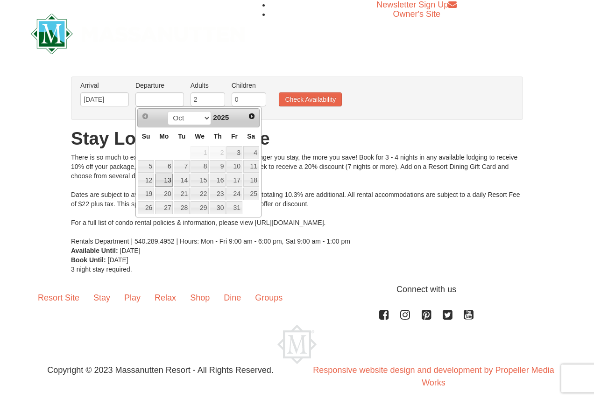
click at [165, 180] on link "13" at bounding box center [164, 180] width 18 height 13
type input "[DATE]"
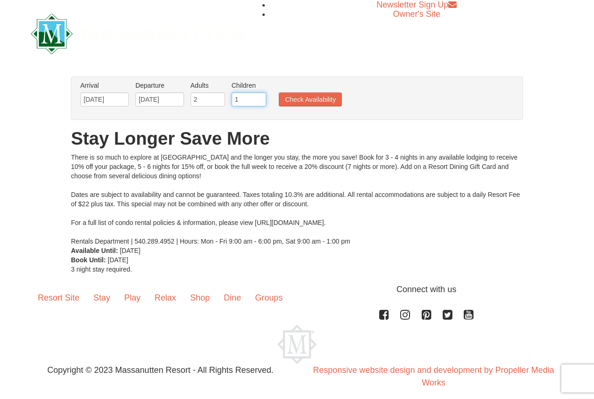
type input "1"
click at [258, 98] on input "1" at bounding box center [249, 99] width 35 height 14
click at [303, 99] on button "Check Availability" at bounding box center [310, 99] width 63 height 14
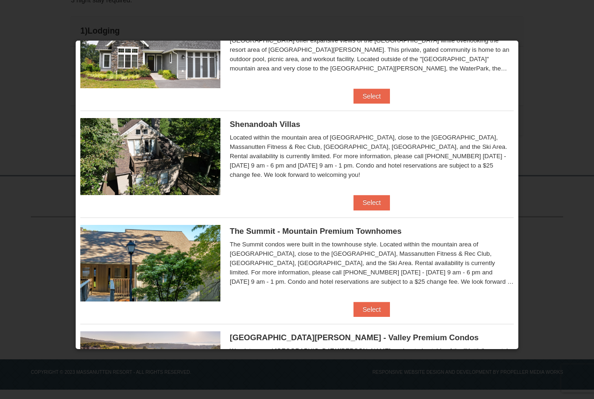
scroll to position [368, 0]
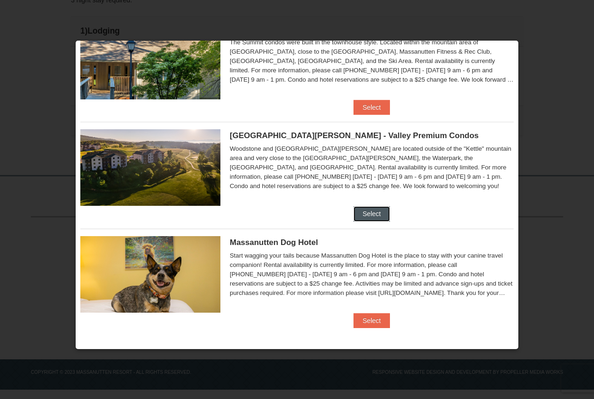
click at [354, 213] on button "Select" at bounding box center [372, 213] width 37 height 15
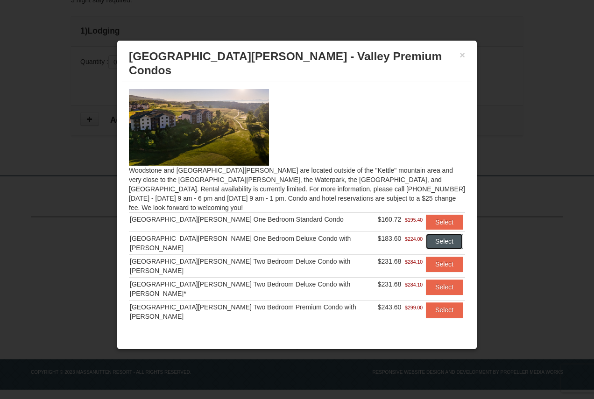
click at [438, 234] on button "Select" at bounding box center [444, 241] width 37 height 15
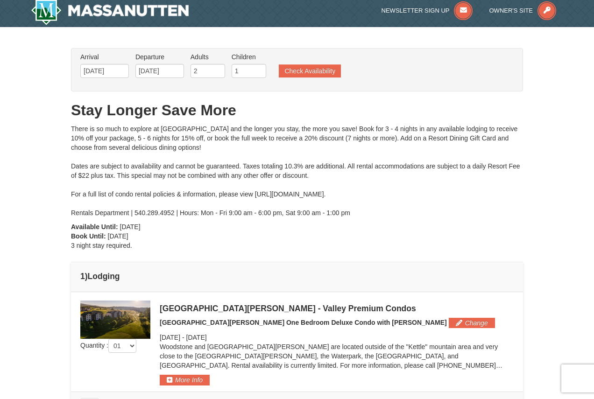
scroll to position [0, 0]
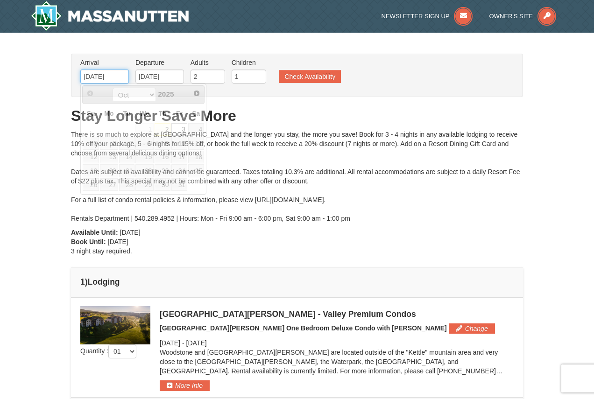
click at [108, 77] on input "10/03/2025" at bounding box center [104, 77] width 49 height 14
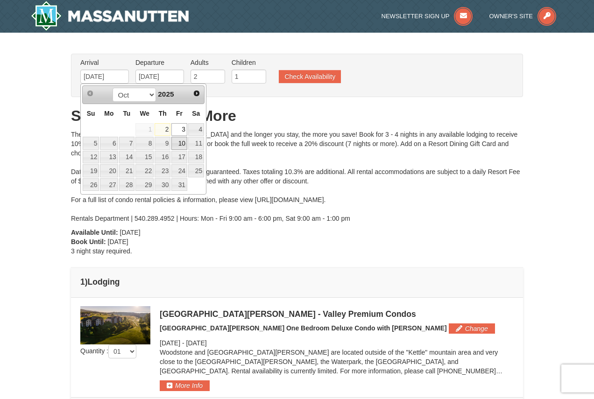
click at [183, 139] on link "10" at bounding box center [179, 143] width 16 height 13
type input "[DATE]"
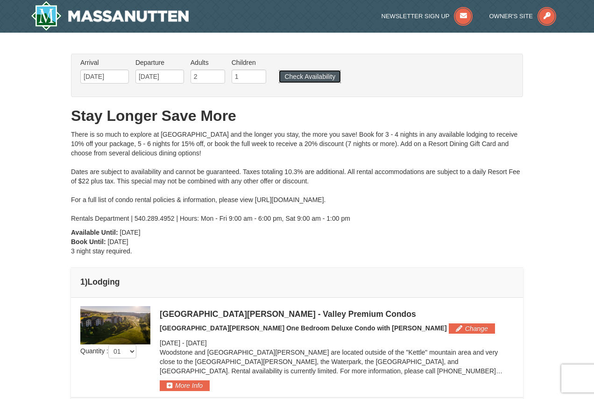
click at [302, 81] on button "Check Availability" at bounding box center [310, 76] width 62 height 13
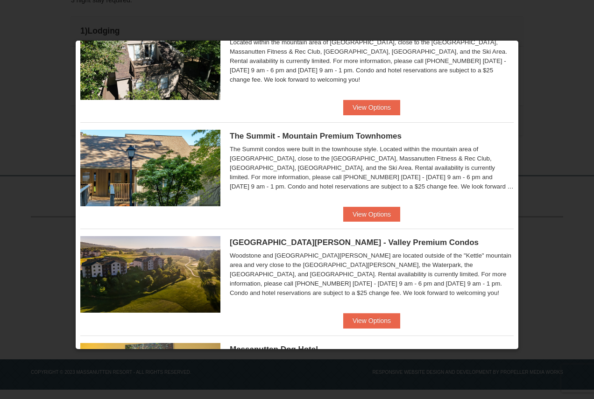
scroll to position [369, 0]
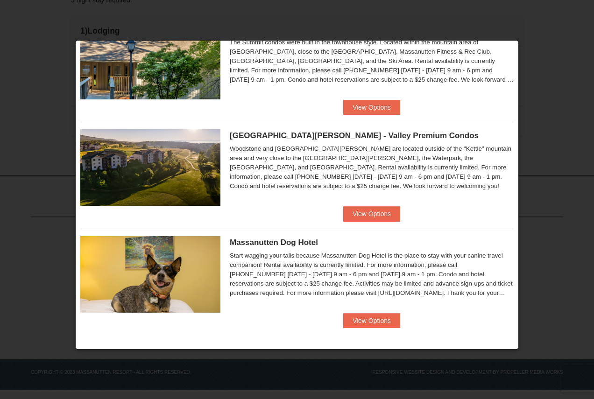
click at [381, 205] on div "Woodstone Meadows - Valley Premium Condos Woodstone and Woodstone Casa de Campo…" at bounding box center [296, 164] width 433 height 85
click at [380, 213] on button "View Options" at bounding box center [371, 213] width 57 height 15
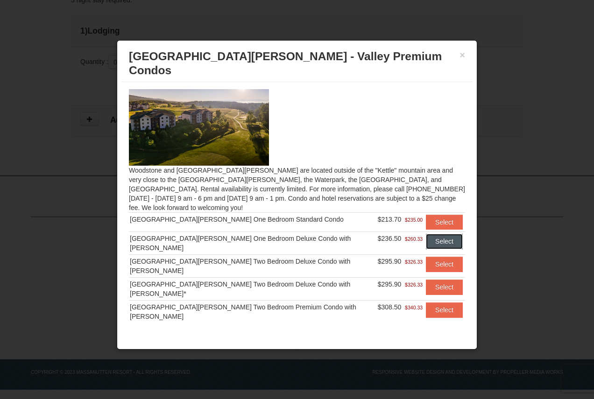
click at [435, 234] on button "Select" at bounding box center [444, 241] width 37 height 15
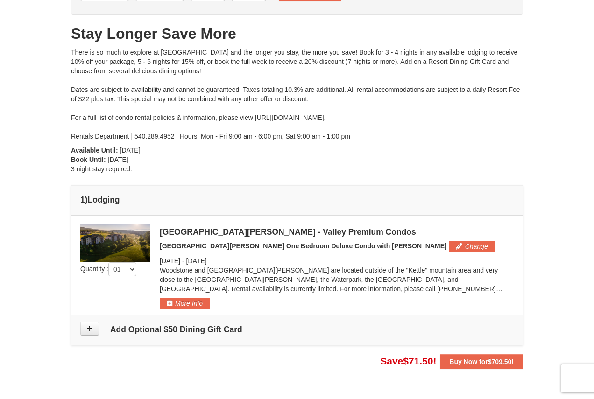
scroll to position [93, 0]
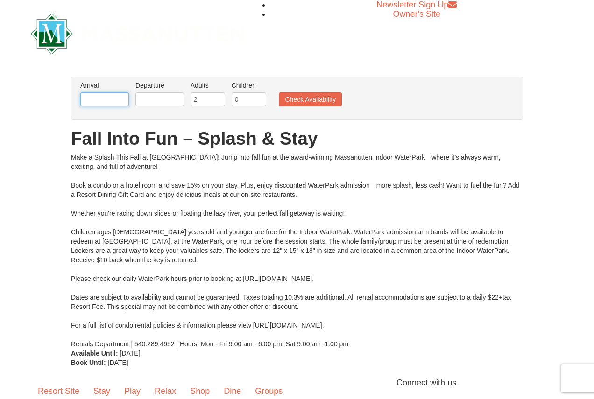
click at [102, 93] on input "text" at bounding box center [104, 99] width 49 height 14
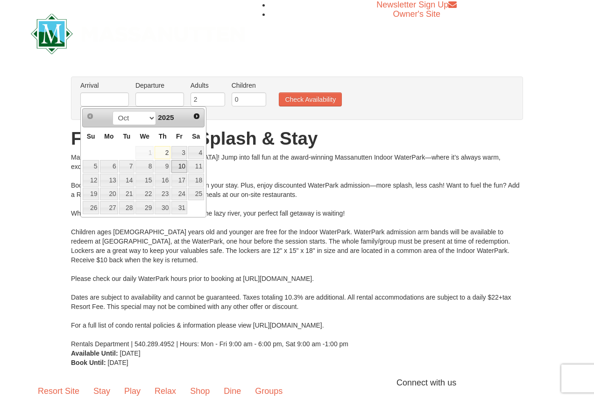
click at [180, 168] on link "10" at bounding box center [179, 166] width 16 height 13
type input "[DATE]"
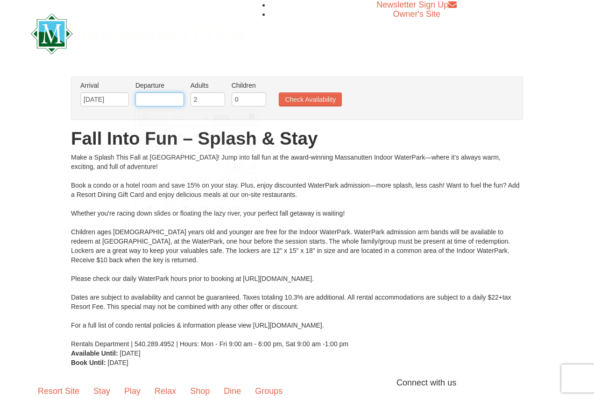
click at [166, 99] on input "text" at bounding box center [159, 99] width 49 height 14
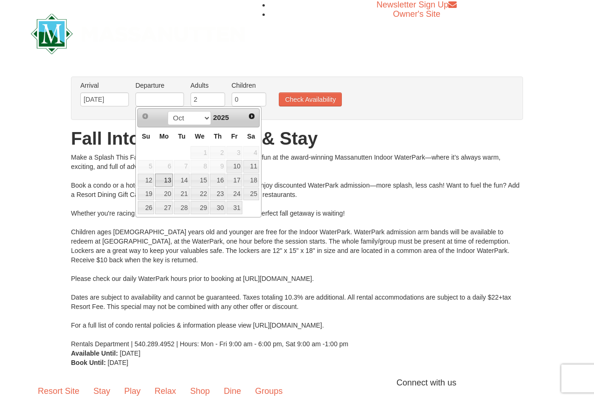
click at [164, 178] on link "13" at bounding box center [164, 180] width 18 height 13
type input "[DATE]"
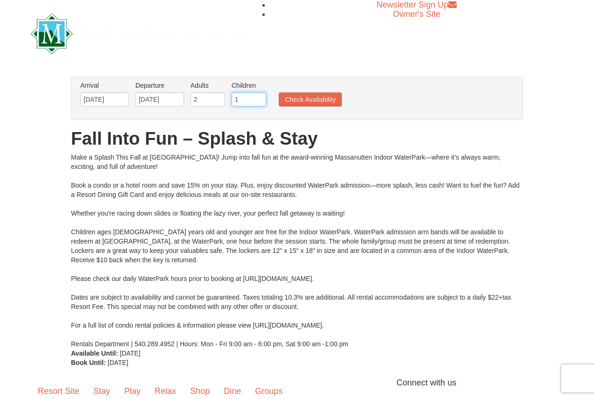
type input "1"
click at [260, 96] on input "1" at bounding box center [249, 99] width 35 height 14
click at [293, 99] on button "Check Availability" at bounding box center [310, 99] width 63 height 14
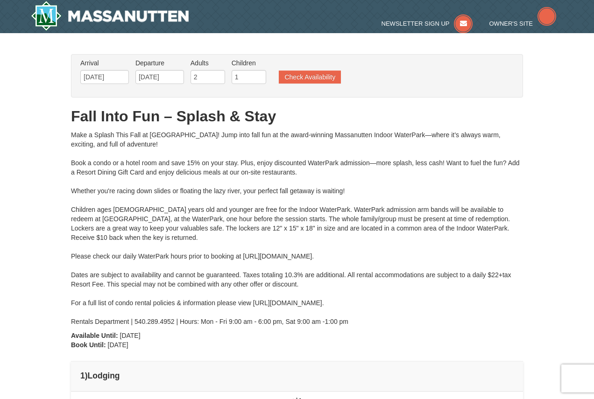
type input "[DATE]"
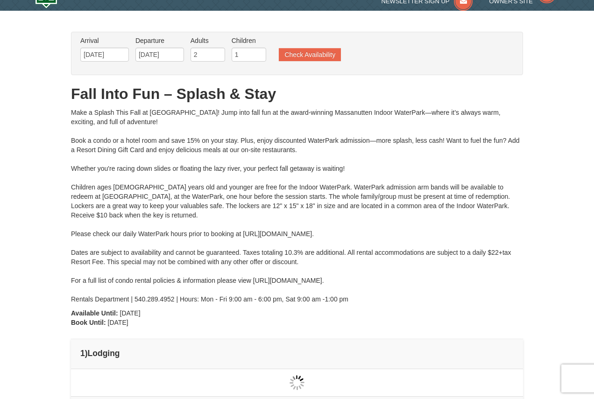
type input "[DATE]"
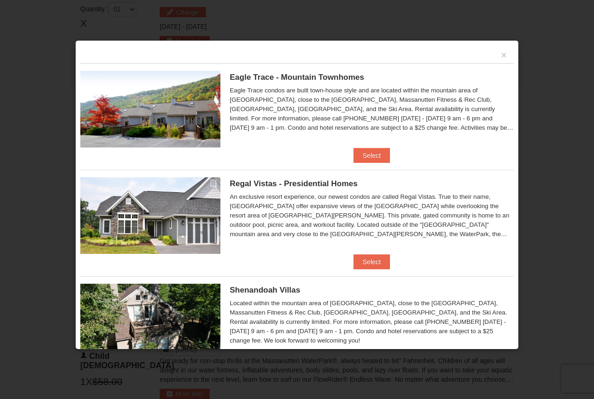
scroll to position [368, 0]
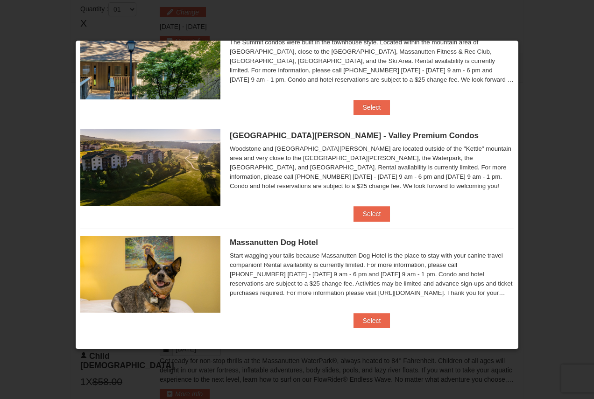
click at [357, 222] on ul "Eagle Trace - Mountain Townhomes Eagle Trace One Bedroom Townhouse with Full Ki…" at bounding box center [296, 16] width 433 height 640
click at [361, 216] on button "Select" at bounding box center [372, 213] width 37 height 15
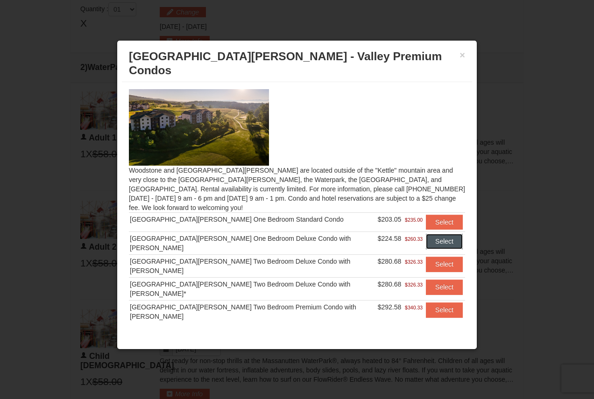
click at [439, 234] on button "Select" at bounding box center [444, 241] width 37 height 15
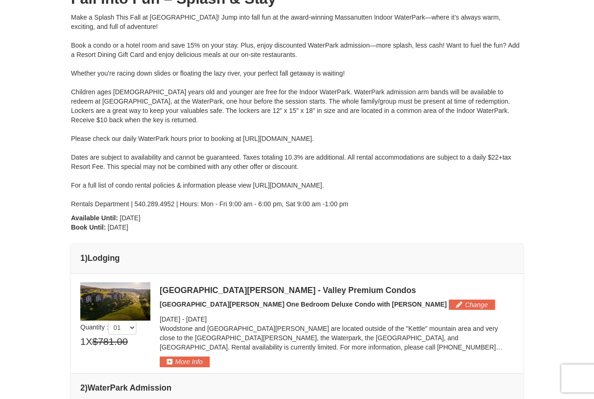
scroll to position [0, 0]
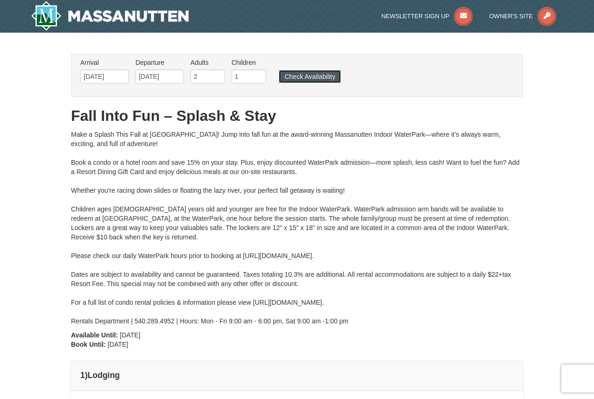
click at [319, 78] on button "Check Availability" at bounding box center [310, 76] width 62 height 13
type input "[DATE]"
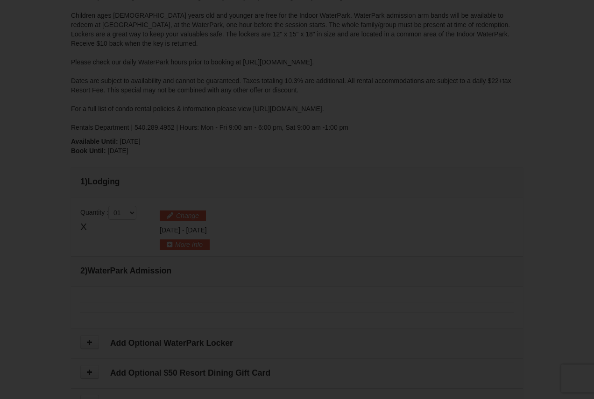
type input "[DATE]"
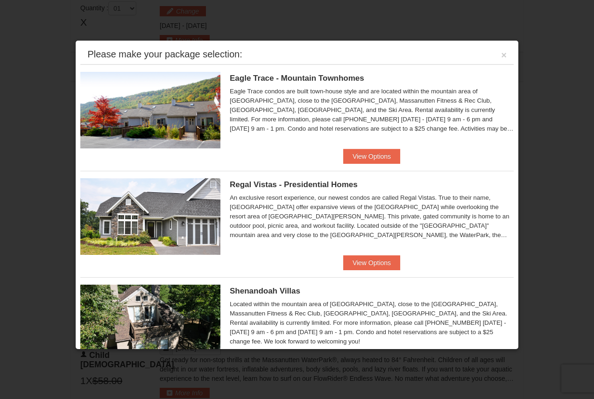
scroll to position [399, 0]
click at [501, 55] on button "×" at bounding box center [504, 54] width 6 height 9
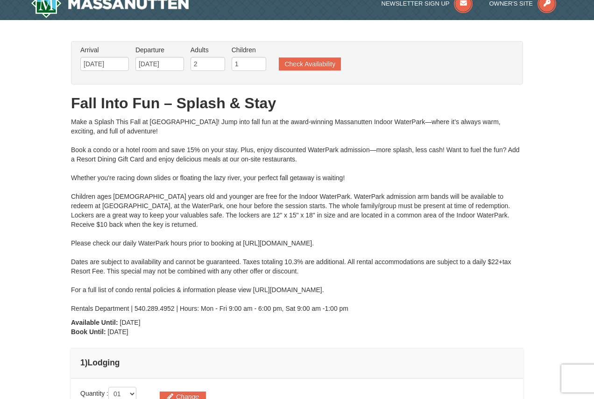
scroll to position [0, 0]
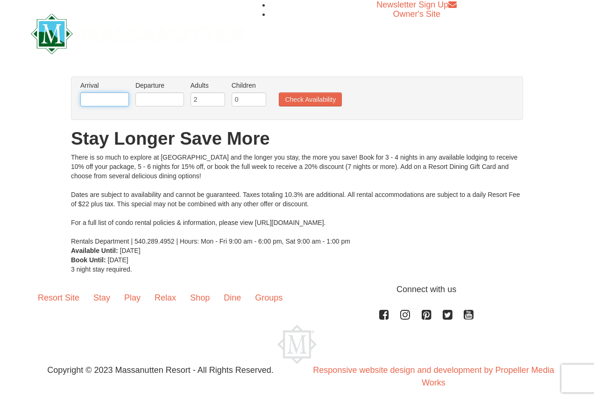
click at [101, 97] on input "text" at bounding box center [104, 99] width 49 height 14
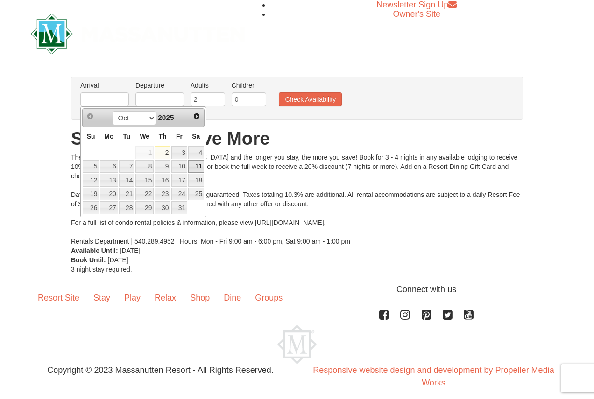
click at [198, 164] on link "11" at bounding box center [196, 166] width 16 height 13
type input "[DATE]"
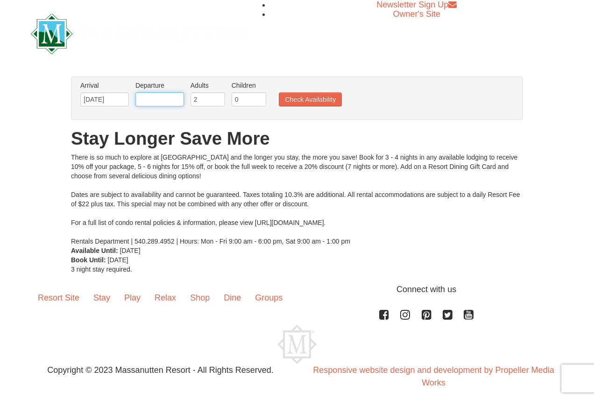
click at [152, 99] on input "text" at bounding box center [159, 99] width 49 height 14
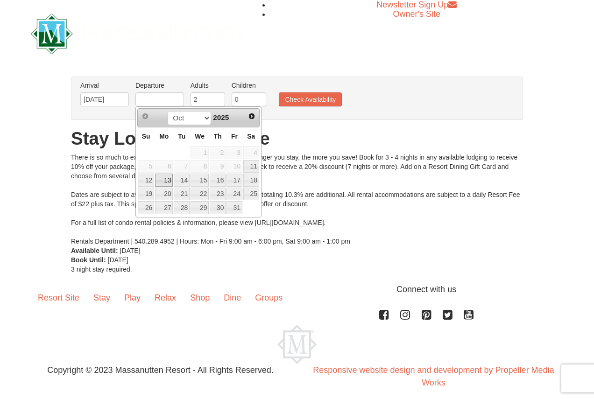
click at [166, 180] on link "13" at bounding box center [164, 180] width 18 height 13
type input "[DATE]"
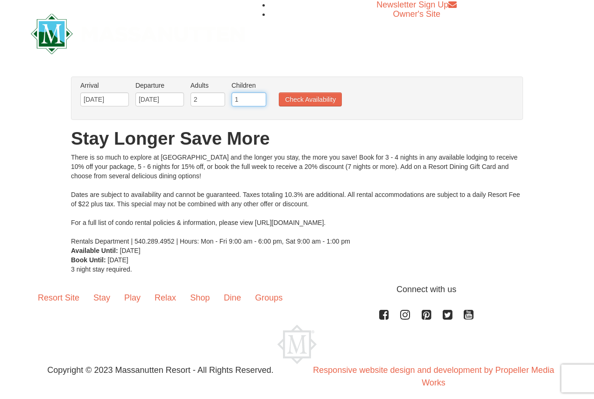
type input "1"
click at [260, 98] on input "1" at bounding box center [249, 99] width 35 height 14
click at [314, 104] on button "Check Availability" at bounding box center [310, 99] width 63 height 14
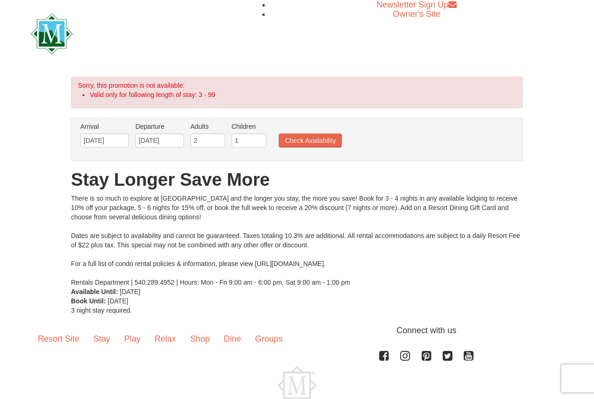
drag, startPoint x: 169, startPoint y: 152, endPoint x: 187, endPoint y: 156, distance: 18.6
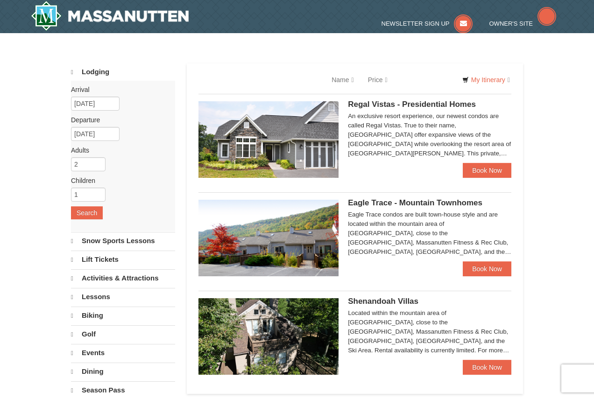
select select "10"
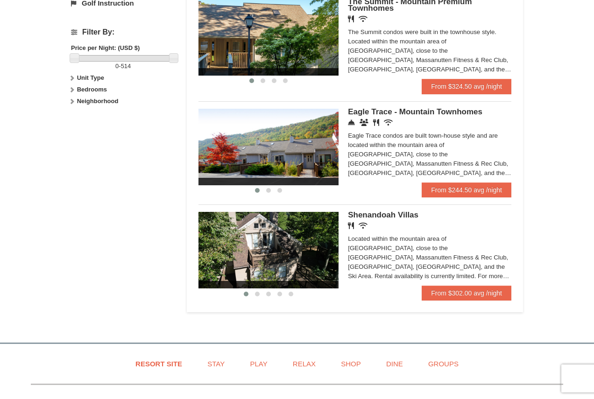
scroll to position [420, 0]
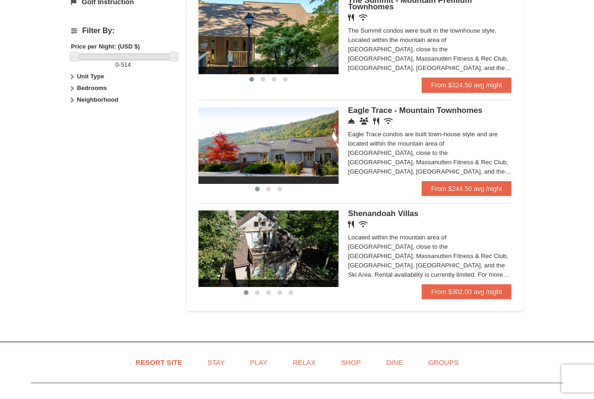
drag, startPoint x: 216, startPoint y: 170, endPoint x: 179, endPoint y: 164, distance: 37.2
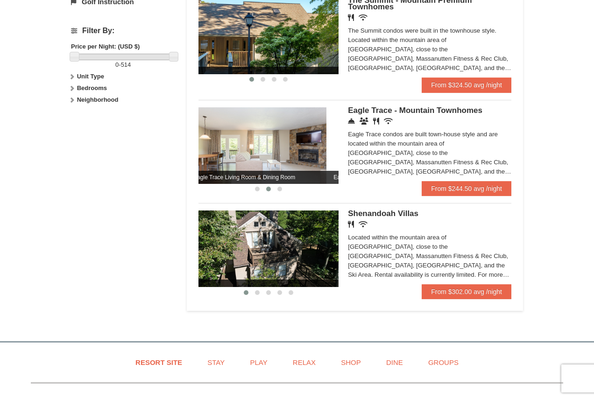
drag, startPoint x: 292, startPoint y: 154, endPoint x: 256, endPoint y: 159, distance: 36.8
click at [257, 158] on img at bounding box center [256, 145] width 140 height 77
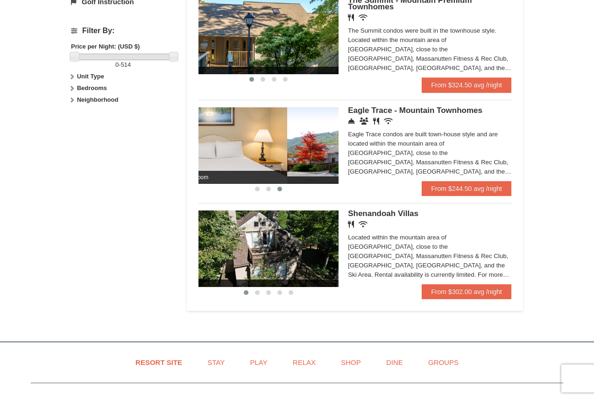
drag, startPoint x: 327, startPoint y: 142, endPoint x: 252, endPoint y: 152, distance: 75.8
click at [252, 152] on img at bounding box center [217, 145] width 140 height 77
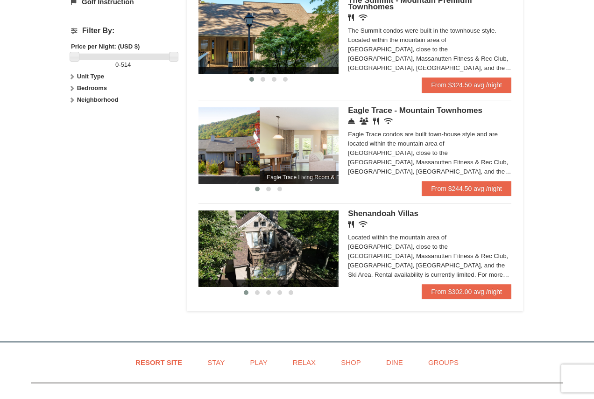
drag, startPoint x: 319, startPoint y: 150, endPoint x: 220, endPoint y: 159, distance: 99.4
click at [222, 159] on div "Eagle Trace Living Room & Dining Room Eagle Trace Bedroom Eagle Trace Living Ro…" at bounding box center [329, 145] width 981 height 77
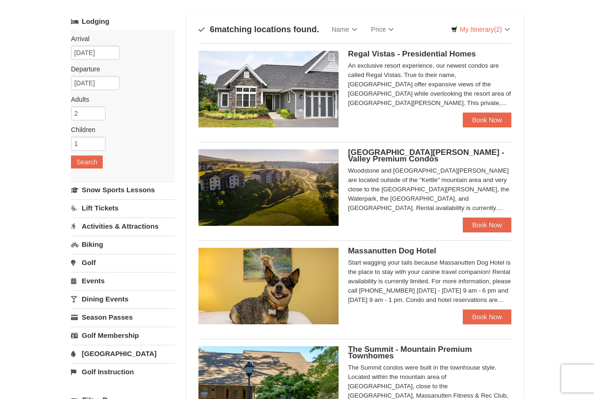
scroll to position [46, 0]
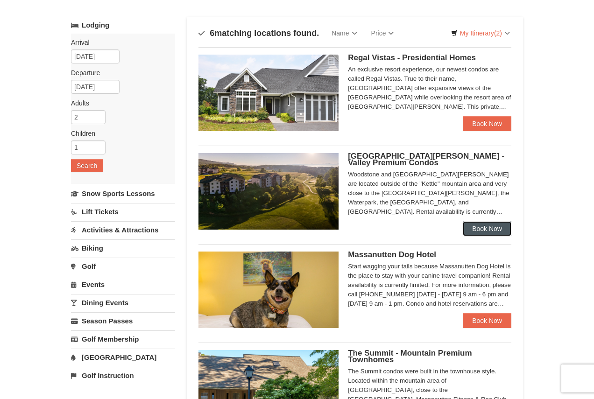
click at [484, 228] on link "Book Now" at bounding box center [487, 228] width 49 height 15
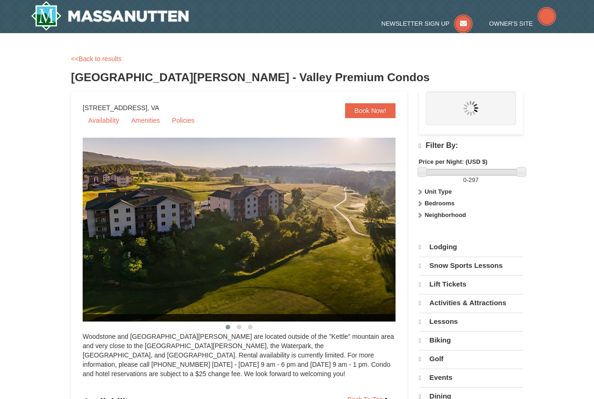
select select "10"
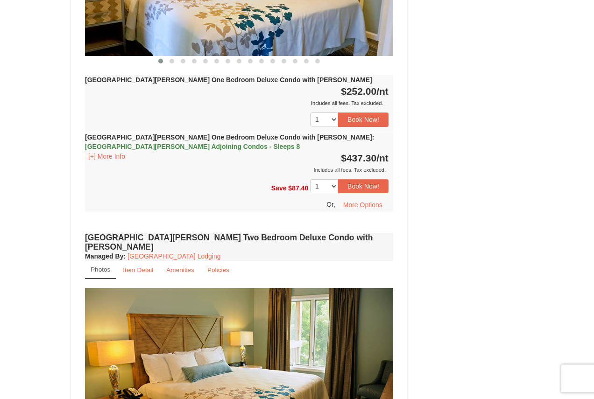
scroll to position [840, 0]
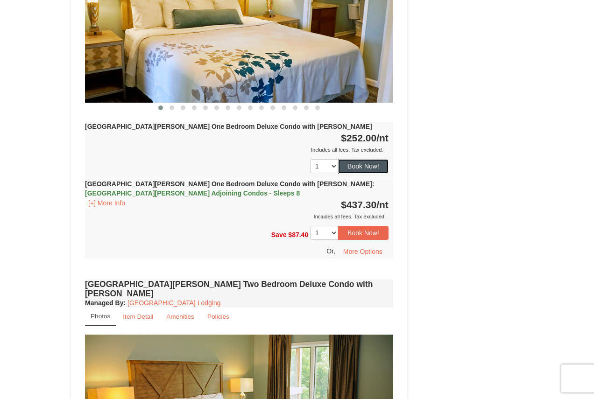
click at [364, 159] on button "Book Now!" at bounding box center [363, 166] width 50 height 14
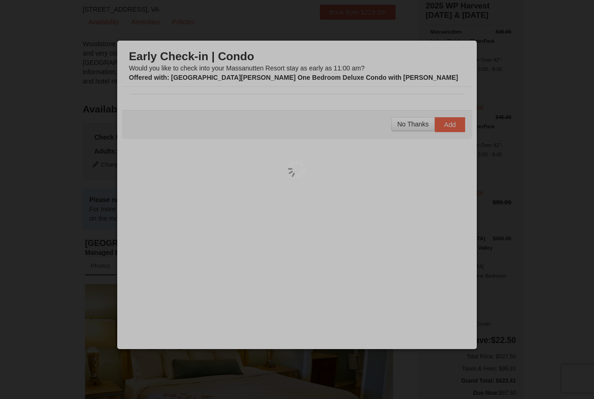
scroll to position [91, 0]
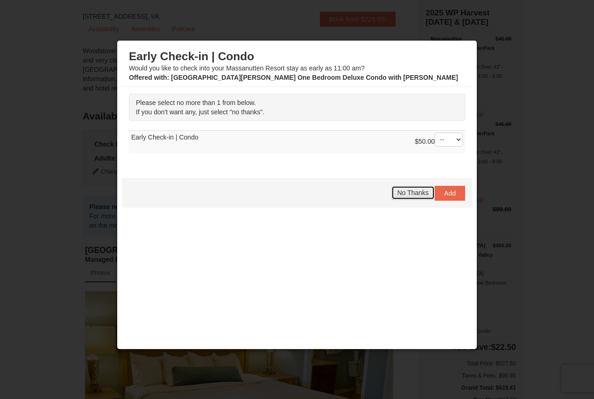
click at [400, 197] on button "No Thanks" at bounding box center [412, 193] width 43 height 14
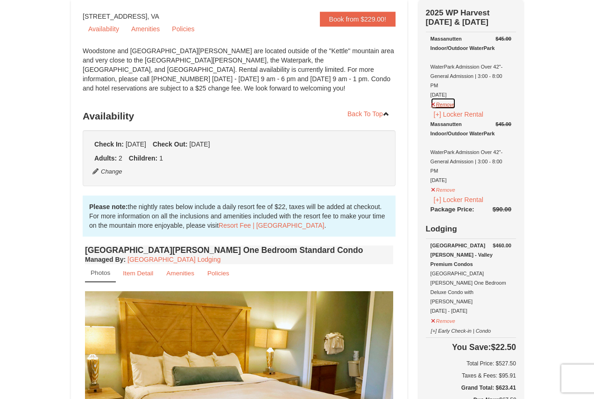
click at [446, 105] on button "Remove" at bounding box center [443, 104] width 25 height 12
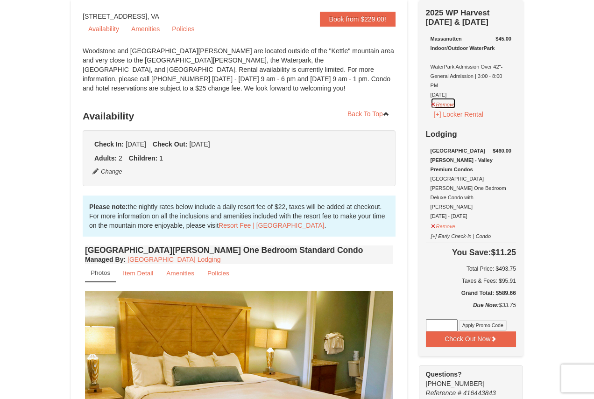
click at [447, 101] on button "Remove" at bounding box center [443, 104] width 25 height 12
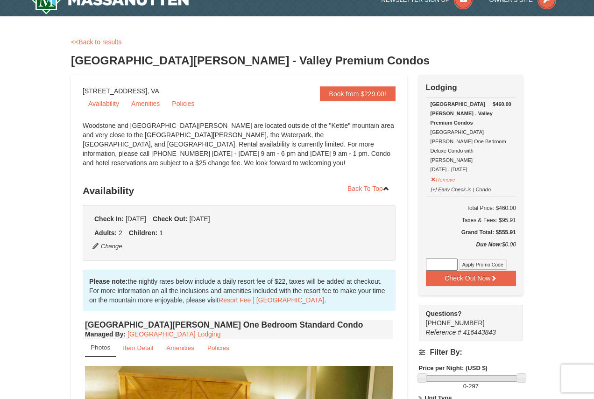
scroll to position [0, 0]
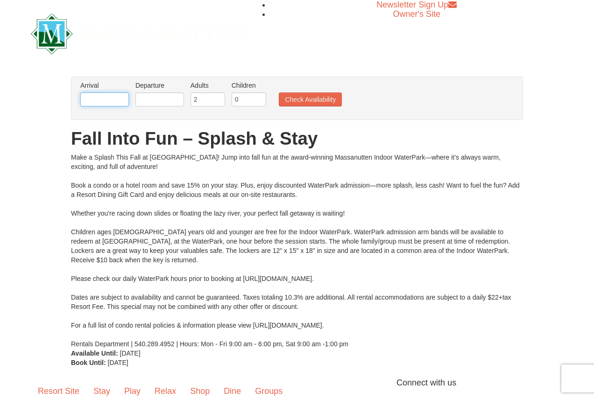
click at [95, 101] on input "text" at bounding box center [104, 99] width 49 height 14
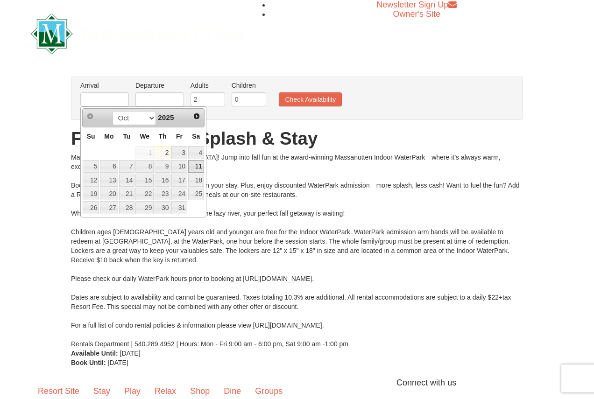
click at [197, 166] on link "11" at bounding box center [196, 166] width 16 height 13
type input "[DATE]"
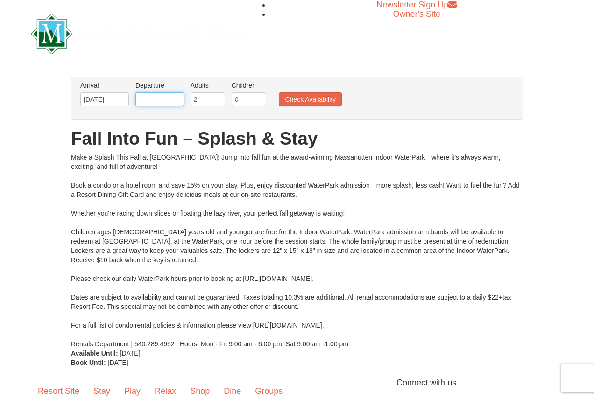
click at [170, 99] on input "text" at bounding box center [159, 99] width 49 height 14
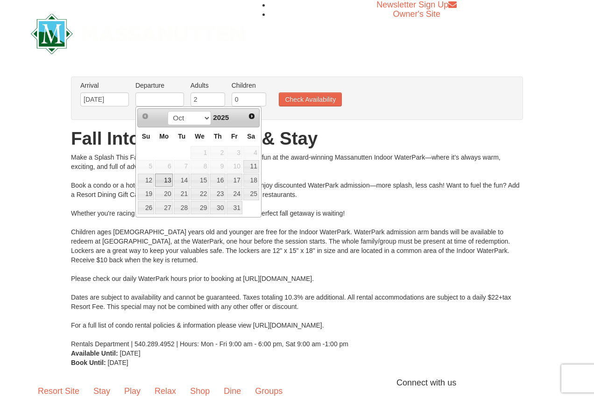
click at [165, 180] on link "13" at bounding box center [164, 180] width 18 height 13
type input "[DATE]"
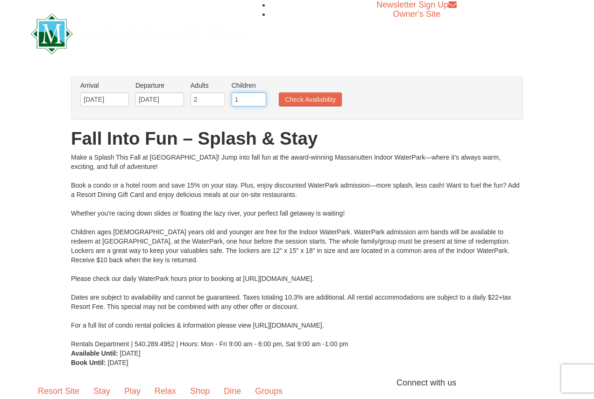
type input "1"
click at [260, 96] on input "1" at bounding box center [249, 99] width 35 height 14
click at [316, 96] on button "Check Availability" at bounding box center [310, 99] width 63 height 14
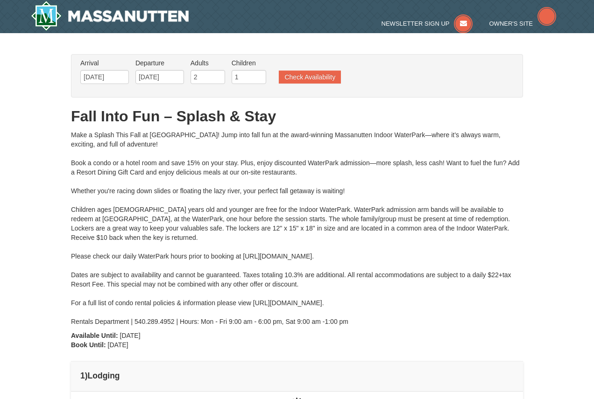
type input "[DATE]"
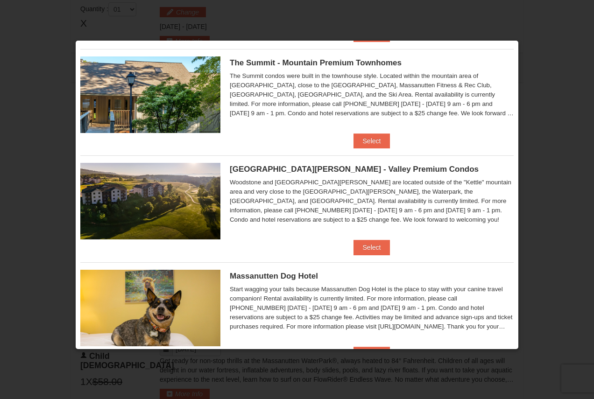
scroll to position [368, 0]
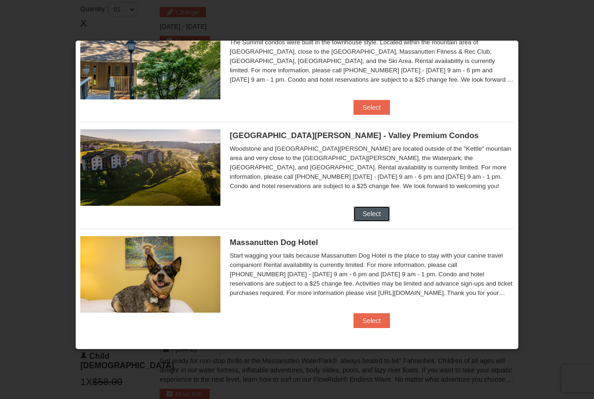
click at [357, 218] on button "Select" at bounding box center [372, 213] width 37 height 15
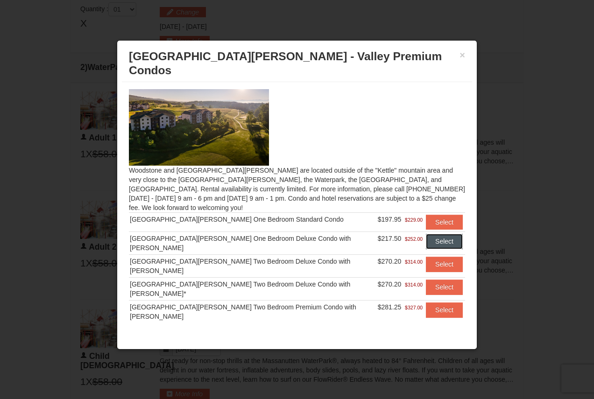
click at [426, 234] on button "Select" at bounding box center [444, 241] width 37 height 15
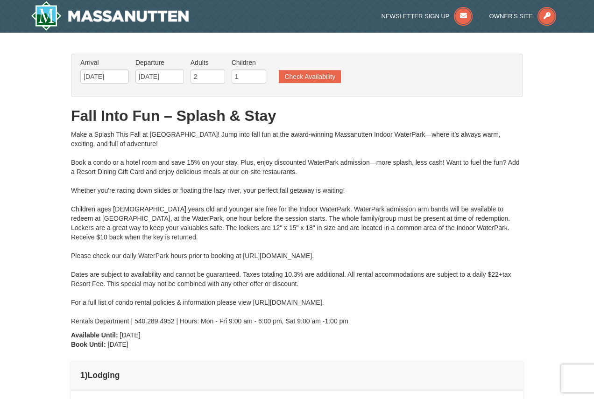
scroll to position [47, 0]
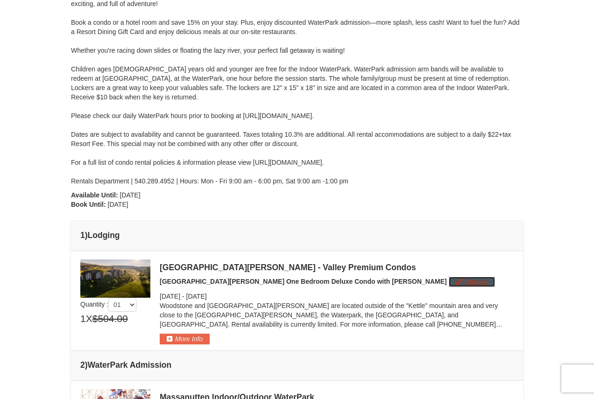
click at [449, 285] on button "Change" at bounding box center [472, 282] width 46 height 10
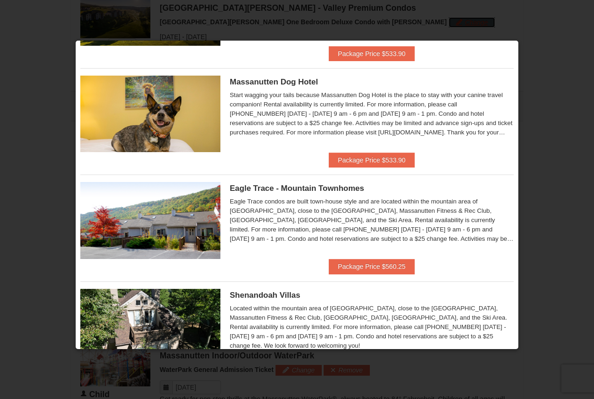
scroll to position [0, 0]
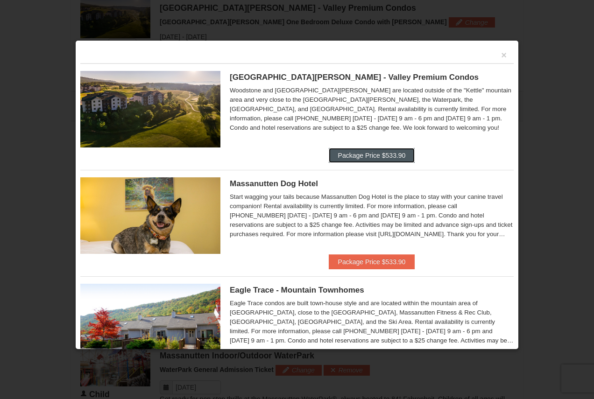
click at [378, 157] on button "Package Price $533.90" at bounding box center [372, 155] width 86 height 15
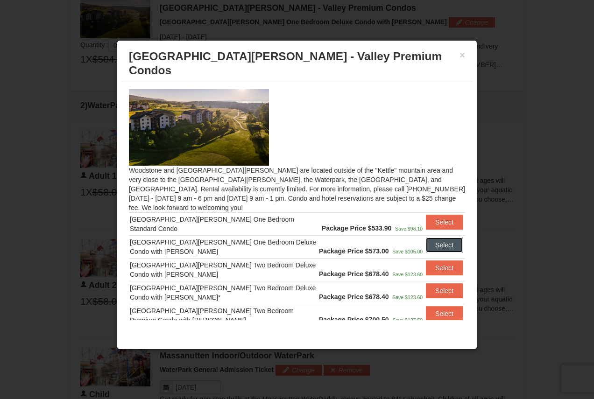
click at [439, 238] on button "Select" at bounding box center [444, 245] width 37 height 15
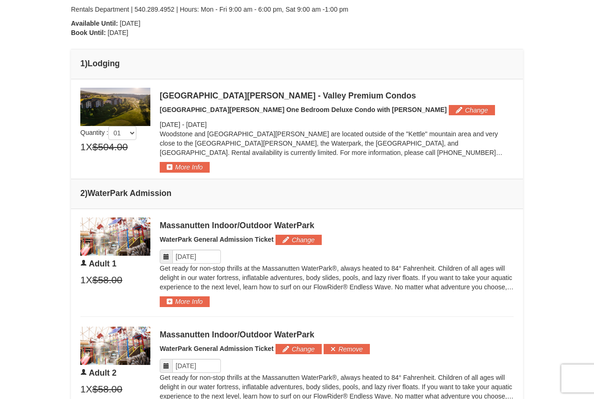
scroll to position [213, 0]
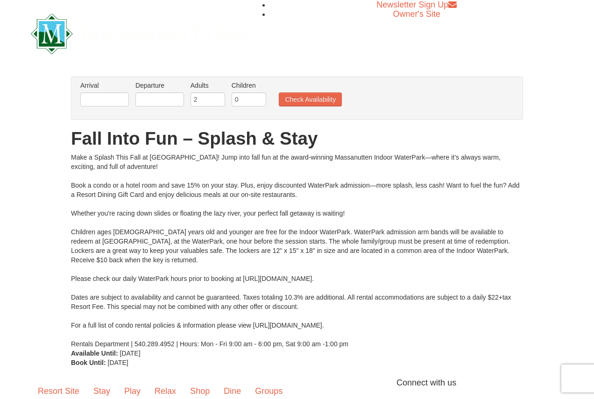
click at [107, 92] on li "Arrival Please format dates MM/DD/YYYY Please format dates MM/DD/YYYY" at bounding box center [104, 96] width 53 height 30
click at [115, 109] on li "Arrival Please format dates MM/DD/YYYY Please format dates MM/DD/YYYY" at bounding box center [104, 96] width 53 height 30
click at [115, 98] on input "text" at bounding box center [104, 99] width 49 height 14
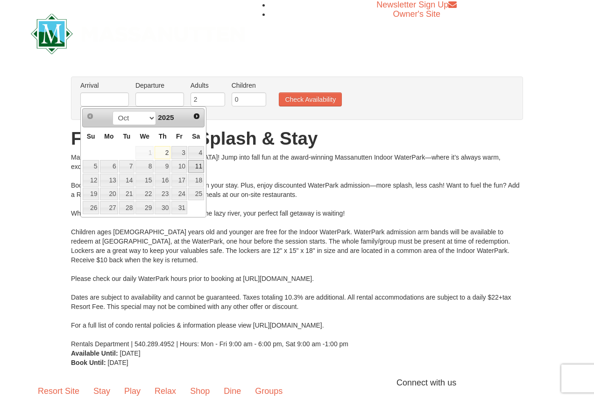
click at [195, 167] on link "11" at bounding box center [196, 166] width 16 height 13
type input "[DATE]"
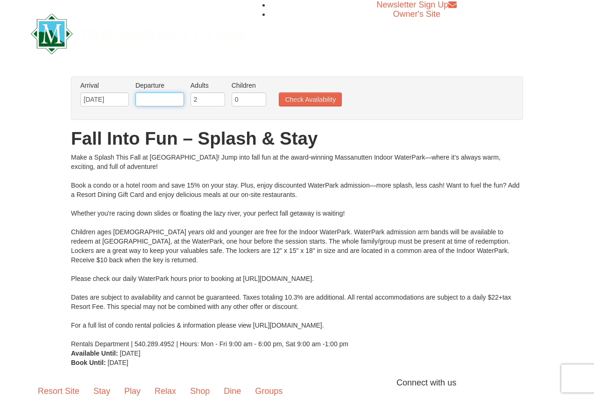
click at [159, 99] on input "text" at bounding box center [159, 99] width 49 height 14
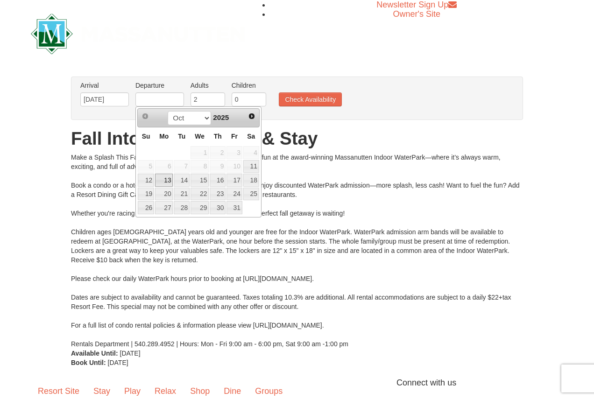
click at [164, 184] on link "13" at bounding box center [164, 180] width 18 height 13
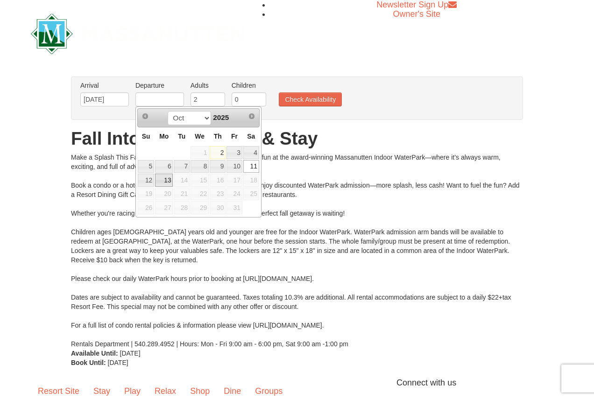
type input "[DATE]"
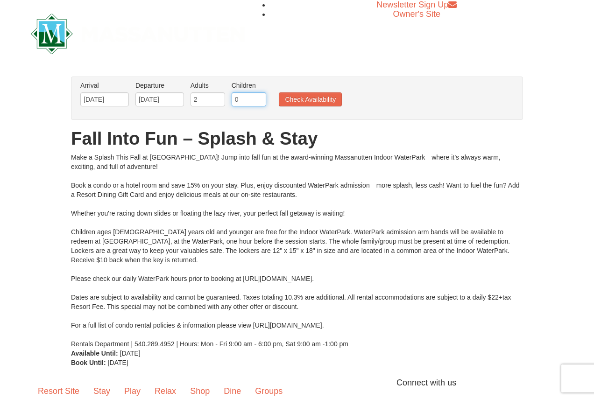
click at [239, 96] on input "0" at bounding box center [249, 99] width 35 height 14
type input "1"
click at [259, 97] on input "1" at bounding box center [249, 99] width 35 height 14
click at [313, 106] on button "Check Availability" at bounding box center [310, 99] width 63 height 14
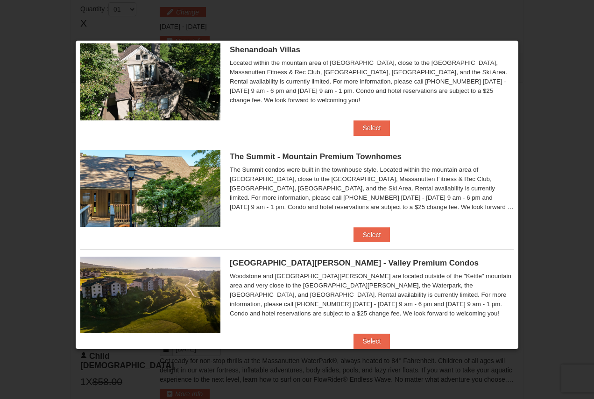
scroll to position [368, 0]
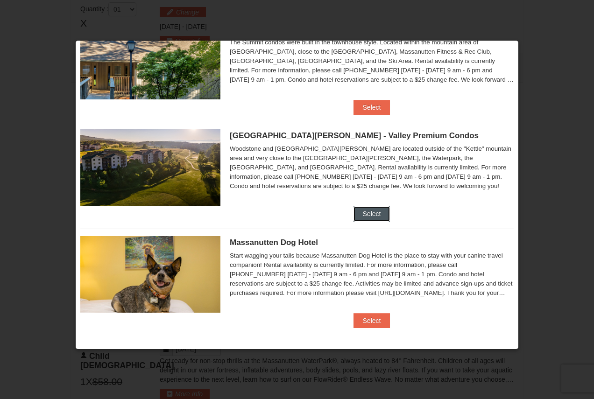
click at [375, 208] on button "Select" at bounding box center [372, 213] width 37 height 15
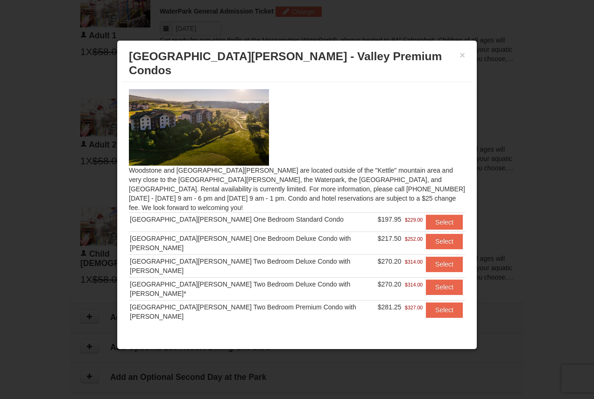
scroll to position [24, 0]
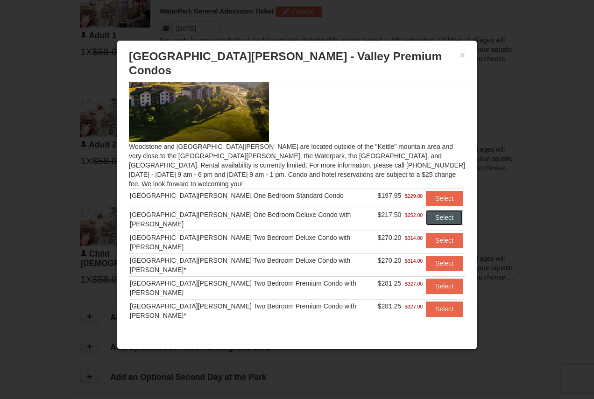
click at [441, 210] on button "Select" at bounding box center [444, 217] width 37 height 15
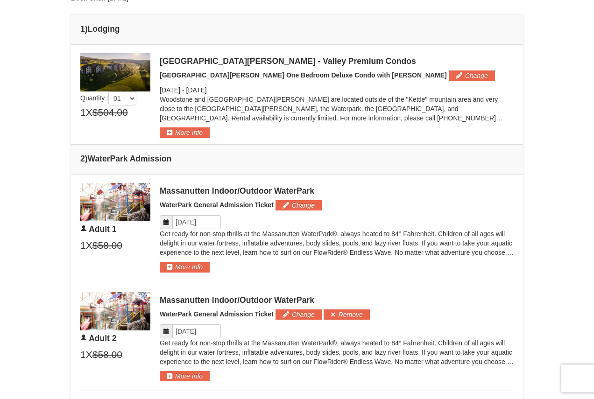
scroll to position [336, 0]
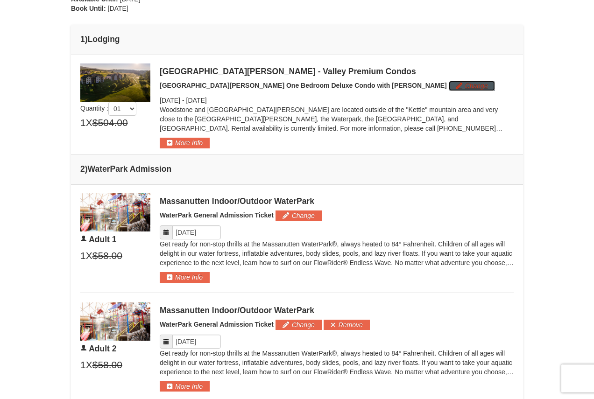
click at [449, 84] on button "Change" at bounding box center [472, 86] width 46 height 10
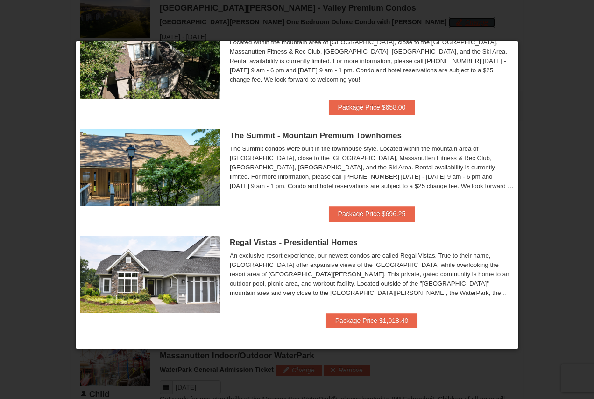
scroll to position [0, 0]
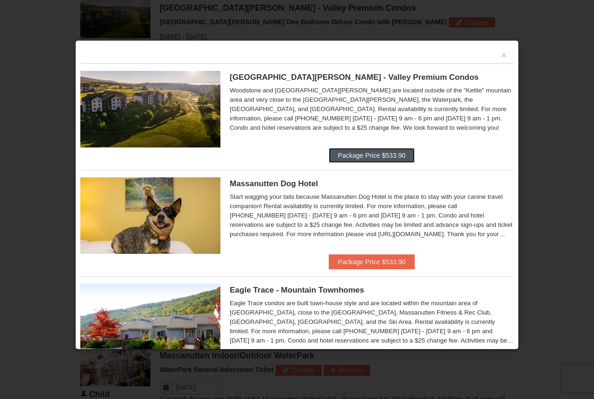
click at [385, 150] on button "Package Price $533.90" at bounding box center [372, 155] width 86 height 15
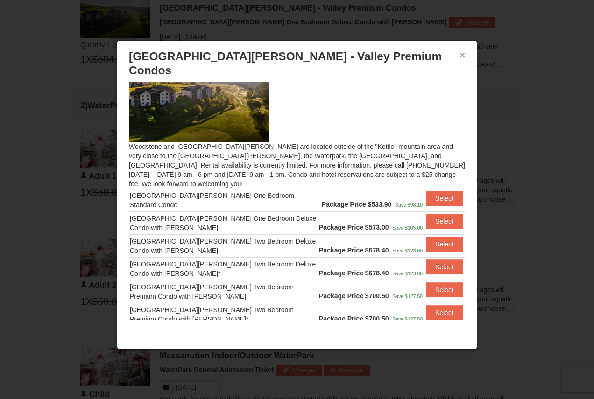
click at [463, 56] on button "×" at bounding box center [463, 54] width 6 height 9
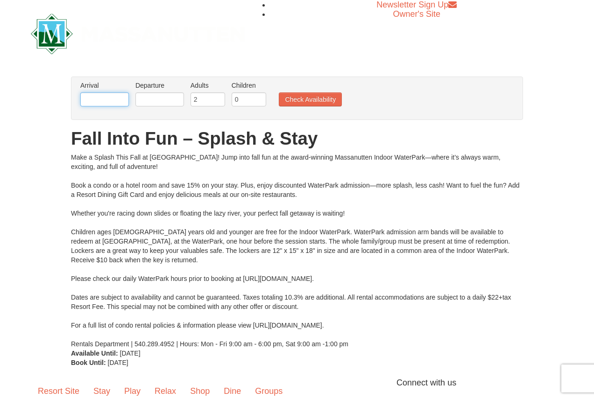
click at [112, 103] on input "text" at bounding box center [104, 99] width 49 height 14
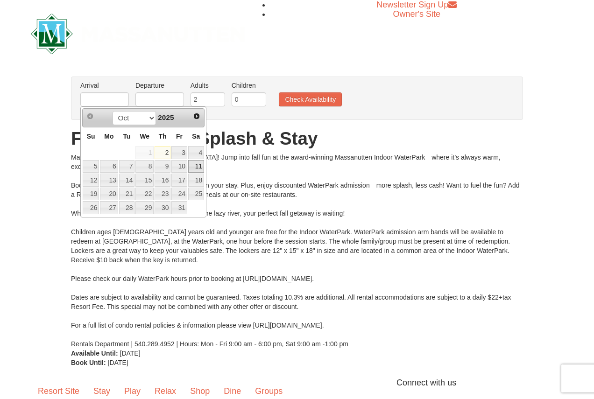
click at [198, 165] on link "11" at bounding box center [196, 166] width 16 height 13
type input "[DATE]"
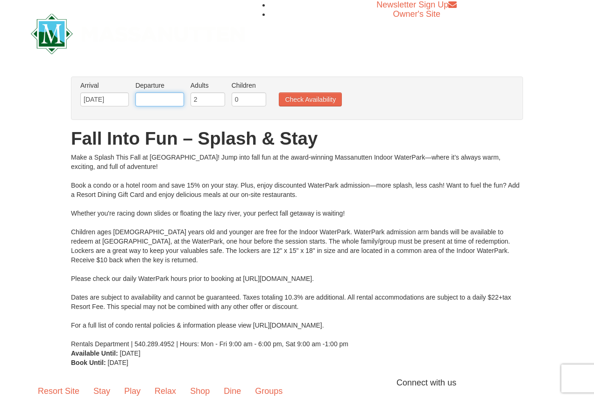
click at [159, 100] on input "text" at bounding box center [159, 99] width 49 height 14
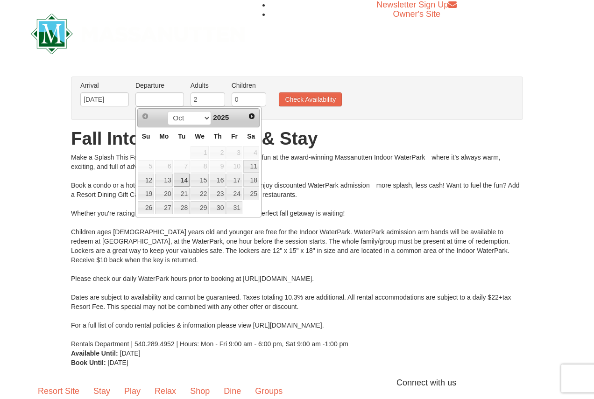
click at [180, 181] on link "14" at bounding box center [182, 180] width 16 height 13
type input "10/14/2025"
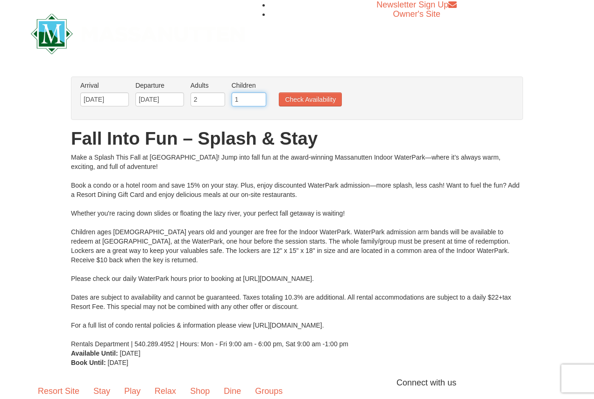
type input "1"
click at [261, 96] on input "1" at bounding box center [249, 99] width 35 height 14
click at [305, 94] on button "Check Availability" at bounding box center [310, 99] width 63 height 14
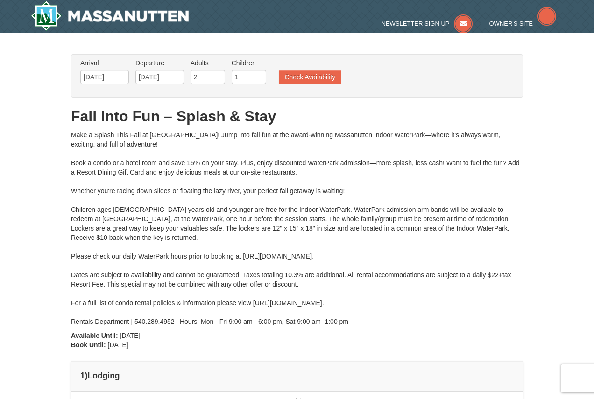
type input "[DATE]"
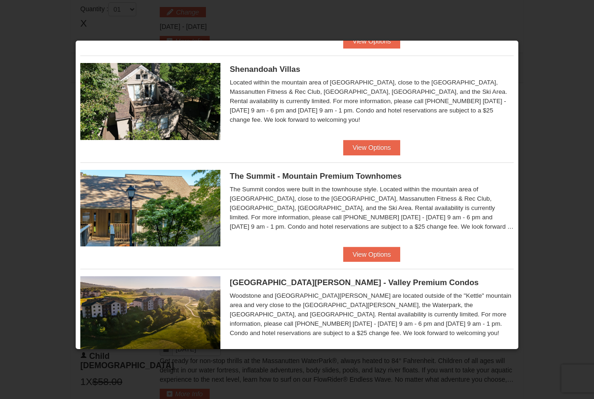
scroll to position [369, 0]
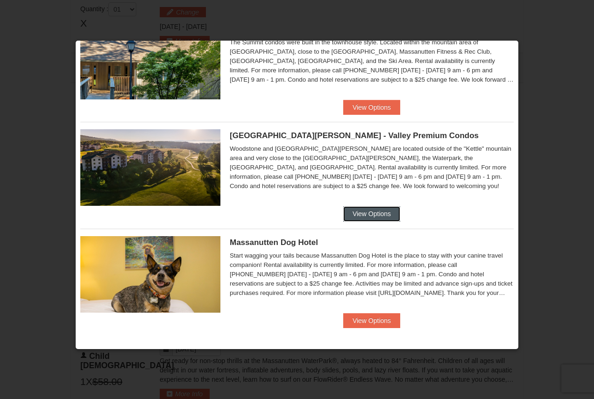
click at [365, 211] on button "View Options" at bounding box center [371, 213] width 57 height 15
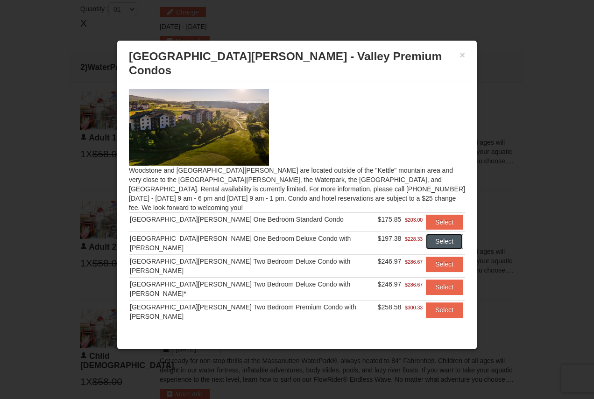
click at [428, 234] on button "Select" at bounding box center [444, 241] width 37 height 15
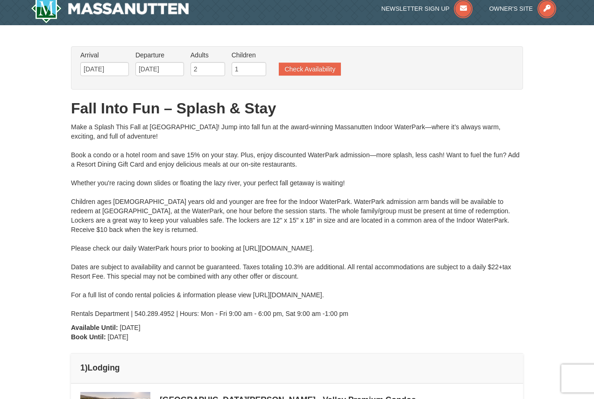
scroll to position [0, 0]
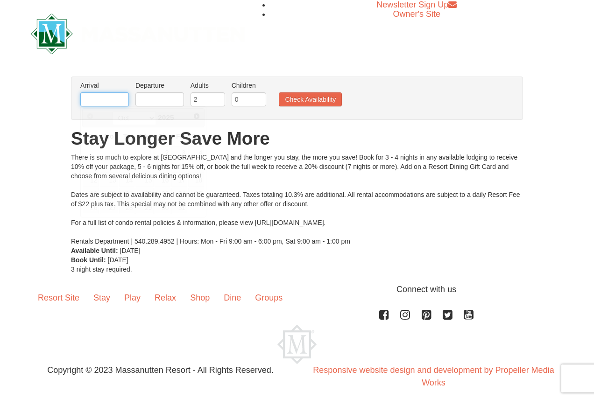
click at [126, 98] on input "text" at bounding box center [104, 99] width 49 height 14
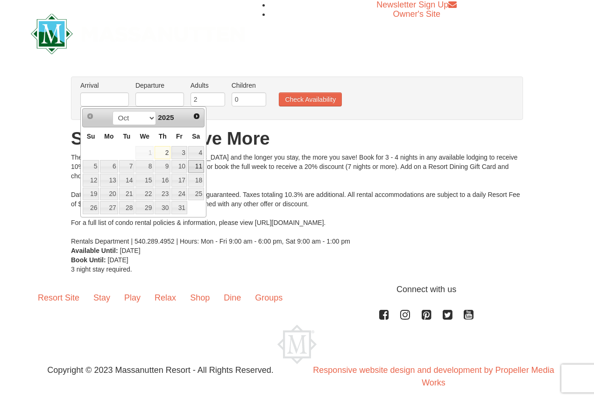
click at [193, 163] on link "11" at bounding box center [196, 166] width 16 height 13
type input "[DATE]"
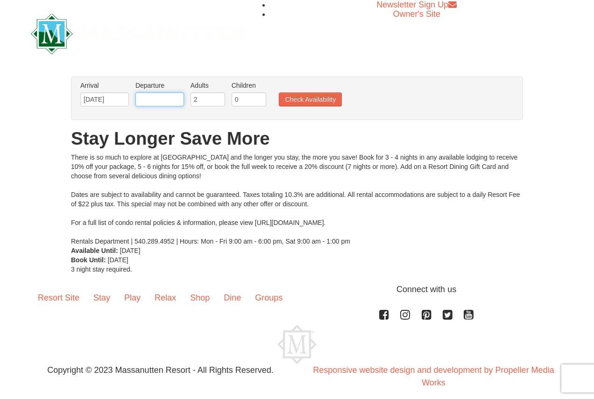
click at [157, 101] on input "text" at bounding box center [159, 99] width 49 height 14
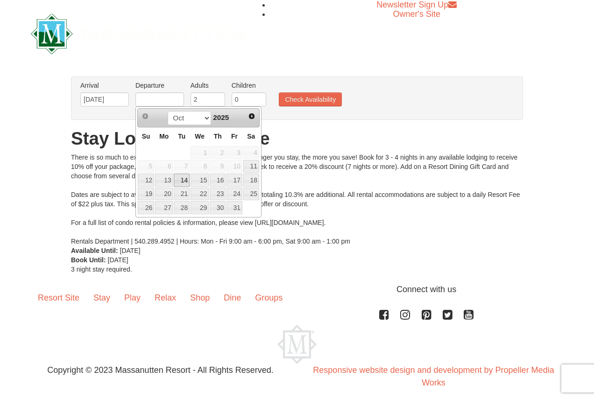
click at [177, 178] on link "14" at bounding box center [182, 180] width 16 height 13
type input "[DATE]"
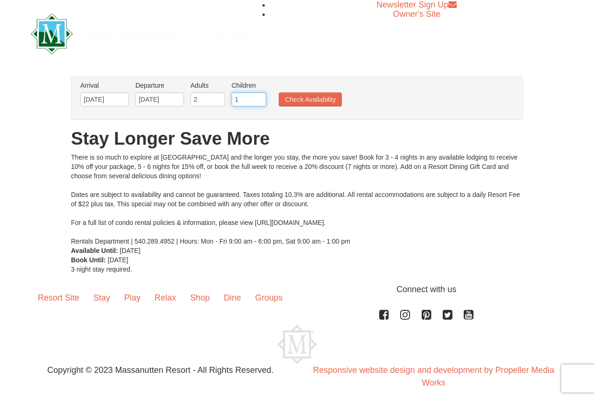
type input "1"
click at [261, 96] on input "1" at bounding box center [249, 99] width 35 height 14
click at [318, 103] on button "Check Availability" at bounding box center [310, 99] width 63 height 14
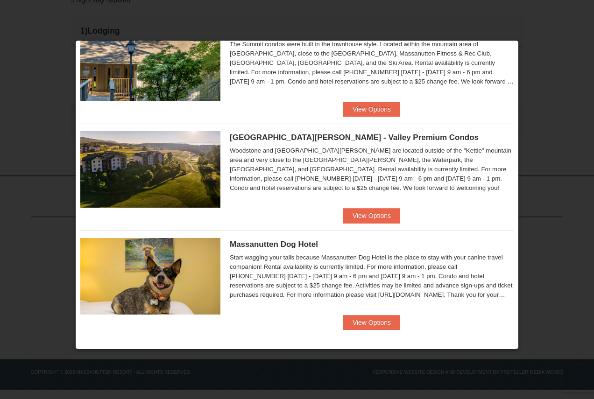
scroll to position [369, 0]
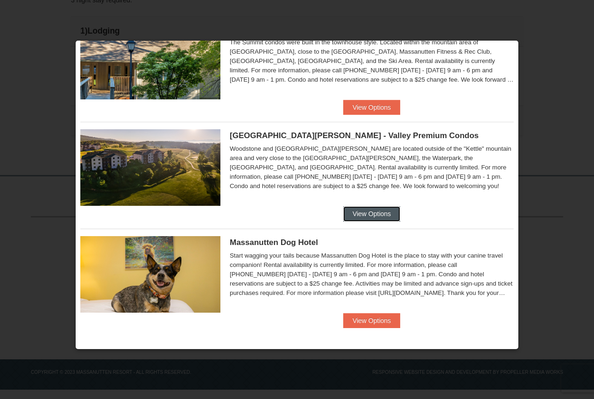
click at [352, 208] on button "View Options" at bounding box center [371, 213] width 57 height 15
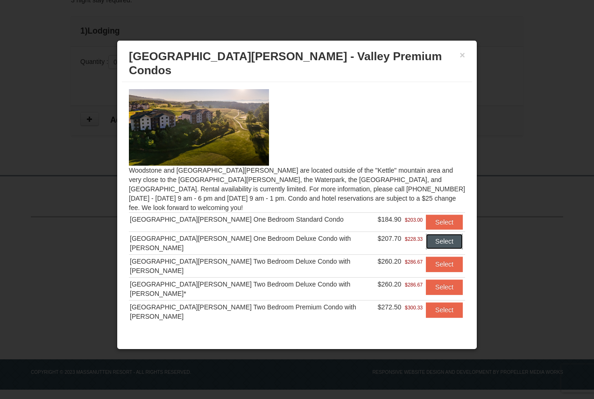
click at [427, 234] on button "Select" at bounding box center [444, 241] width 37 height 15
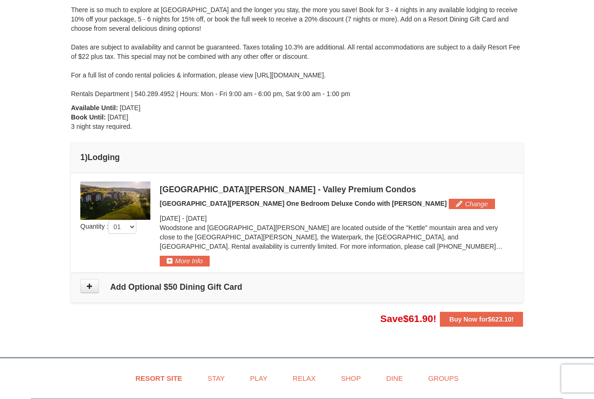
scroll to position [158, 0]
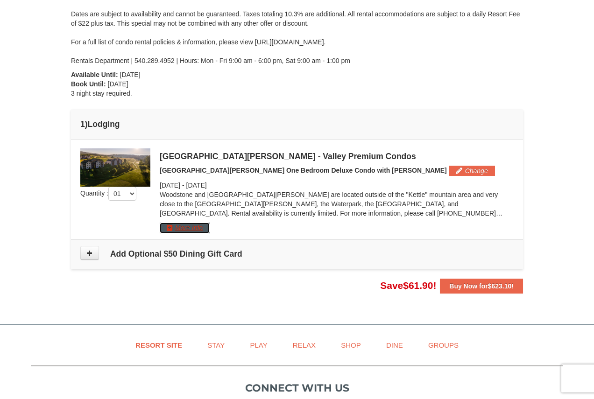
click at [190, 229] on button "More Info" at bounding box center [185, 228] width 50 height 10
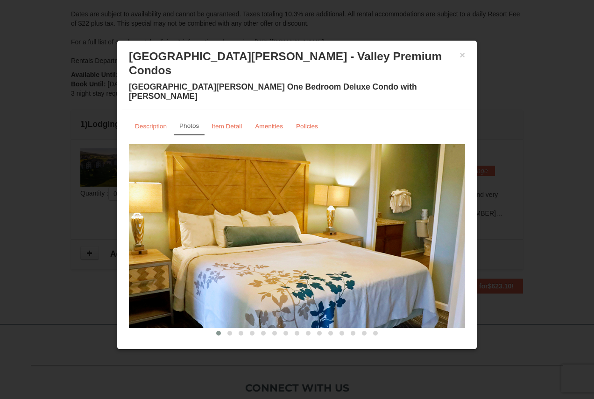
drag, startPoint x: 367, startPoint y: 211, endPoint x: 234, endPoint y: 216, distance: 132.7
click at [236, 217] on img at bounding box center [297, 236] width 336 height 184
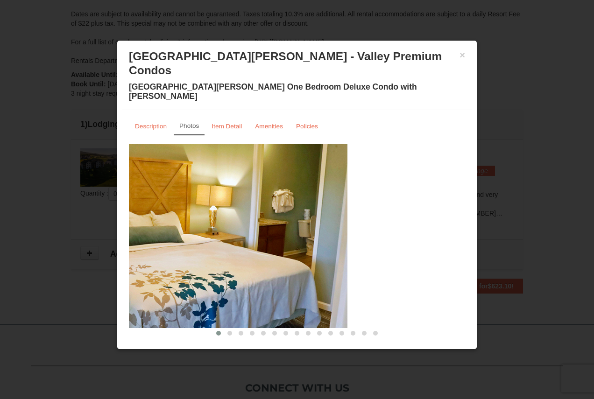
drag, startPoint x: 392, startPoint y: 220, endPoint x: 225, endPoint y: 205, distance: 167.9
click at [201, 219] on img at bounding box center [179, 236] width 336 height 184
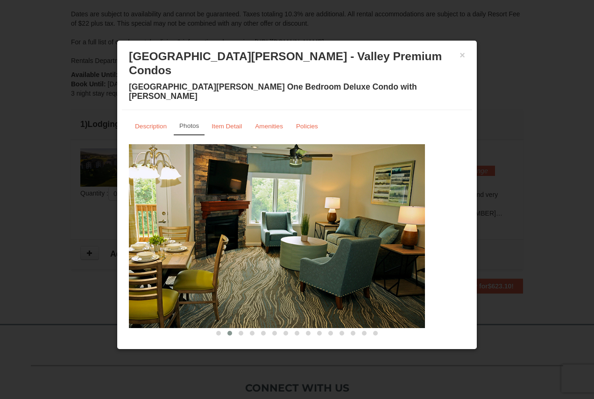
drag, startPoint x: 440, startPoint y: 253, endPoint x: 252, endPoint y: 252, distance: 187.7
click at [277, 252] on img at bounding box center [257, 236] width 336 height 184
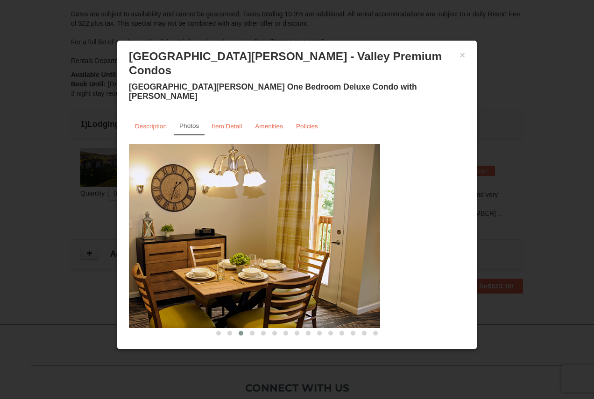
drag, startPoint x: 441, startPoint y: 245, endPoint x: 331, endPoint y: 227, distance: 111.2
click at [336, 230] on img at bounding box center [212, 236] width 336 height 184
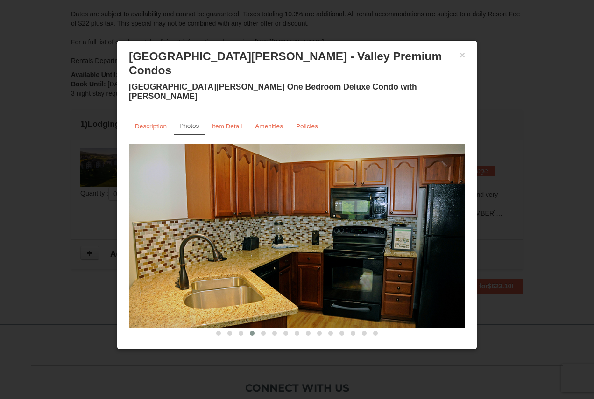
drag, startPoint x: 415, startPoint y: 238, endPoint x: 340, endPoint y: 241, distance: 74.8
click at [345, 242] on img at bounding box center [297, 236] width 336 height 184
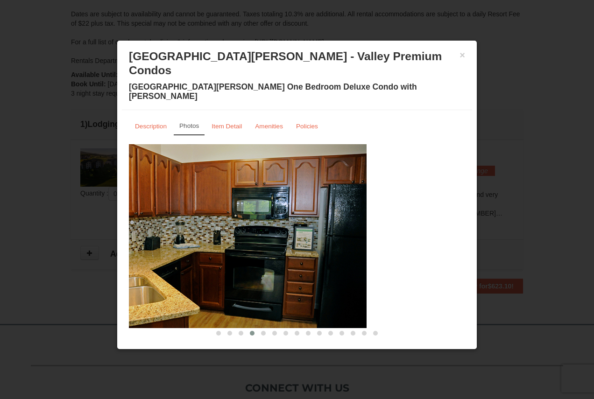
drag, startPoint x: 411, startPoint y: 230, endPoint x: 237, endPoint y: 217, distance: 173.7
click at [236, 219] on img at bounding box center [198, 236] width 336 height 184
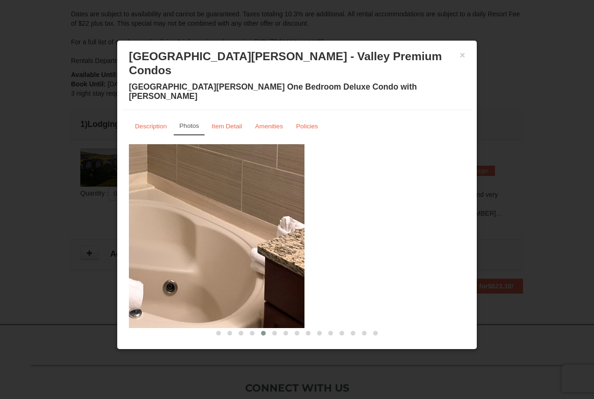
drag, startPoint x: 429, startPoint y: 236, endPoint x: 257, endPoint y: 234, distance: 171.9
click at [257, 235] on img at bounding box center [136, 236] width 336 height 184
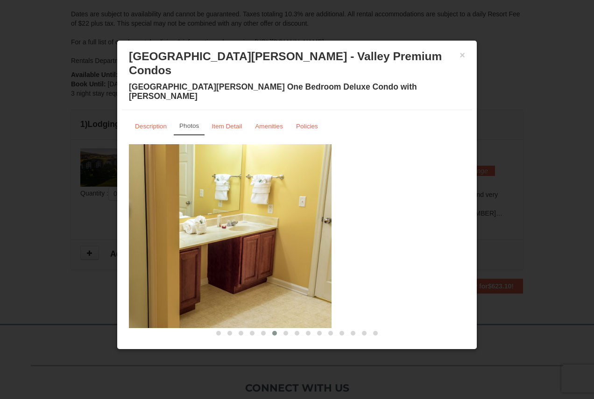
drag, startPoint x: 443, startPoint y: 208, endPoint x: 299, endPoint y: 193, distance: 145.1
click at [299, 193] on img at bounding box center [163, 236] width 336 height 184
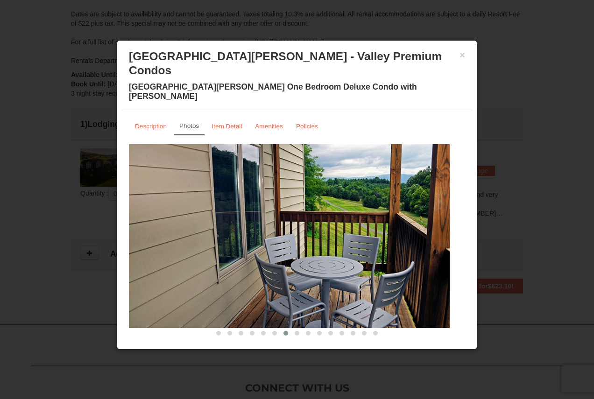
drag, startPoint x: 433, startPoint y: 216, endPoint x: 315, endPoint y: 215, distance: 118.6
click at [319, 216] on img at bounding box center [281, 236] width 336 height 184
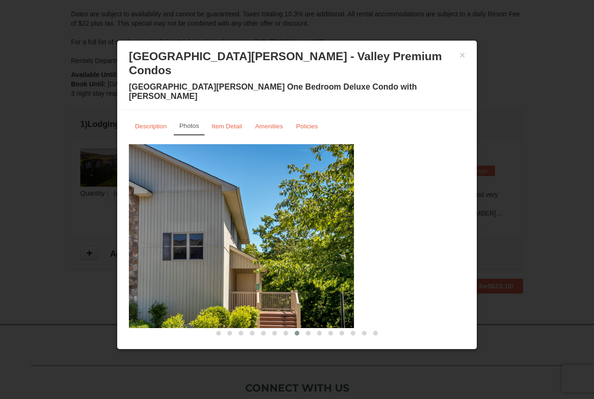
drag, startPoint x: 375, startPoint y: 238, endPoint x: 284, endPoint y: 234, distance: 90.2
click at [281, 234] on img at bounding box center [186, 236] width 336 height 184
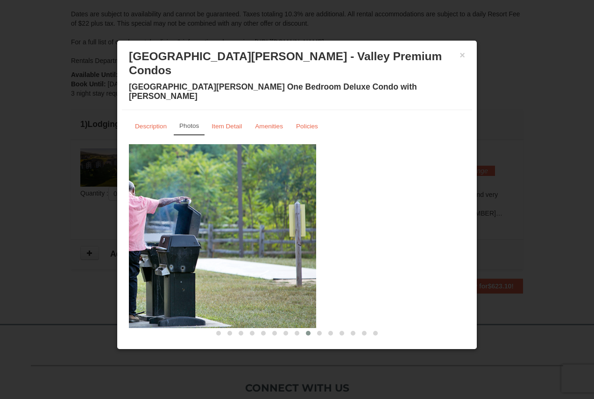
drag, startPoint x: 416, startPoint y: 235, endPoint x: 267, endPoint y: 227, distance: 149.2
click at [267, 227] on img at bounding box center [148, 236] width 336 height 184
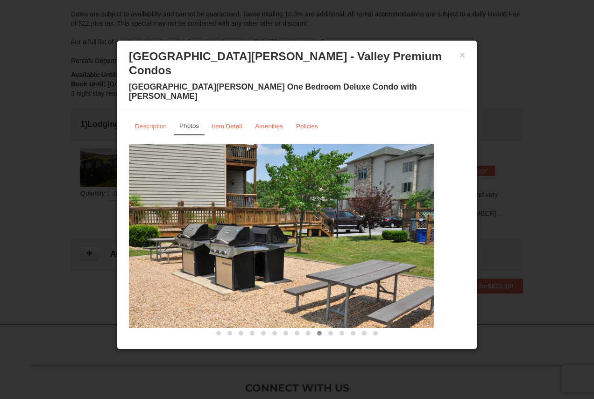
drag, startPoint x: 405, startPoint y: 219, endPoint x: 178, endPoint y: 213, distance: 227.5
click at [178, 214] on img at bounding box center [266, 236] width 336 height 184
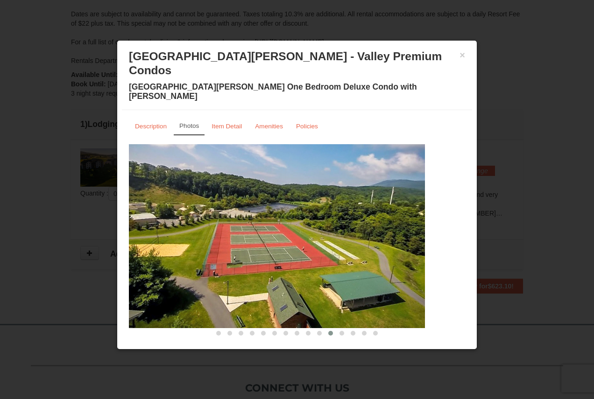
drag, startPoint x: 407, startPoint y: 234, endPoint x: 284, endPoint y: 235, distance: 123.3
click at [284, 235] on img at bounding box center [257, 236] width 336 height 184
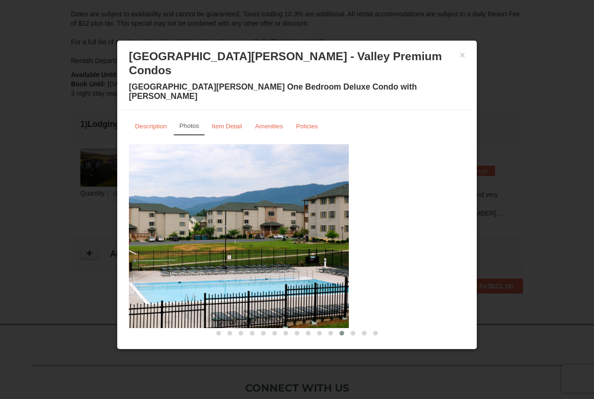
drag, startPoint x: 448, startPoint y: 234, endPoint x: 257, endPoint y: 212, distance: 192.3
click at [265, 215] on img at bounding box center [181, 236] width 336 height 184
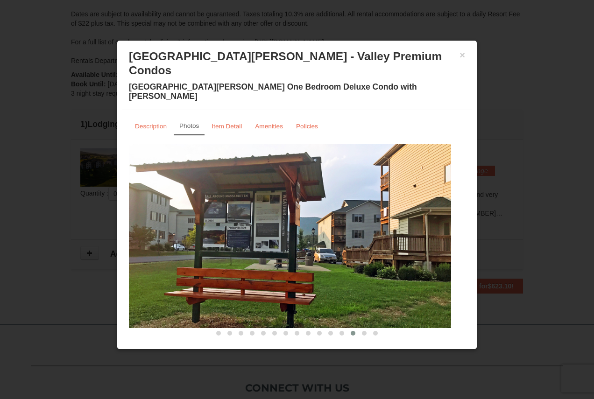
drag, startPoint x: 426, startPoint y: 237, endPoint x: 344, endPoint y: 238, distance: 82.7
click at [342, 239] on img at bounding box center [283, 236] width 336 height 184
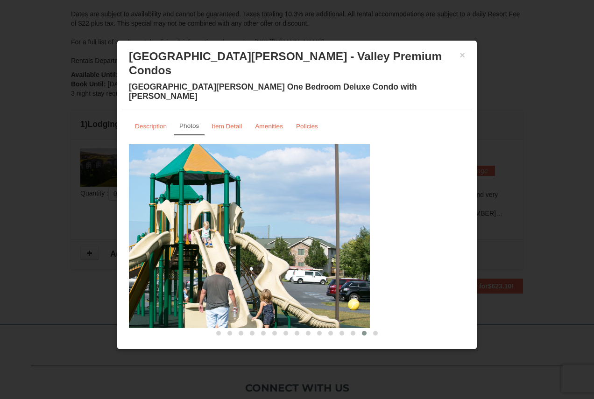
drag, startPoint x: 432, startPoint y: 234, endPoint x: 326, endPoint y: 236, distance: 105.6
click at [327, 236] on img at bounding box center [202, 236] width 336 height 184
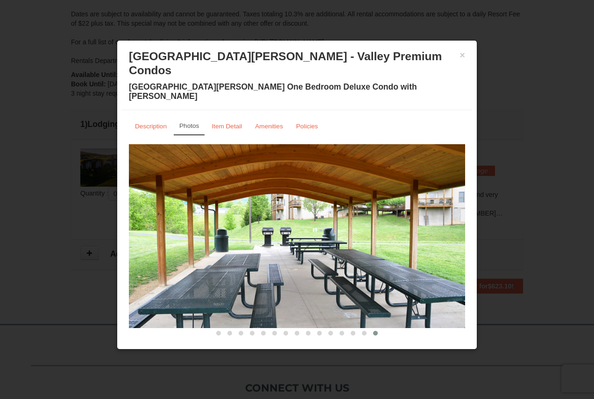
drag, startPoint x: 399, startPoint y: 237, endPoint x: 310, endPoint y: 229, distance: 90.0
click at [315, 231] on img at bounding box center [297, 236] width 336 height 184
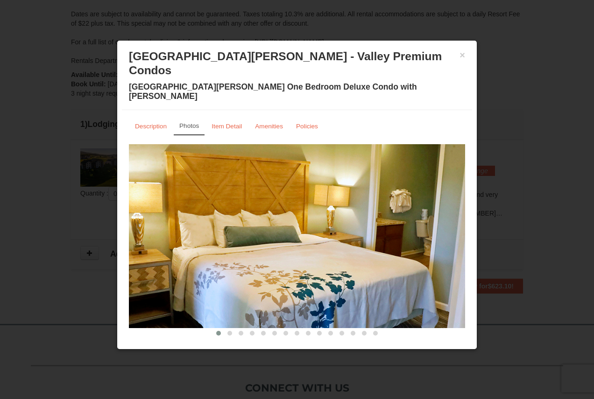
drag, startPoint x: 430, startPoint y: 222, endPoint x: 331, endPoint y: 224, distance: 98.6
click at [323, 226] on img at bounding box center [297, 236] width 336 height 184
drag, startPoint x: 406, startPoint y: 222, endPoint x: 251, endPoint y: 202, distance: 155.9
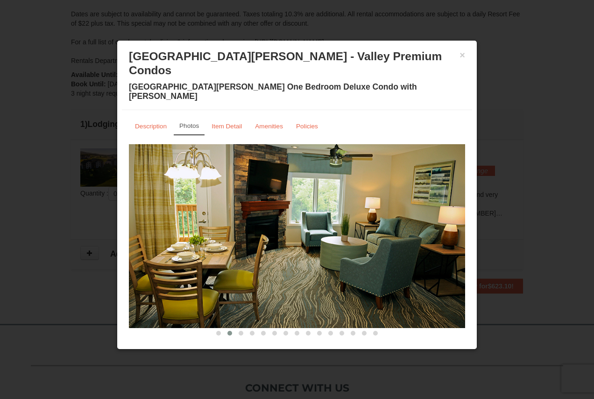
drag, startPoint x: 429, startPoint y: 188, endPoint x: 219, endPoint y: 174, distance: 209.7
click at [220, 177] on img at bounding box center [297, 236] width 336 height 184
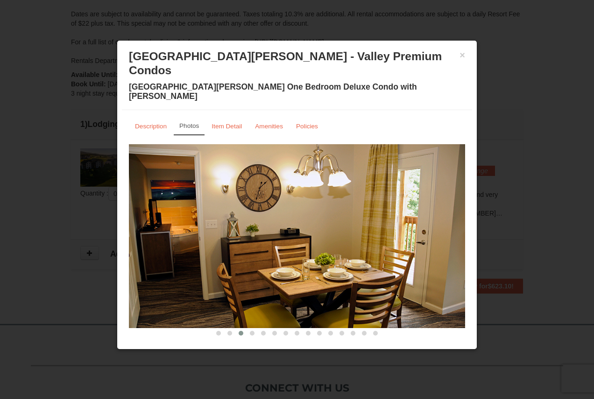
drag, startPoint x: 411, startPoint y: 198, endPoint x: 284, endPoint y: 197, distance: 127.0
click at [287, 198] on img at bounding box center [297, 236] width 336 height 184
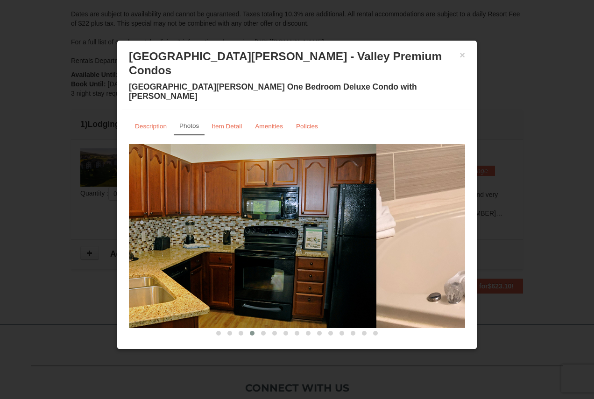
drag, startPoint x: 380, startPoint y: 209, endPoint x: 312, endPoint y: 204, distance: 67.4
click at [266, 209] on img at bounding box center [208, 236] width 336 height 184
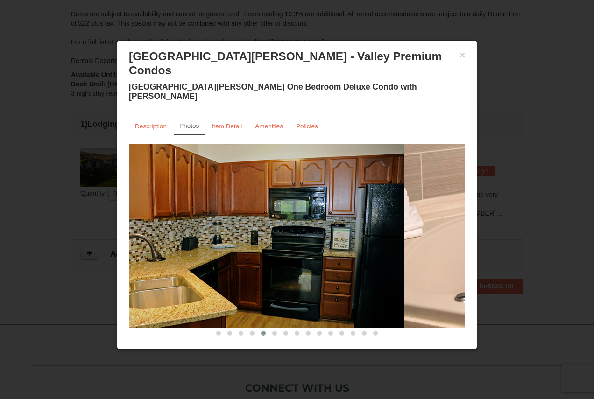
drag, startPoint x: 442, startPoint y: 236, endPoint x: 461, endPoint y: 234, distance: 18.8
click at [460, 235] on img at bounding box center [572, 236] width 336 height 184
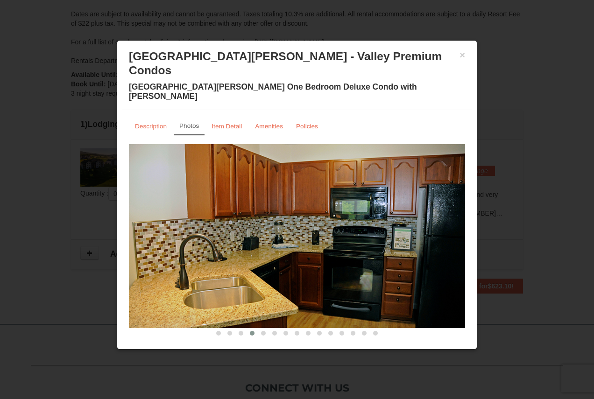
drag, startPoint x: 393, startPoint y: 247, endPoint x: 217, endPoint y: 222, distance: 178.3
click at [223, 225] on img at bounding box center [297, 236] width 336 height 184
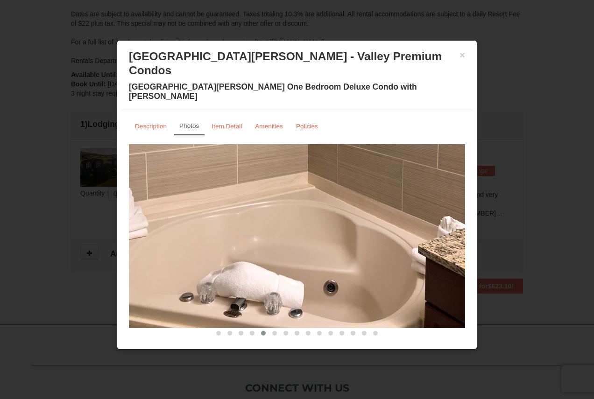
drag, startPoint x: 378, startPoint y: 238, endPoint x: 264, endPoint y: 224, distance: 114.8
click at [277, 228] on img at bounding box center [297, 236] width 336 height 184
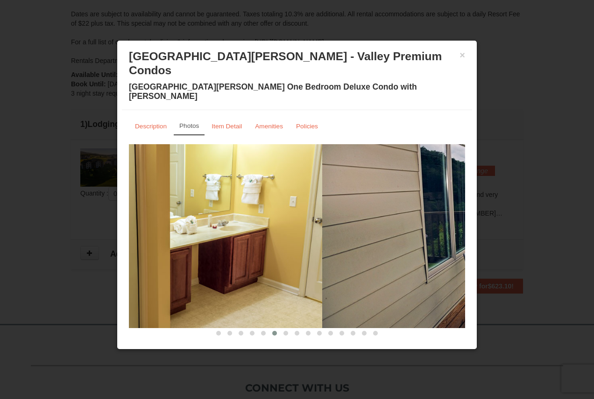
drag, startPoint x: 285, startPoint y: 205, endPoint x: 271, endPoint y: 198, distance: 15.9
click at [258, 201] on img at bounding box center [154, 236] width 336 height 184
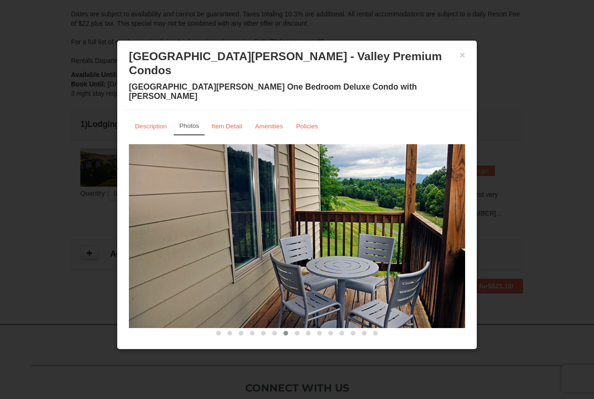
drag, startPoint x: 439, startPoint y: 217, endPoint x: 250, endPoint y: 201, distance: 188.9
click at [288, 210] on img at bounding box center [297, 236] width 336 height 184
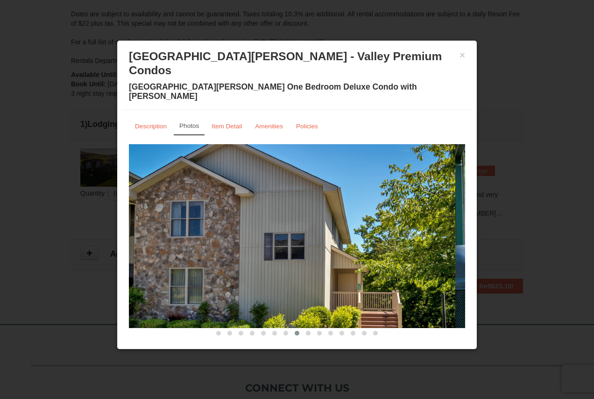
drag, startPoint x: 410, startPoint y: 208, endPoint x: 284, endPoint y: 197, distance: 126.6
click at [297, 198] on img at bounding box center [287, 236] width 336 height 184
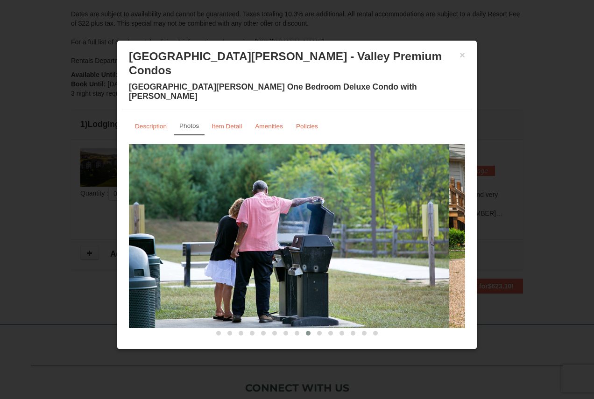
drag, startPoint x: 382, startPoint y: 234, endPoint x: 210, endPoint y: 195, distance: 175.7
click at [257, 212] on img at bounding box center [281, 236] width 336 height 184
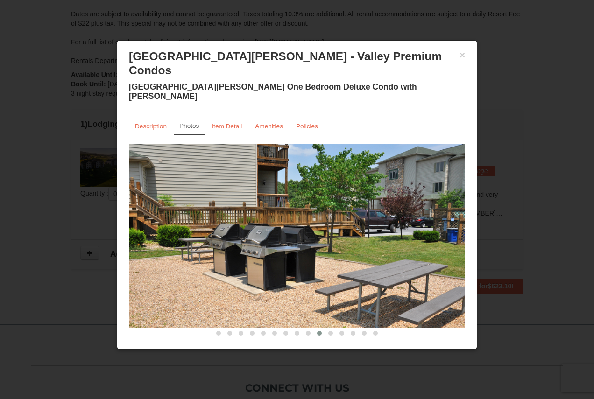
drag, startPoint x: 408, startPoint y: 208, endPoint x: 196, endPoint y: 198, distance: 211.8
click at [199, 200] on img at bounding box center [297, 236] width 336 height 184
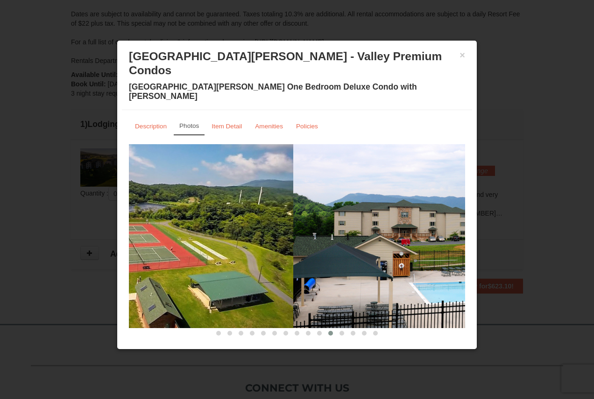
drag, startPoint x: 306, startPoint y: 191, endPoint x: 161, endPoint y: 175, distance: 146.1
click at [168, 180] on img at bounding box center [125, 236] width 336 height 184
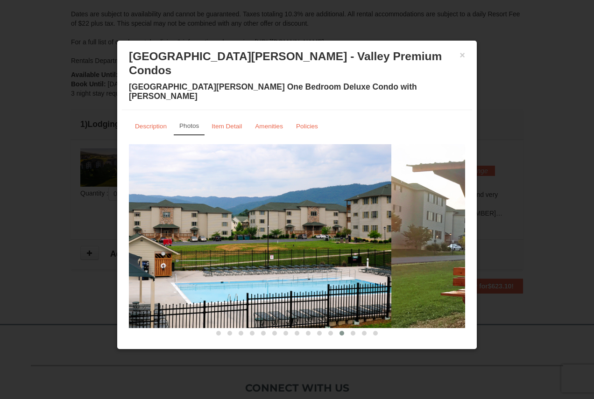
drag, startPoint x: 438, startPoint y: 231, endPoint x: 288, endPoint y: 228, distance: 149.9
click at [293, 228] on img at bounding box center [223, 236] width 336 height 184
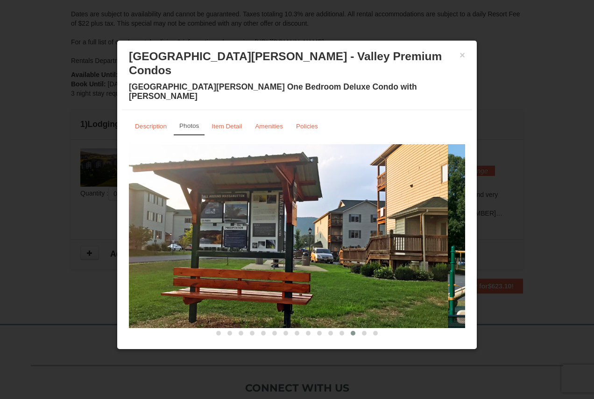
drag, startPoint x: 443, startPoint y: 231, endPoint x: 329, endPoint y: 230, distance: 114.0
click at [339, 230] on img at bounding box center [280, 236] width 336 height 184
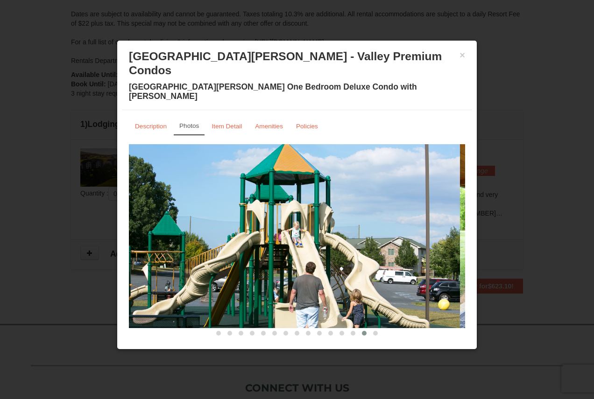
drag, startPoint x: 439, startPoint y: 235, endPoint x: 351, endPoint y: 230, distance: 87.9
click at [352, 230] on img at bounding box center [292, 236] width 336 height 184
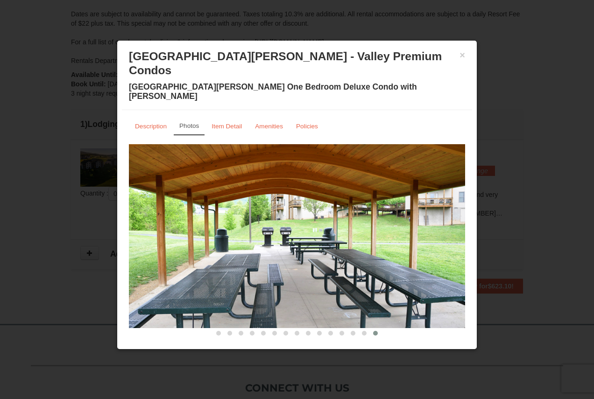
drag, startPoint x: 395, startPoint y: 235, endPoint x: 321, endPoint y: 230, distance: 73.5
click at [325, 230] on img at bounding box center [297, 236] width 336 height 184
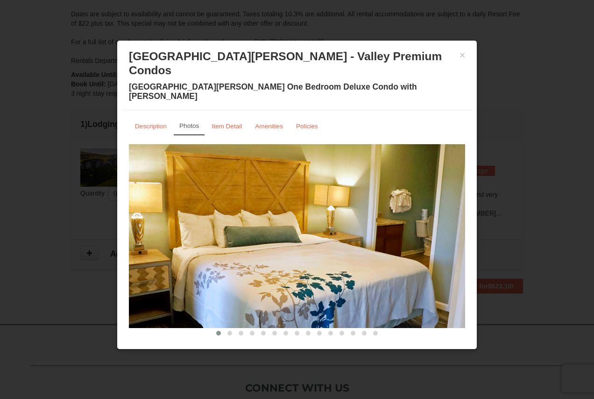
drag, startPoint x: 416, startPoint y: 227, endPoint x: 304, endPoint y: 227, distance: 111.6
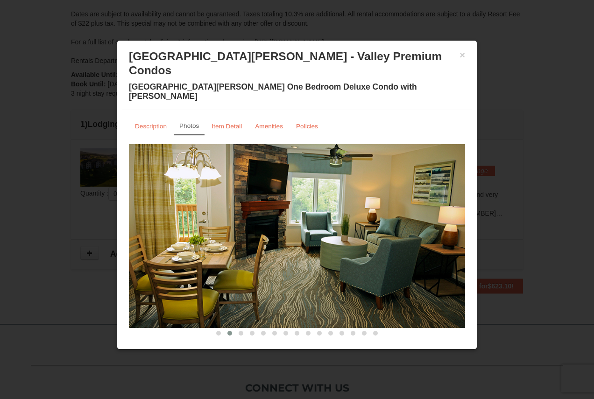
drag, startPoint x: 416, startPoint y: 226, endPoint x: 280, endPoint y: 224, distance: 135.9
click at [287, 224] on img at bounding box center [297, 236] width 336 height 184
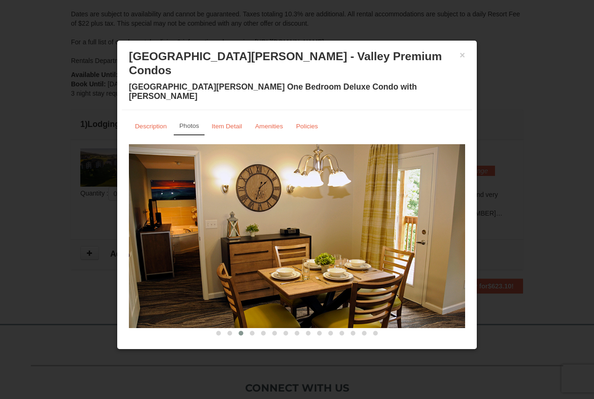
drag, startPoint x: 376, startPoint y: 225, endPoint x: 321, endPoint y: 224, distance: 54.6
click at [338, 225] on img at bounding box center [297, 236] width 336 height 184
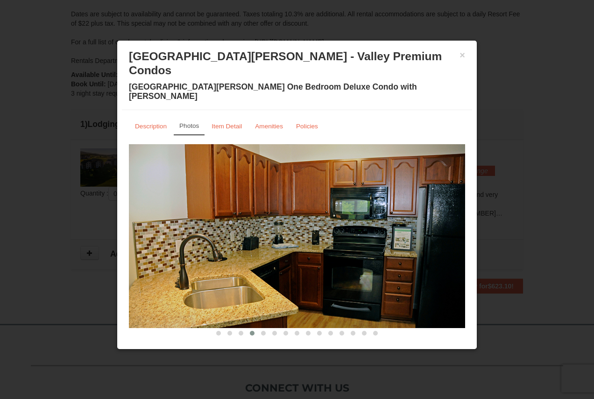
click at [283, 224] on img at bounding box center [297, 236] width 336 height 184
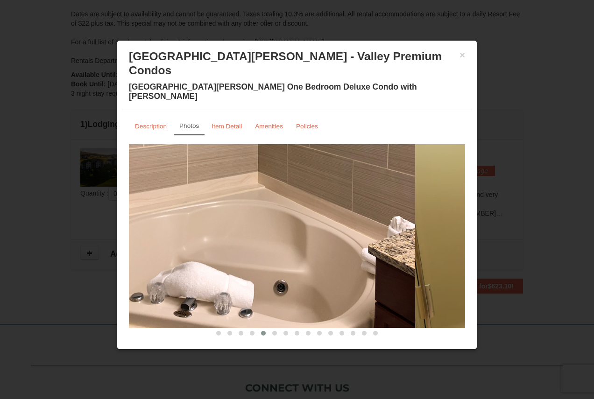
drag, startPoint x: 428, startPoint y: 228, endPoint x: 323, endPoint y: 228, distance: 105.1
click at [324, 228] on img at bounding box center [247, 236] width 336 height 184
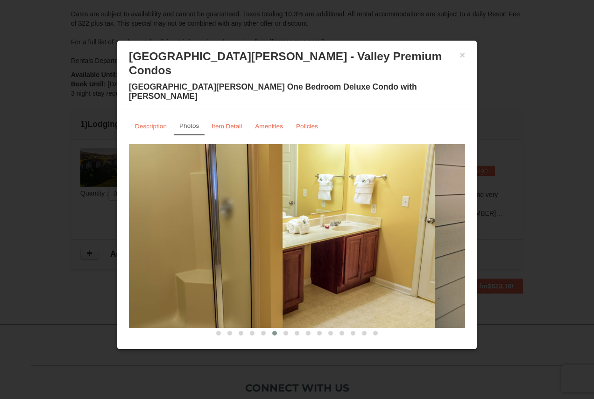
drag, startPoint x: 443, startPoint y: 228, endPoint x: 207, endPoint y: 211, distance: 236.0
click at [209, 211] on img at bounding box center [267, 236] width 336 height 184
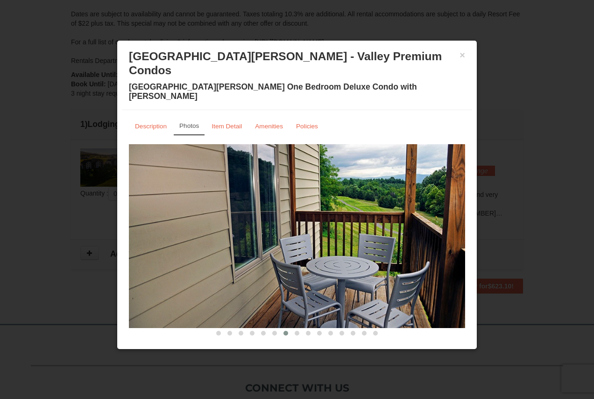
drag, startPoint x: 450, startPoint y: 207, endPoint x: 349, endPoint y: 205, distance: 100.9
click at [358, 205] on img at bounding box center [297, 236] width 336 height 184
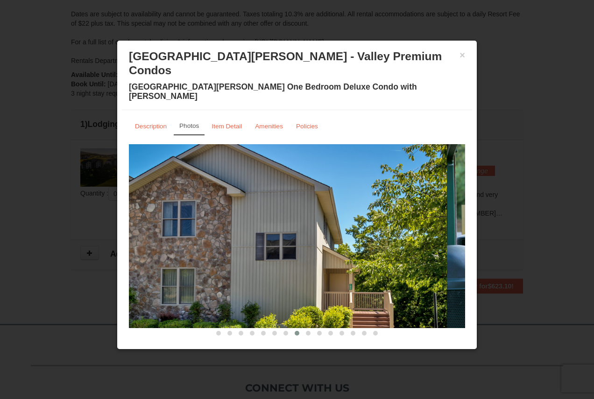
drag, startPoint x: 400, startPoint y: 193, endPoint x: 274, endPoint y: 185, distance: 126.3
click at [275, 185] on img at bounding box center [279, 236] width 336 height 184
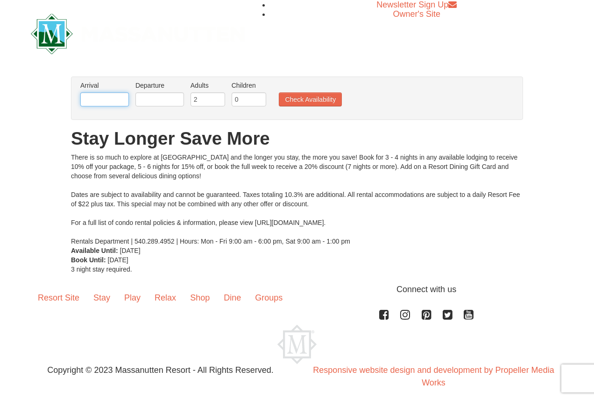
click at [107, 98] on input "text" at bounding box center [104, 99] width 49 height 14
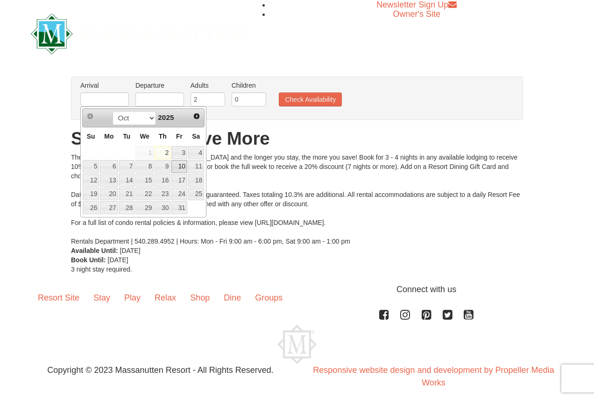
click at [182, 165] on link "10" at bounding box center [179, 166] width 16 height 13
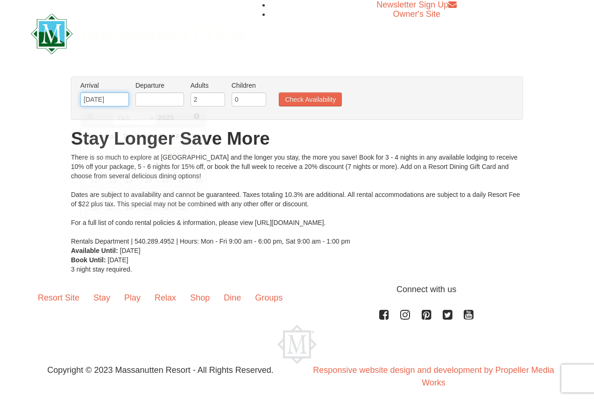
click at [99, 103] on input "10/10/2025" at bounding box center [104, 99] width 49 height 14
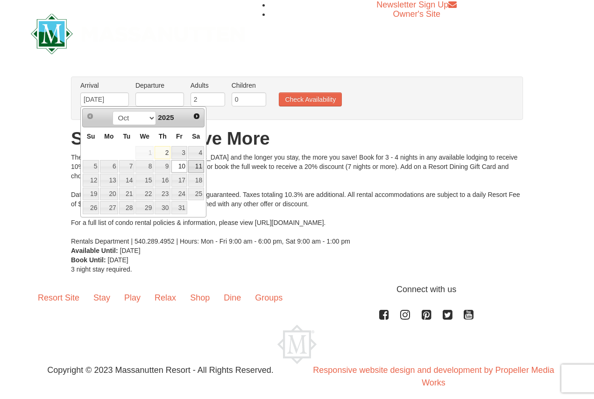
click at [198, 160] on link "11" at bounding box center [196, 166] width 16 height 13
type input "[DATE]"
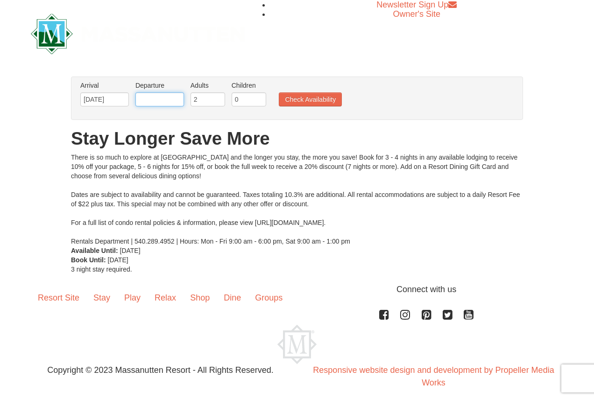
click at [159, 97] on input "text" at bounding box center [159, 99] width 49 height 14
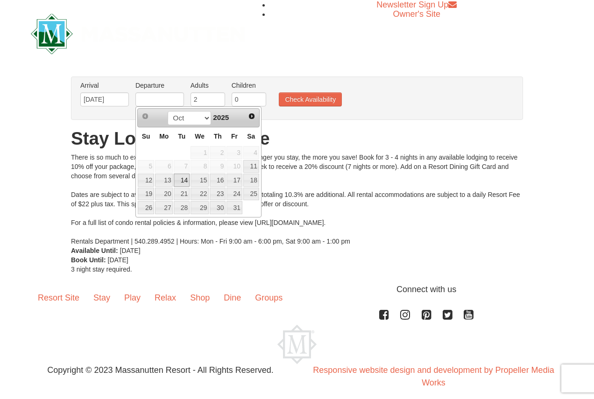
click at [177, 181] on link "14" at bounding box center [182, 180] width 16 height 13
type input "[DATE]"
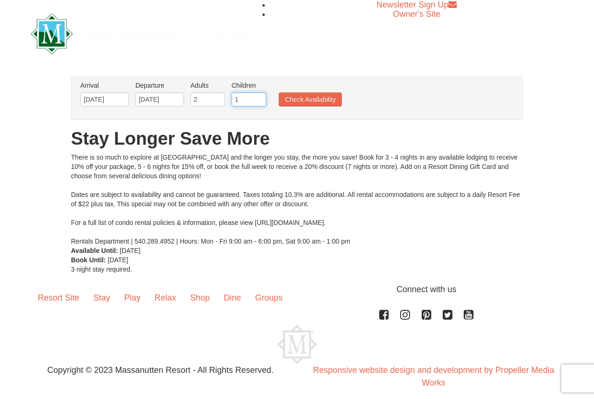
type input "1"
click at [259, 95] on input "1" at bounding box center [249, 99] width 35 height 14
click at [307, 100] on button "Check Availability" at bounding box center [310, 99] width 63 height 14
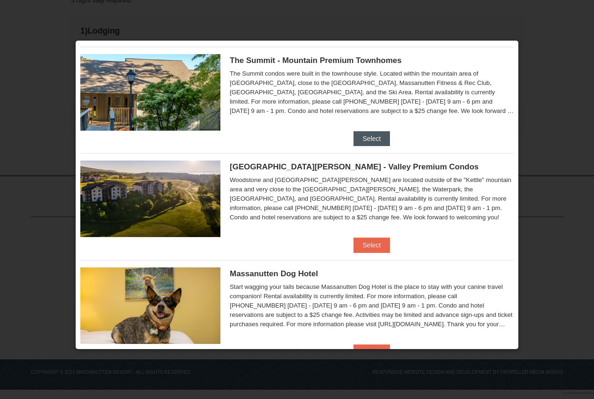
scroll to position [321, 0]
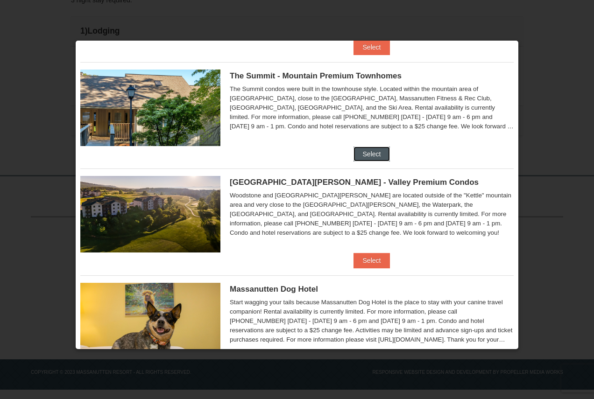
click at [366, 153] on button "Select" at bounding box center [372, 154] width 37 height 15
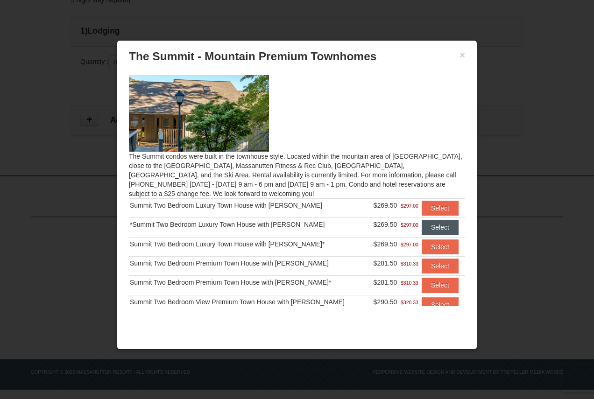
scroll to position [24, 0]
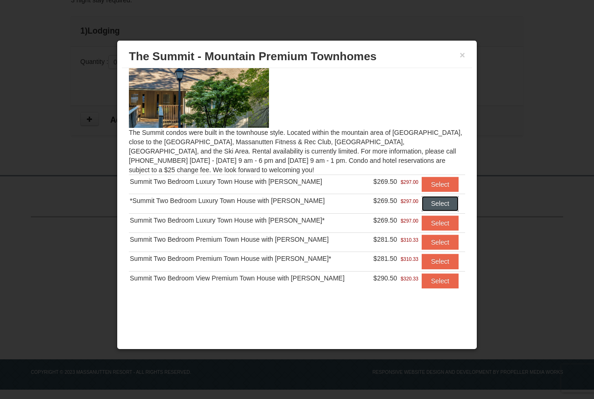
click at [433, 200] on button "Select" at bounding box center [440, 203] width 37 height 15
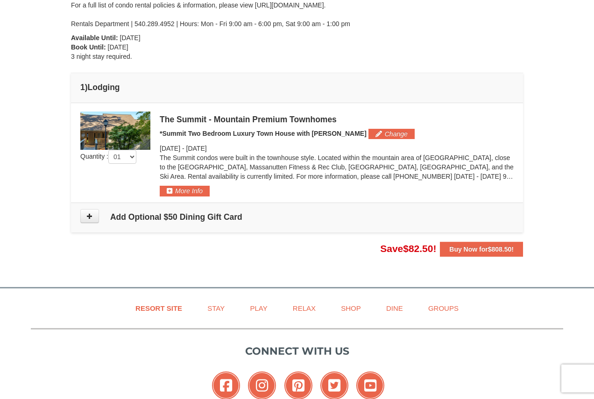
scroll to position [111, 0]
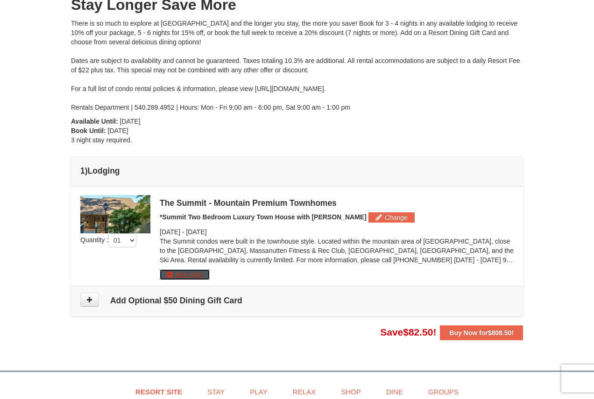
click at [187, 273] on button "More Info" at bounding box center [185, 274] width 50 height 10
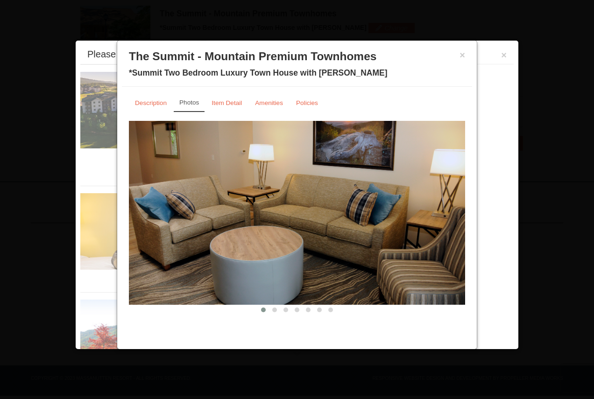
scroll to position [306, 0]
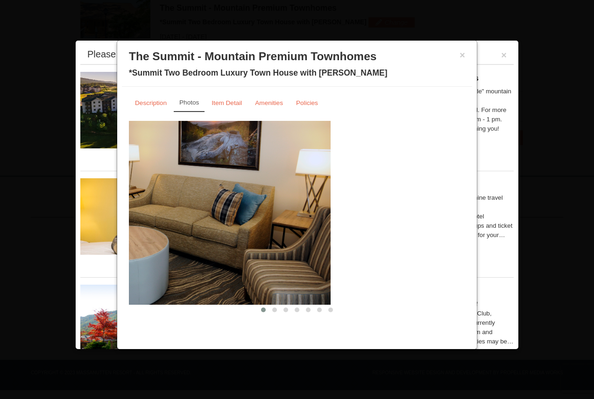
drag, startPoint x: 461, startPoint y: 204, endPoint x: 309, endPoint y: 205, distance: 152.7
click at [309, 207] on img at bounding box center [162, 213] width 336 height 184
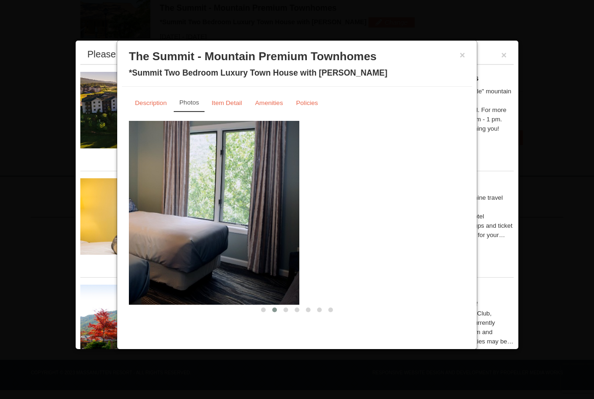
drag, startPoint x: 419, startPoint y: 227, endPoint x: 254, endPoint y: 217, distance: 166.1
click at [254, 217] on img at bounding box center [131, 213] width 336 height 184
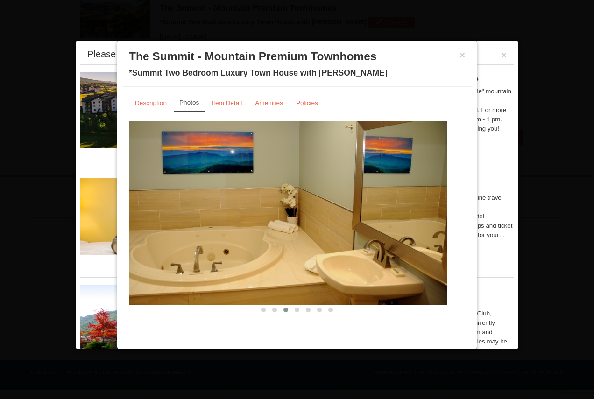
drag, startPoint x: 407, startPoint y: 225, endPoint x: 289, endPoint y: 217, distance: 118.4
click at [291, 218] on img at bounding box center [279, 213] width 336 height 184
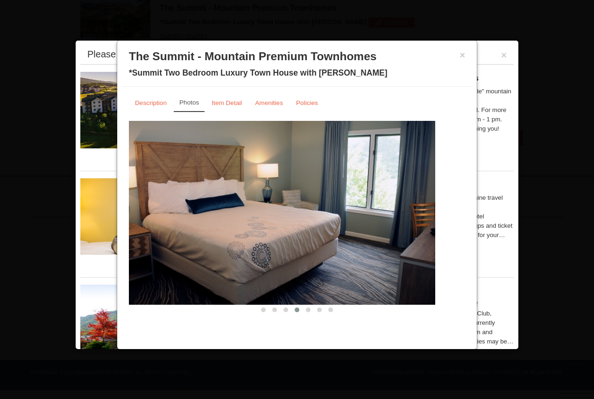
drag, startPoint x: 452, startPoint y: 220, endPoint x: 361, endPoint y: 215, distance: 90.8
click at [363, 216] on img at bounding box center [267, 213] width 336 height 184
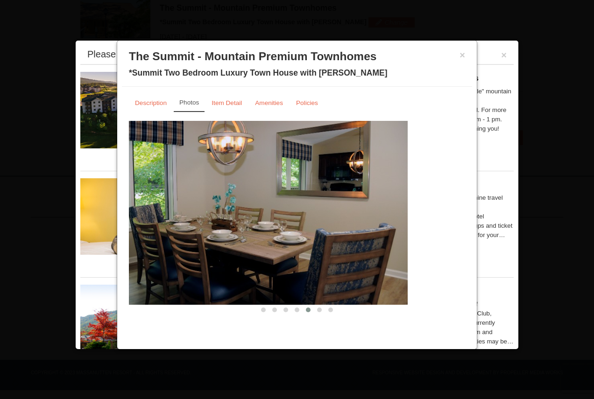
drag, startPoint x: 378, startPoint y: 217, endPoint x: 335, endPoint y: 213, distance: 43.6
click at [346, 215] on img at bounding box center [239, 213] width 336 height 184
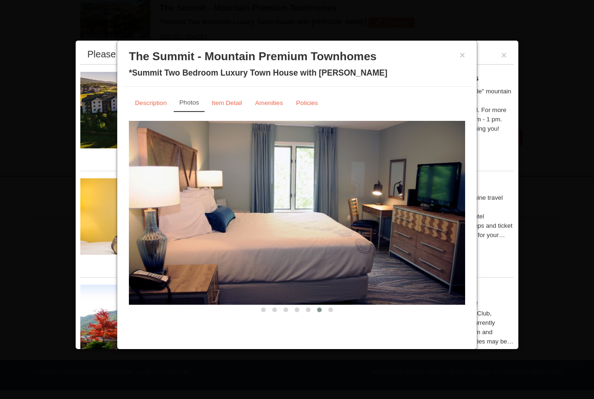
drag, startPoint x: 451, startPoint y: 221, endPoint x: 326, endPoint y: 219, distance: 125.2
click at [332, 220] on img at bounding box center [297, 213] width 336 height 184
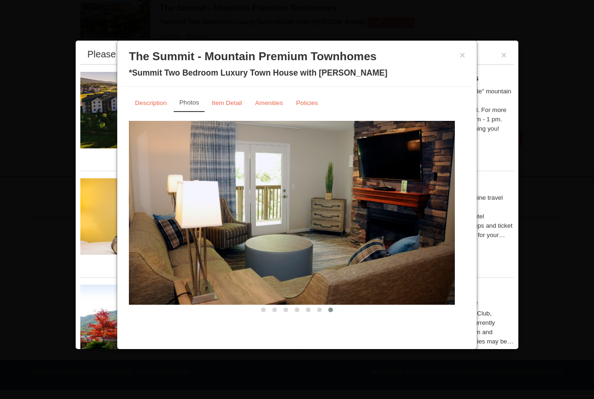
drag, startPoint x: 446, startPoint y: 216, endPoint x: 436, endPoint y: 216, distance: 10.3
click at [436, 216] on img at bounding box center [287, 213] width 336 height 184
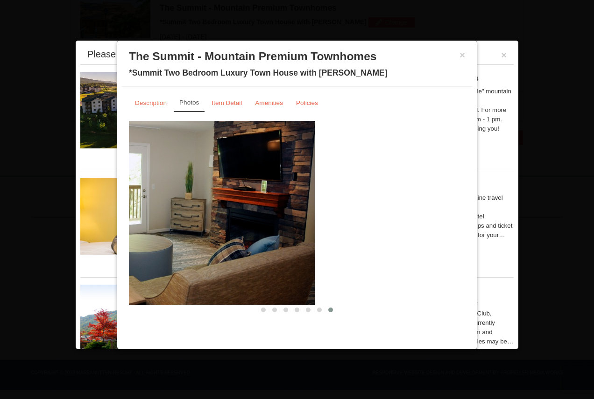
drag, startPoint x: 343, startPoint y: 212, endPoint x: 261, endPoint y: 212, distance: 81.7
click at [262, 212] on img at bounding box center [147, 213] width 336 height 184
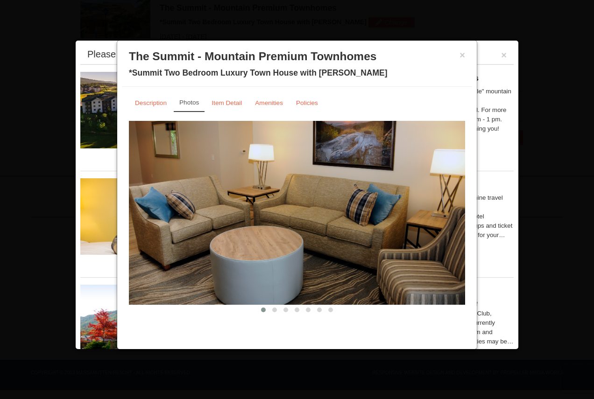
drag, startPoint x: 439, startPoint y: 217, endPoint x: 295, endPoint y: 201, distance: 144.7
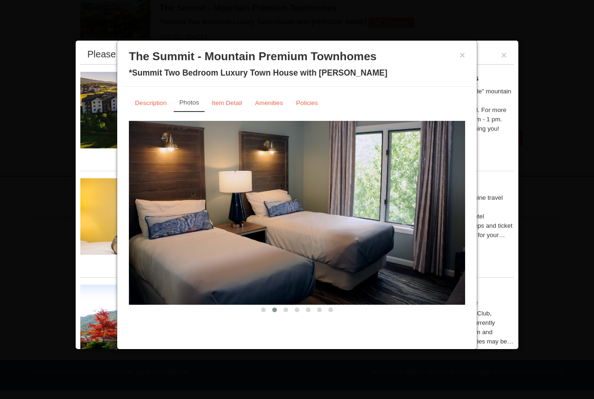
click at [347, 198] on img at bounding box center [297, 213] width 336 height 184
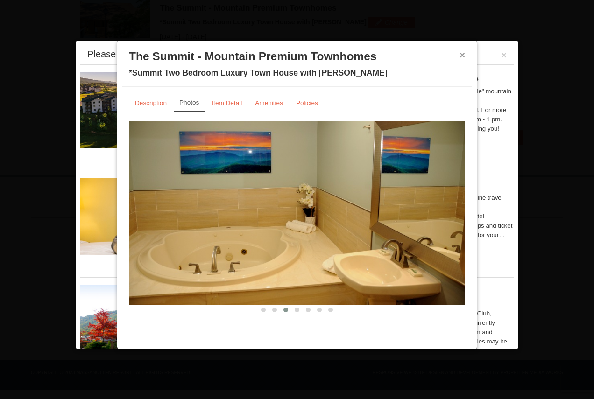
click at [462, 53] on button "×" at bounding box center [463, 54] width 6 height 9
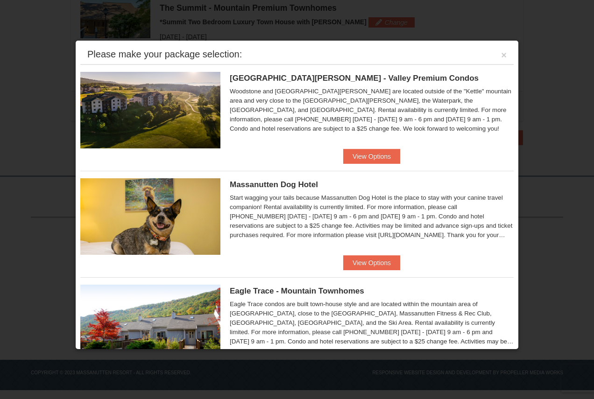
click at [500, 56] on div "Please make your package selection: ×" at bounding box center [296, 54] width 433 height 19
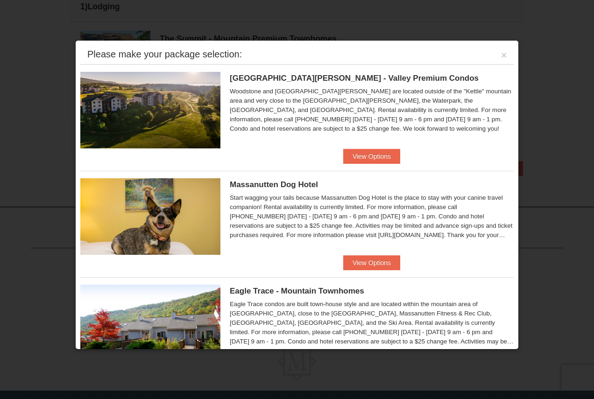
scroll to position [260, 0]
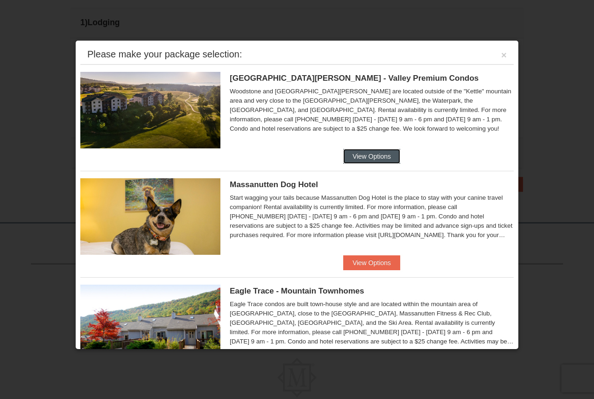
click at [375, 163] on button "View Options" at bounding box center [371, 156] width 57 height 15
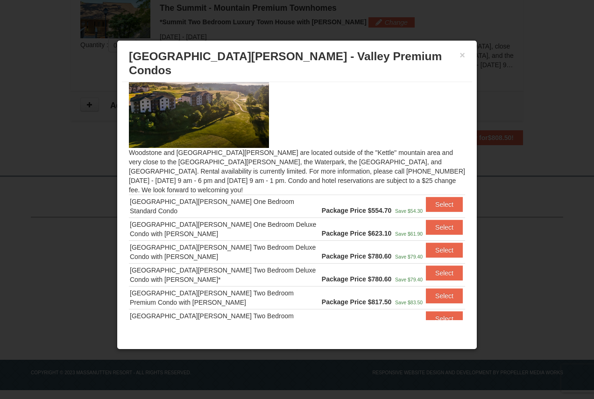
scroll to position [0, 0]
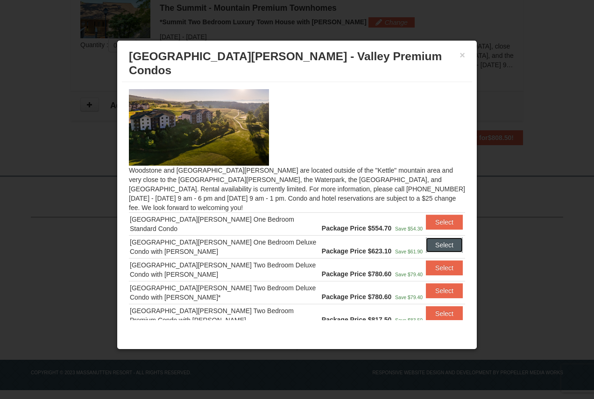
click at [442, 238] on button "Select" at bounding box center [444, 245] width 37 height 15
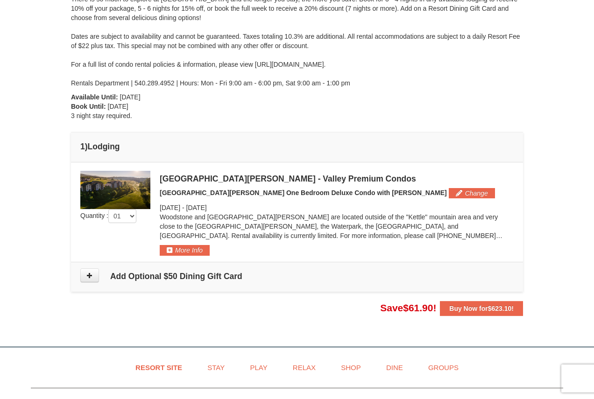
scroll to position [140, 0]
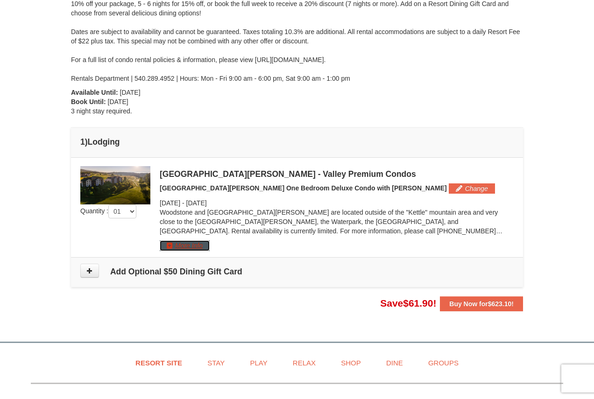
click at [189, 241] on button "More Info" at bounding box center [185, 246] width 50 height 10
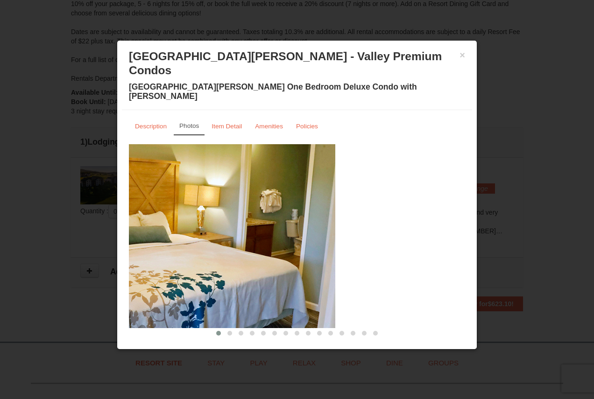
drag, startPoint x: 420, startPoint y: 237, endPoint x: 277, endPoint y: 224, distance: 143.5
click at [290, 225] on img at bounding box center [167, 236] width 336 height 184
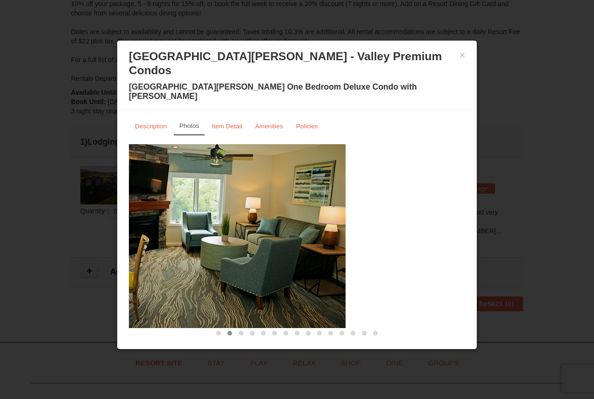
drag, startPoint x: 325, startPoint y: 237, endPoint x: 308, endPoint y: 234, distance: 17.4
click at [308, 234] on img at bounding box center [177, 236] width 336 height 184
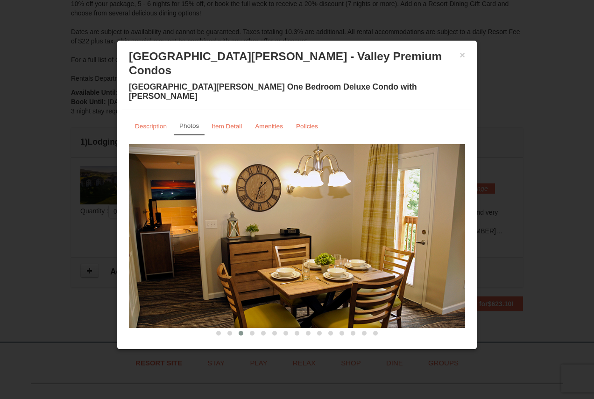
drag, startPoint x: 429, startPoint y: 256, endPoint x: 314, endPoint y: 251, distance: 115.5
click at [327, 253] on img at bounding box center [297, 236] width 336 height 184
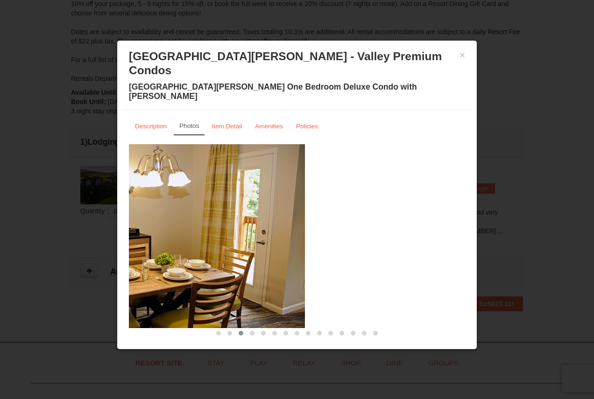
drag, startPoint x: 331, startPoint y: 248, endPoint x: 245, endPoint y: 238, distance: 86.5
click at [233, 237] on img at bounding box center [137, 236] width 336 height 184
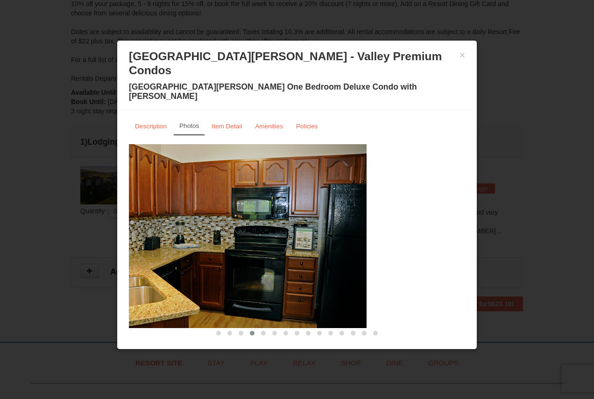
drag, startPoint x: 430, startPoint y: 232, endPoint x: 250, endPoint y: 218, distance: 180.4
click at [250, 218] on img at bounding box center [198, 236] width 336 height 184
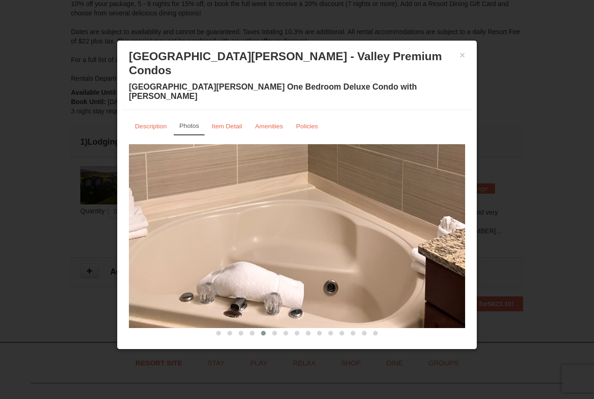
drag, startPoint x: 396, startPoint y: 215, endPoint x: 274, endPoint y: 207, distance: 122.6
click at [288, 209] on img at bounding box center [297, 236] width 336 height 184
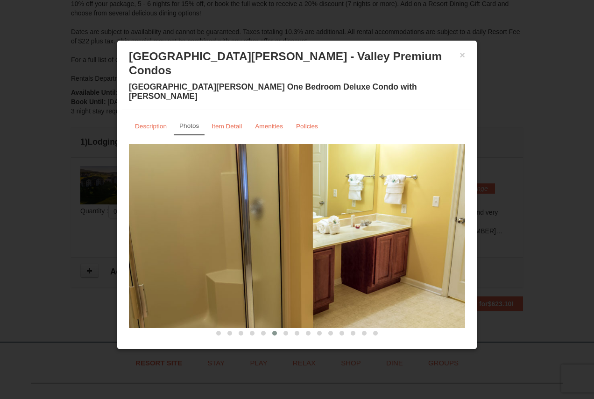
drag, startPoint x: 432, startPoint y: 206, endPoint x: 302, endPoint y: 201, distance: 130.4
click at [307, 202] on img at bounding box center [297, 236] width 336 height 184
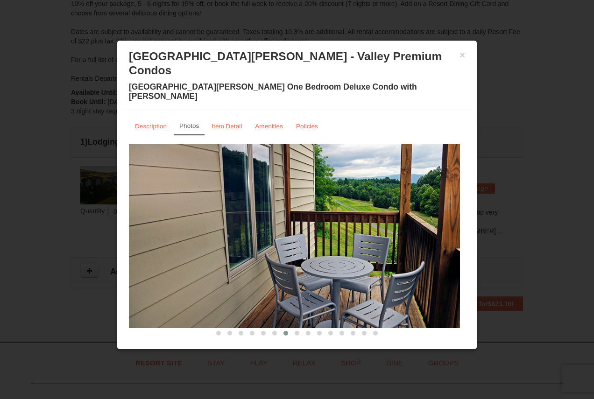
drag, startPoint x: 408, startPoint y: 211, endPoint x: 403, endPoint y: 211, distance: 5.1
click at [403, 211] on img at bounding box center [292, 236] width 336 height 184
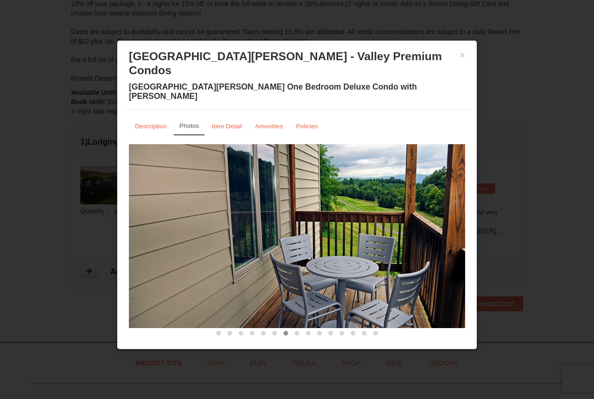
drag, startPoint x: 430, startPoint y: 243, endPoint x: 295, endPoint y: 236, distance: 135.6
click at [308, 239] on img at bounding box center [297, 236] width 336 height 184
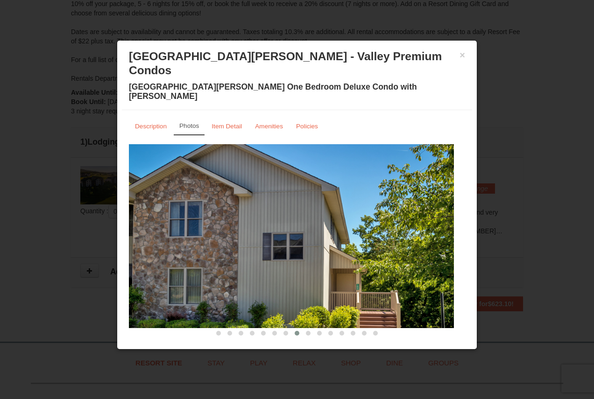
drag, startPoint x: 422, startPoint y: 234, endPoint x: 411, endPoint y: 233, distance: 11.2
click at [411, 233] on img at bounding box center [286, 236] width 336 height 184
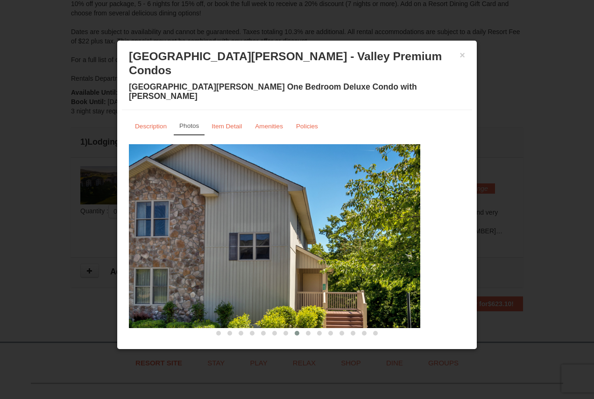
drag, startPoint x: 446, startPoint y: 255, endPoint x: 345, endPoint y: 247, distance: 101.2
click at [333, 251] on img at bounding box center [252, 236] width 336 height 184
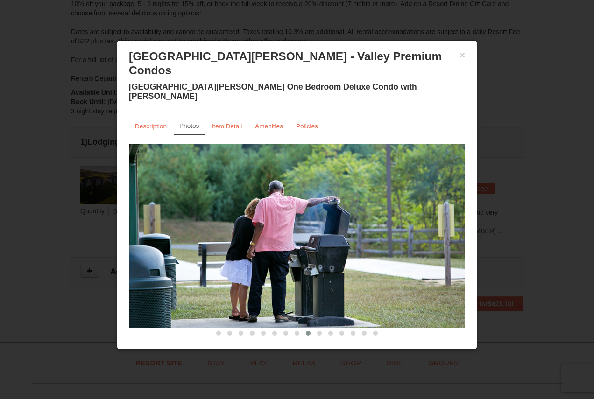
drag, startPoint x: 441, startPoint y: 248, endPoint x: 329, endPoint y: 238, distance: 112.5
click at [332, 238] on img at bounding box center [297, 236] width 336 height 184
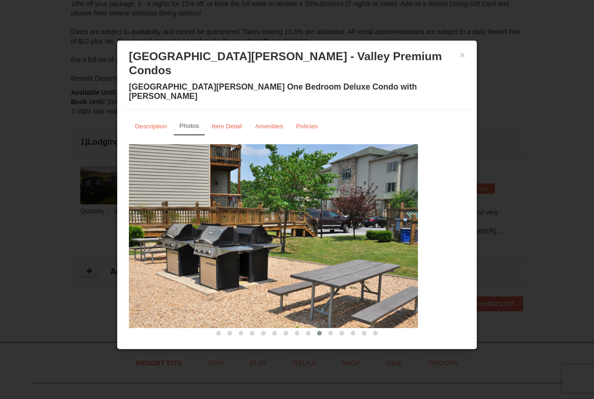
drag, startPoint x: 426, startPoint y: 238, endPoint x: 332, endPoint y: 235, distance: 94.4
click at [333, 235] on img at bounding box center [250, 236] width 336 height 184
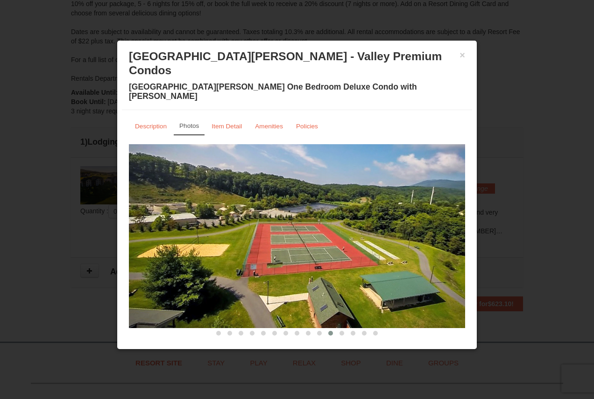
drag, startPoint x: 412, startPoint y: 238, endPoint x: 272, endPoint y: 235, distance: 140.1
click at [290, 237] on img at bounding box center [297, 236] width 336 height 184
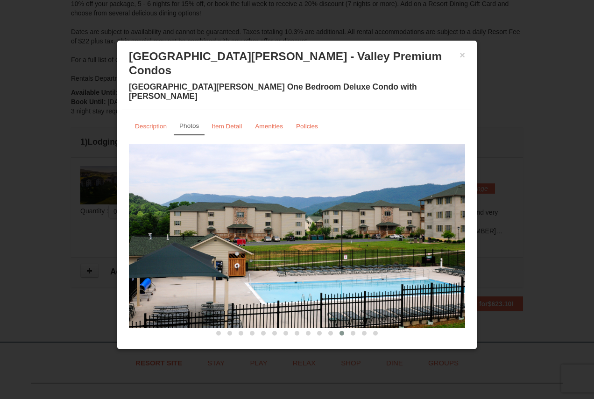
drag, startPoint x: 331, startPoint y: 221, endPoint x: 405, endPoint y: 220, distance: 74.7
click at [373, 220] on img at bounding box center [297, 236] width 336 height 184
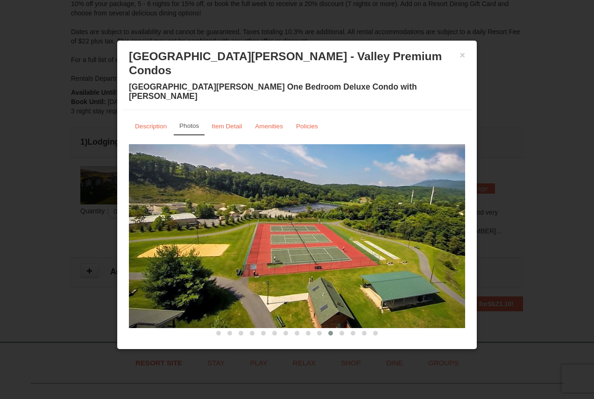
drag, startPoint x: 300, startPoint y: 235, endPoint x: 442, endPoint y: 227, distance: 142.7
click at [441, 227] on img at bounding box center [297, 236] width 336 height 184
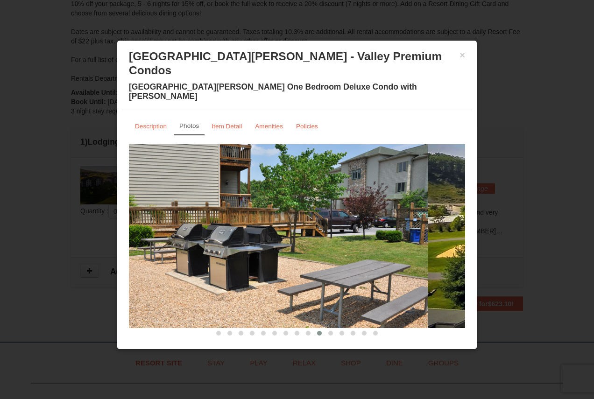
drag, startPoint x: 453, startPoint y: 234, endPoint x: 362, endPoint y: 237, distance: 91.1
click at [363, 237] on img at bounding box center [260, 236] width 336 height 184
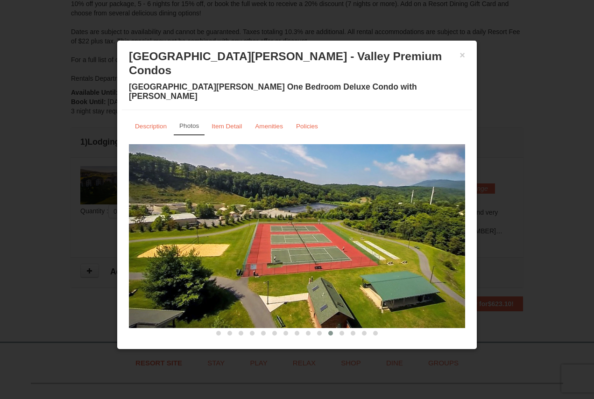
drag, startPoint x: 425, startPoint y: 237, endPoint x: 355, endPoint y: 238, distance: 69.6
click at [356, 238] on img at bounding box center [297, 236] width 336 height 184
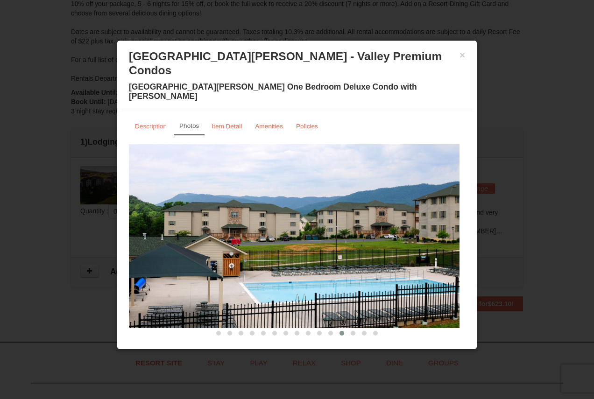
drag, startPoint x: 412, startPoint y: 237, endPoint x: 334, endPoint y: 229, distance: 78.4
click at [342, 233] on img at bounding box center [291, 236] width 336 height 184
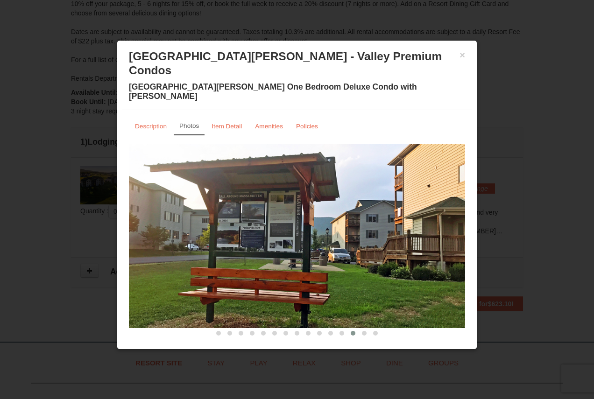
drag, startPoint x: 419, startPoint y: 221, endPoint x: 253, endPoint y: 215, distance: 166.4
click at [276, 218] on img at bounding box center [297, 236] width 336 height 184
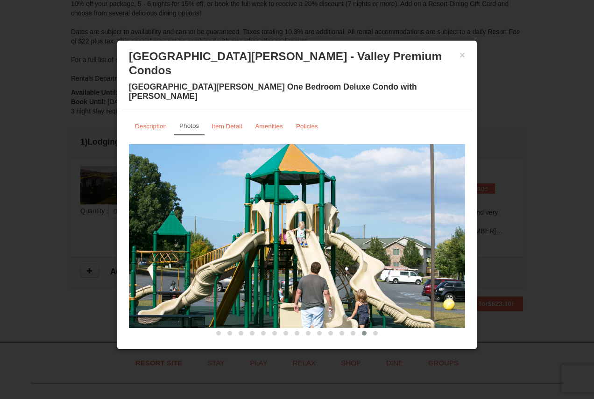
drag, startPoint x: 376, startPoint y: 222, endPoint x: 301, endPoint y: 226, distance: 75.3
click at [320, 225] on img at bounding box center [297, 236] width 336 height 184
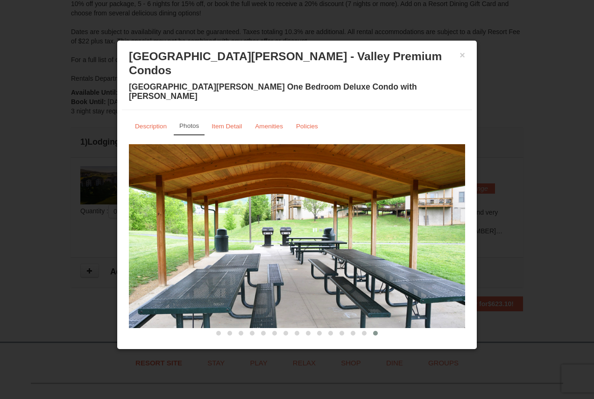
drag, startPoint x: 408, startPoint y: 207, endPoint x: 360, endPoint y: 205, distance: 47.7
click at [376, 207] on img at bounding box center [297, 236] width 336 height 184
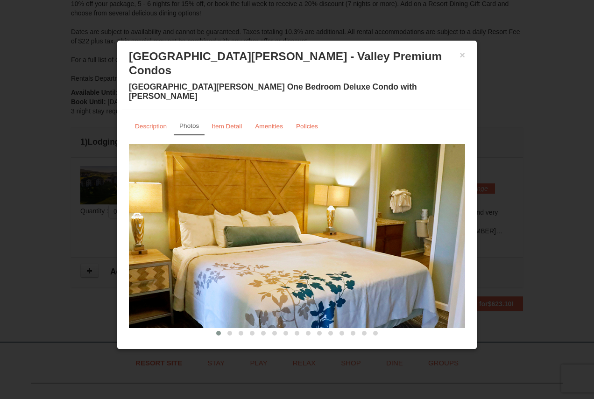
drag, startPoint x: 445, startPoint y: 204, endPoint x: 326, endPoint y: 198, distance: 119.7
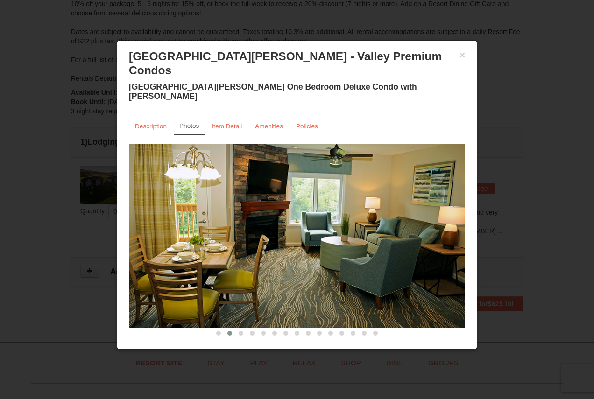
drag, startPoint x: 424, startPoint y: 203, endPoint x: 326, endPoint y: 199, distance: 98.6
click at [327, 199] on img at bounding box center [297, 236] width 336 height 184
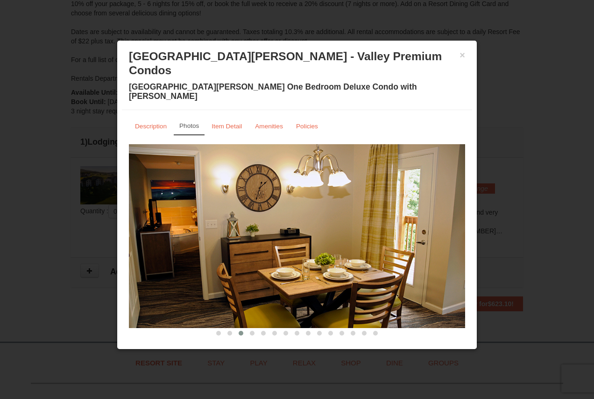
drag, startPoint x: 255, startPoint y: 230, endPoint x: 393, endPoint y: 218, distance: 138.8
click at [384, 219] on img at bounding box center [297, 236] width 336 height 184
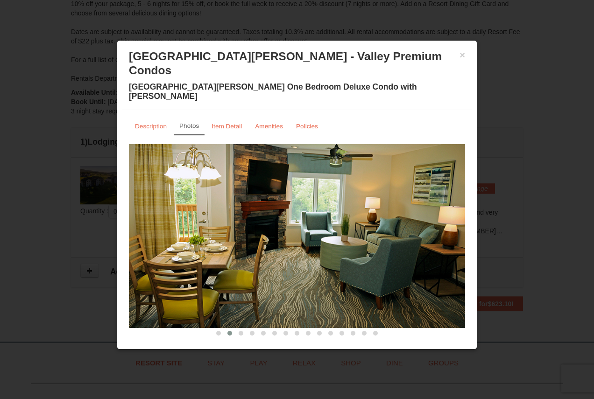
drag, startPoint x: 320, startPoint y: 225, endPoint x: 181, endPoint y: 225, distance: 138.7
click at [181, 225] on img at bounding box center [297, 236] width 336 height 184
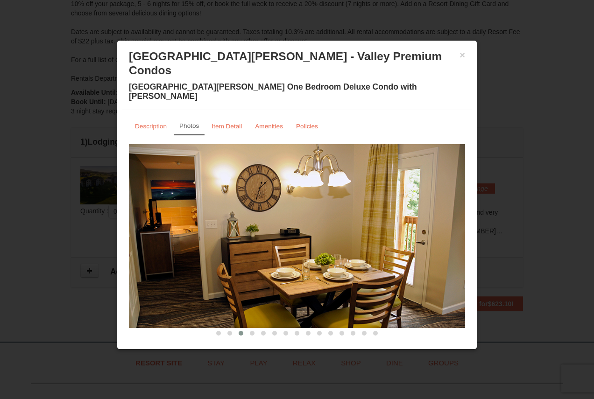
drag, startPoint x: 228, startPoint y: 225, endPoint x: 192, endPoint y: 222, distance: 36.5
click at [197, 223] on img at bounding box center [297, 236] width 336 height 184
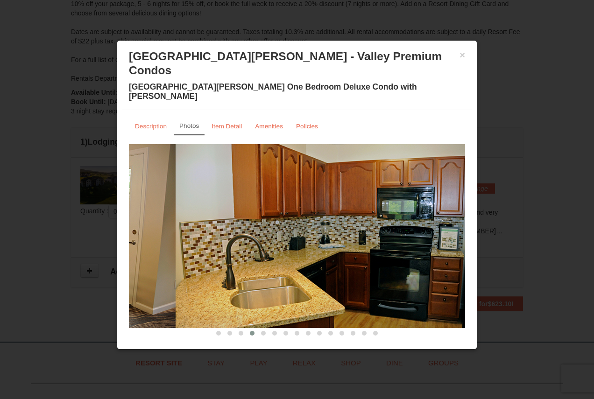
drag, startPoint x: 260, startPoint y: 224, endPoint x: 255, endPoint y: 225, distance: 4.8
click at [255, 225] on img at bounding box center [344, 236] width 336 height 184
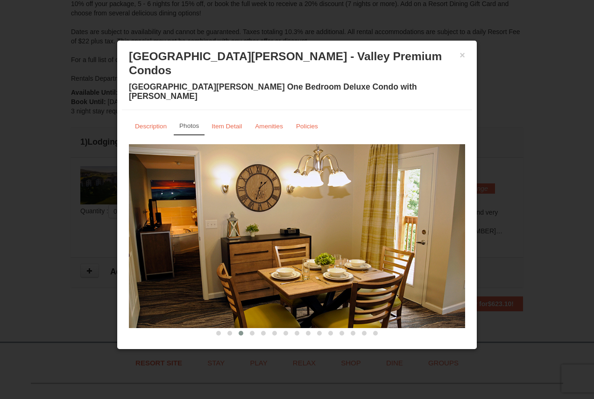
drag, startPoint x: 400, startPoint y: 261, endPoint x: 281, endPoint y: 256, distance: 119.2
click at [290, 257] on img at bounding box center [297, 236] width 336 height 184
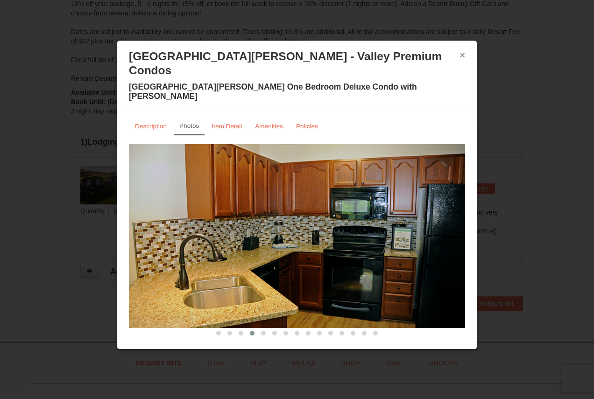
click at [463, 53] on button "×" at bounding box center [463, 54] width 6 height 9
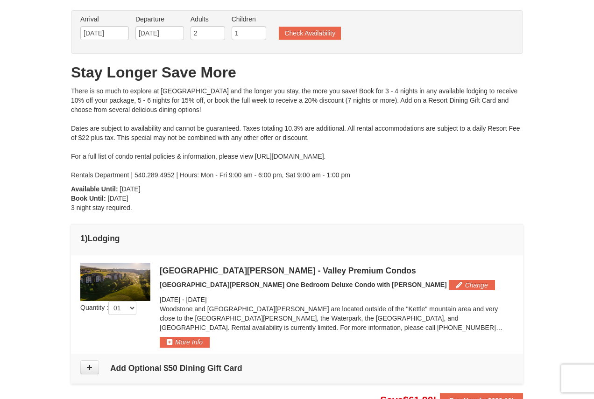
scroll to position [0, 0]
